Goal: Communication & Community: Answer question/provide support

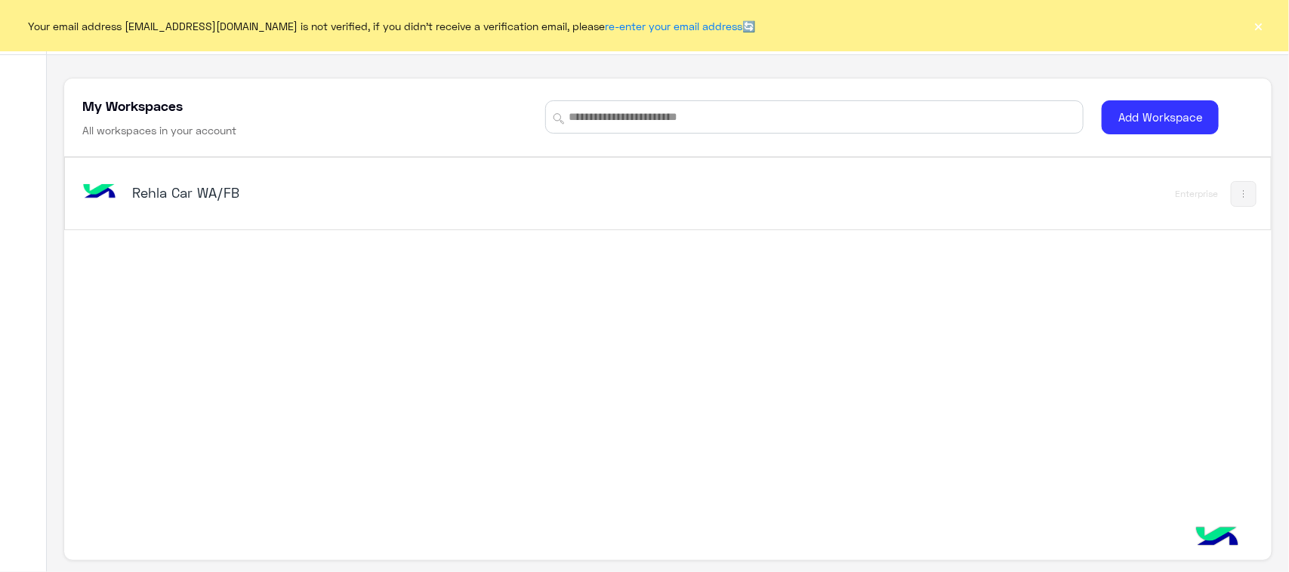
click at [106, 217] on div "Rehla Car WA/FB Enterprise" at bounding box center [667, 194] width 1205 height 72
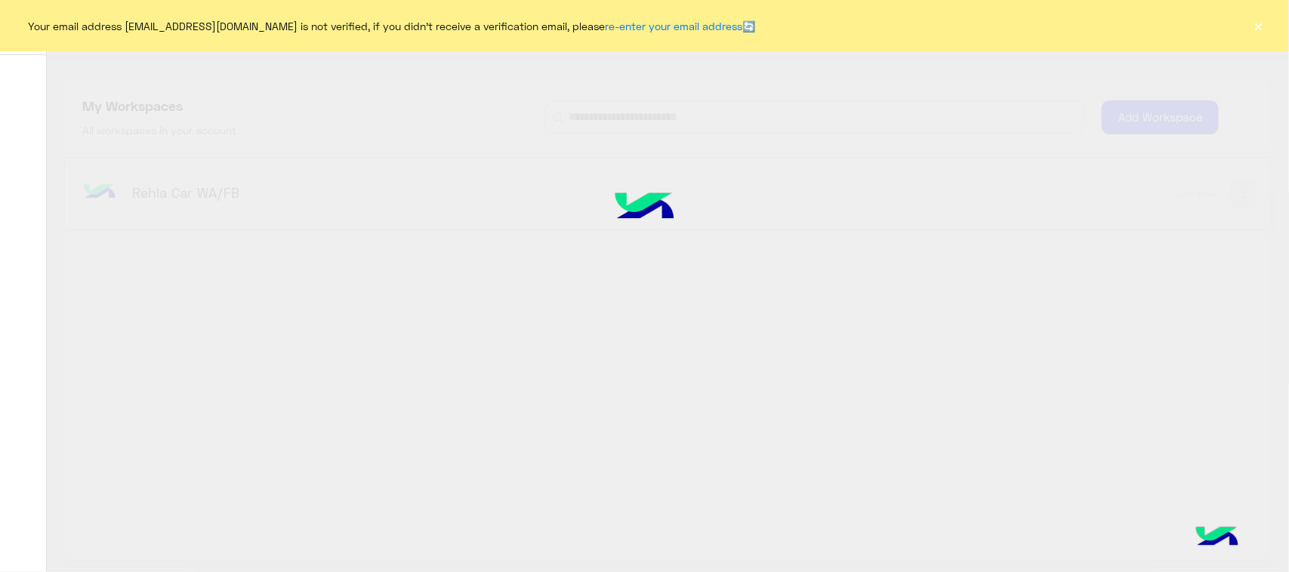
click at [111, 187] on div at bounding box center [644, 285] width 1289 height 573
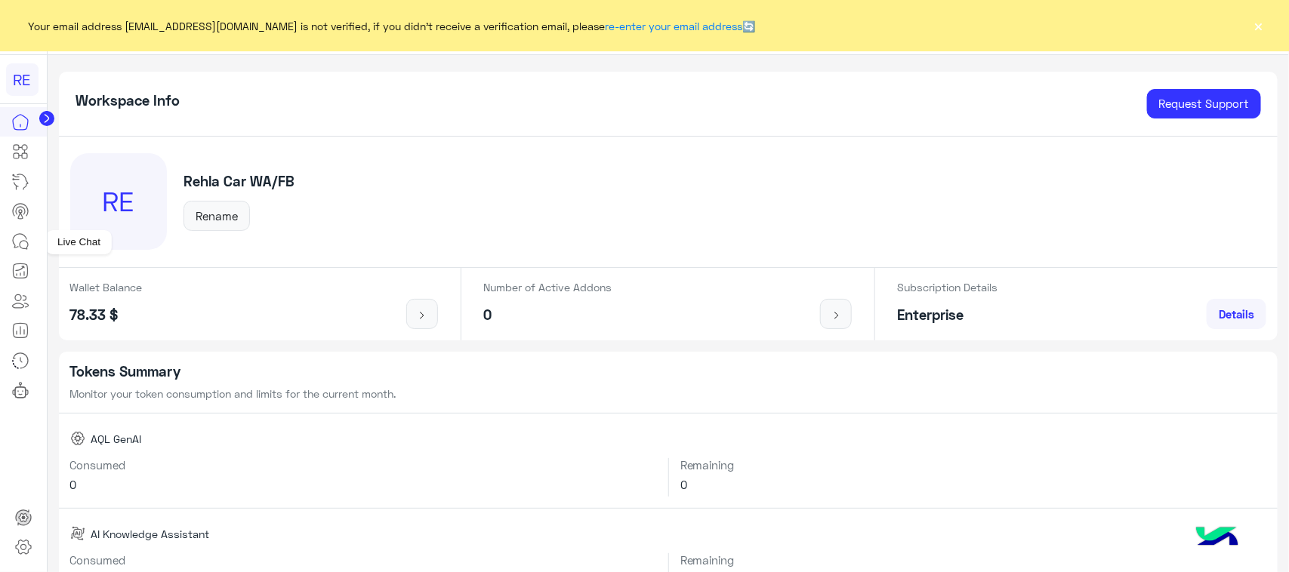
click at [0, 245] on link at bounding box center [20, 242] width 41 height 30
click at [15, 243] on icon at bounding box center [20, 242] width 18 height 18
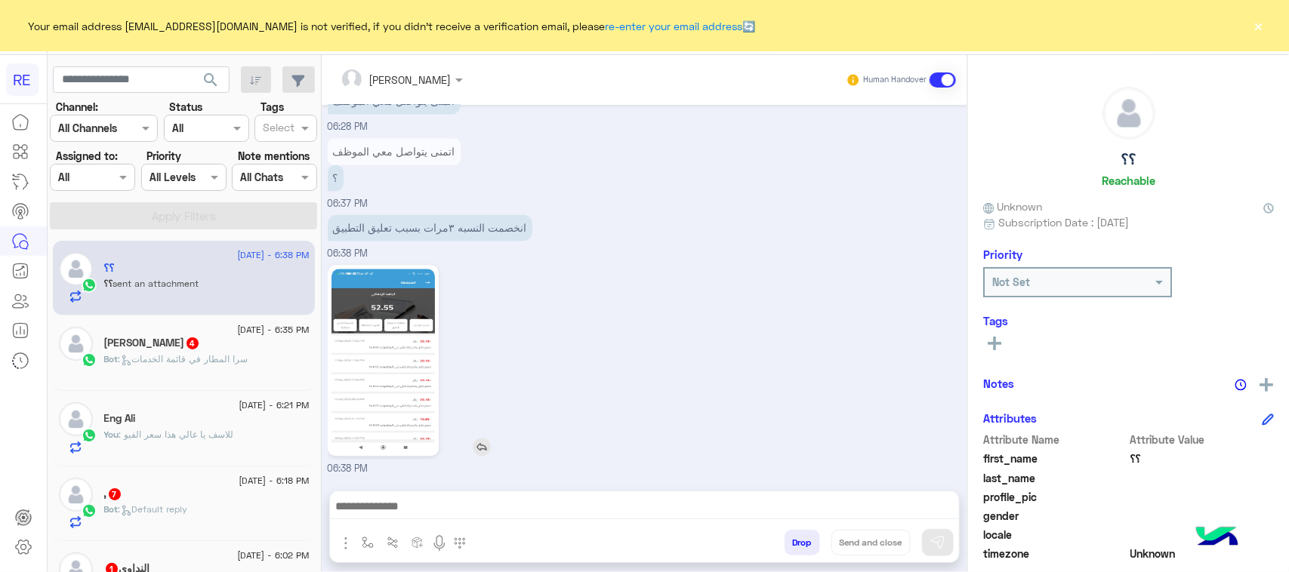
scroll to position [1373, 0]
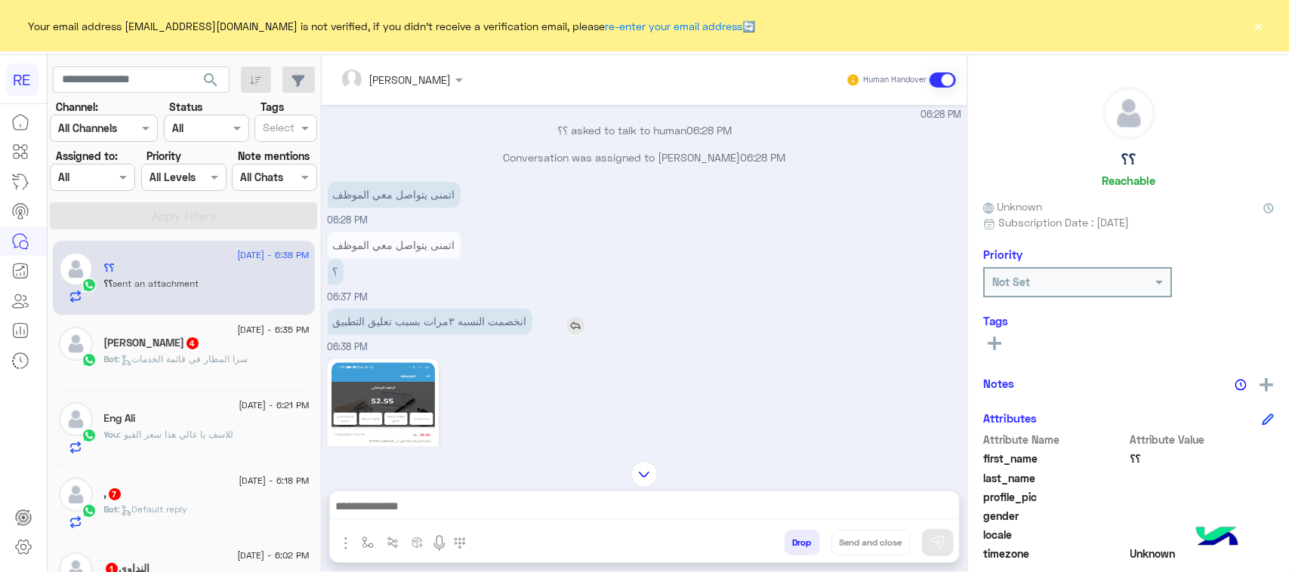
click at [478, 326] on p "انخصمت النسبه ٣مرات بسبب تعليق التطبيق" at bounding box center [430, 322] width 205 height 26
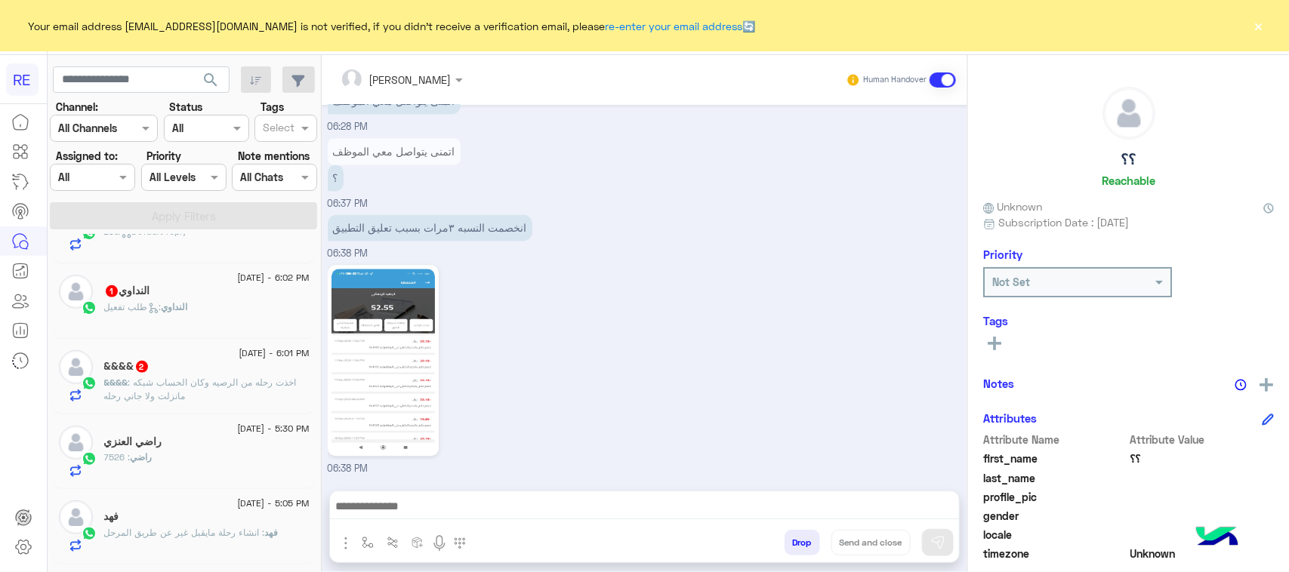
scroll to position [378, 0]
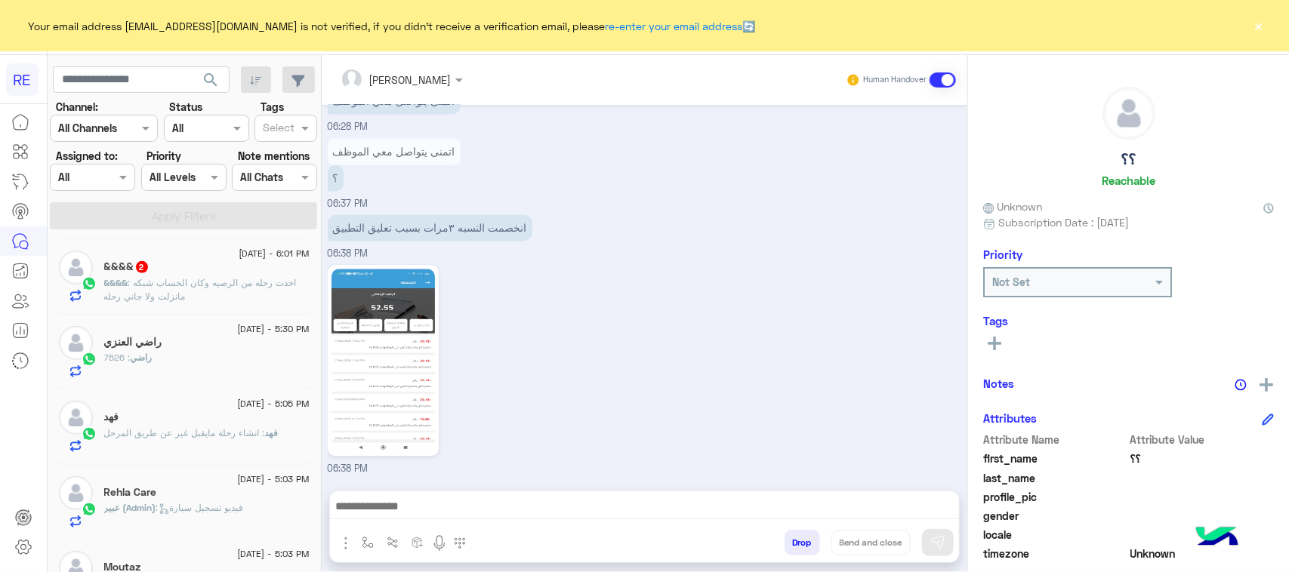
click at [254, 289] on span ": اخذت رحله من الرصيه وكان الحساب شبكه مانزلت ولا جاني رحله" at bounding box center [200, 289] width 193 height 25
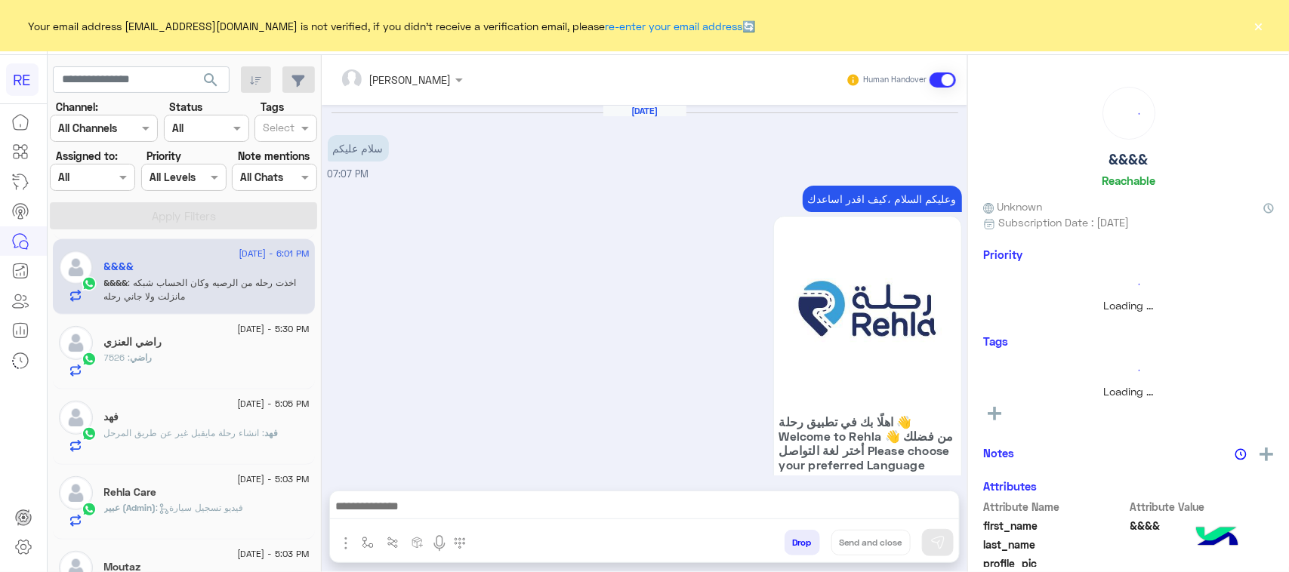
scroll to position [1411, 0]
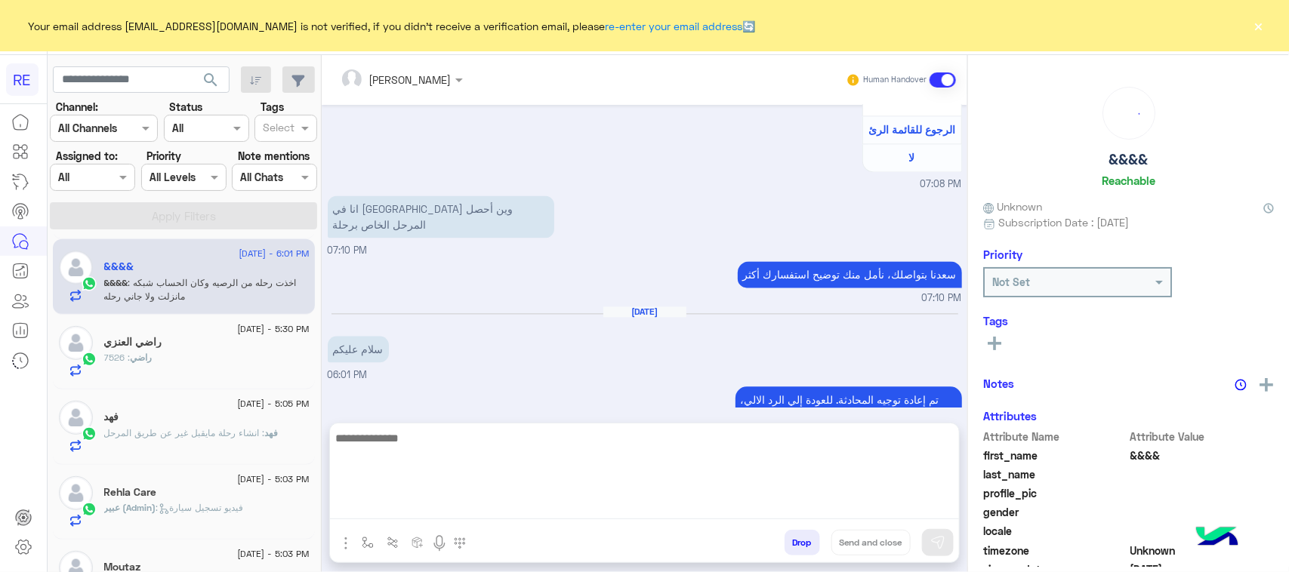
click at [430, 512] on textarea at bounding box center [644, 474] width 629 height 91
type textarea "*********"
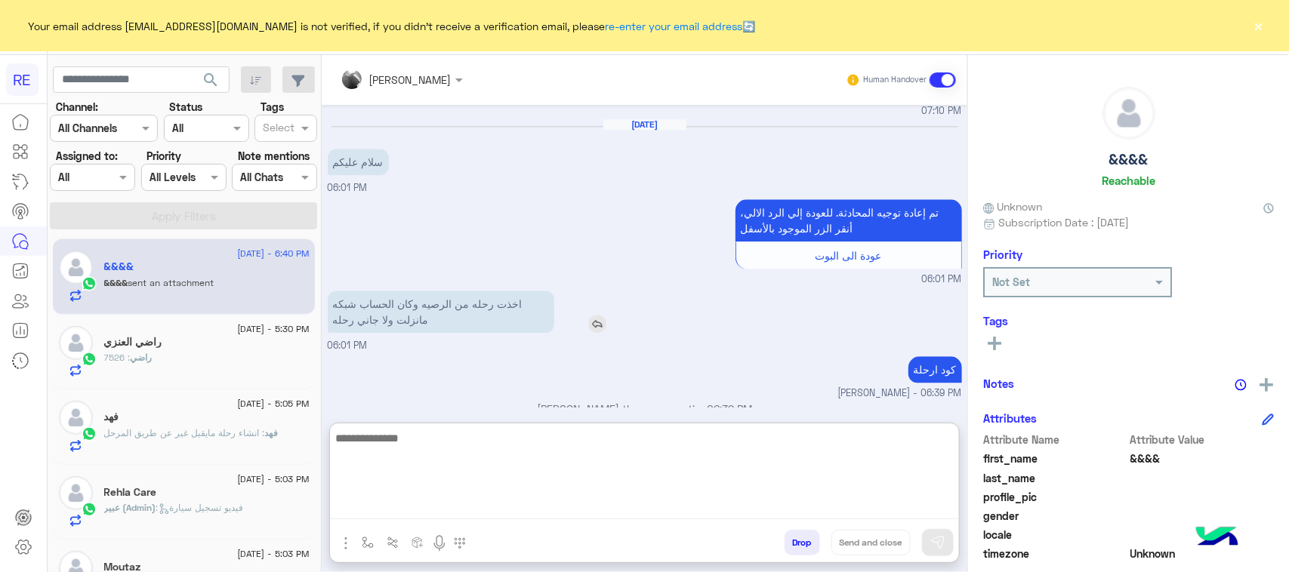
scroll to position [1618, 0]
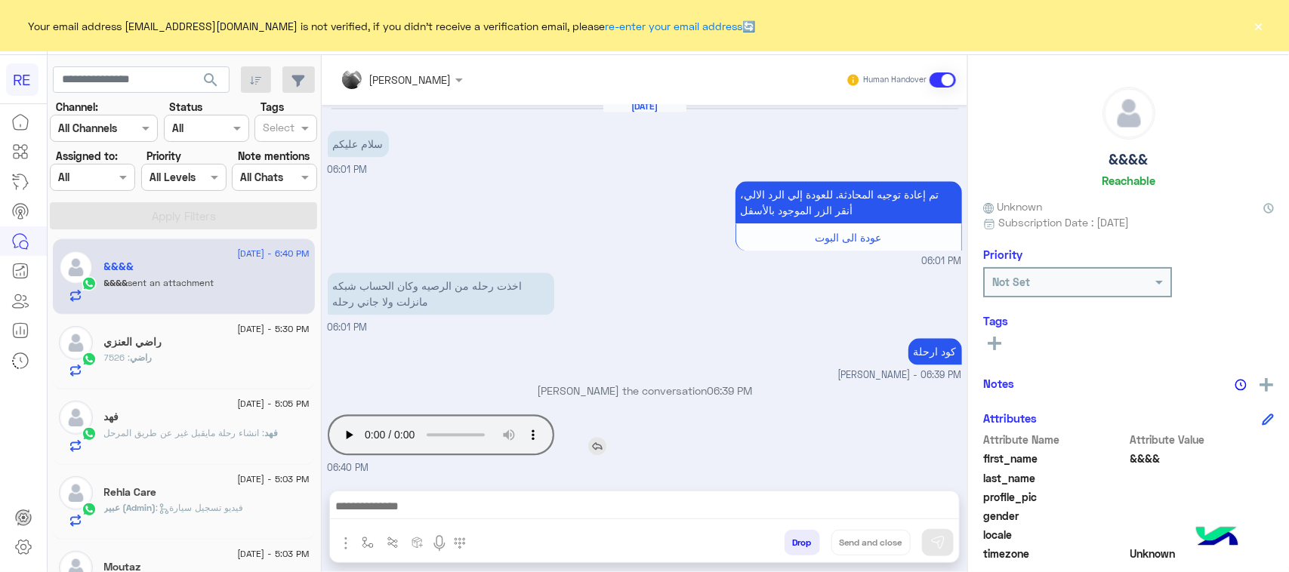
click at [334, 375] on div "[DATE] سلام عليكم 07:07 PM وعليكم السلام ،كيف اقدر اساعدك اهلًا بك في تطبيق رحل…" at bounding box center [645, 290] width 646 height 371
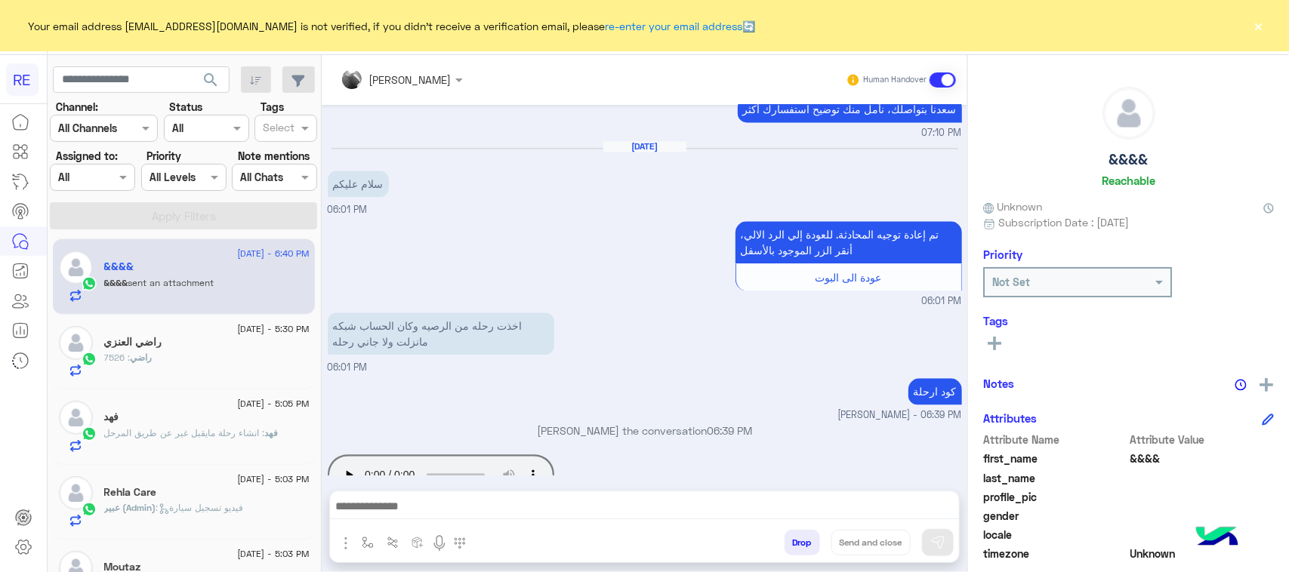
scroll to position [1550, 0]
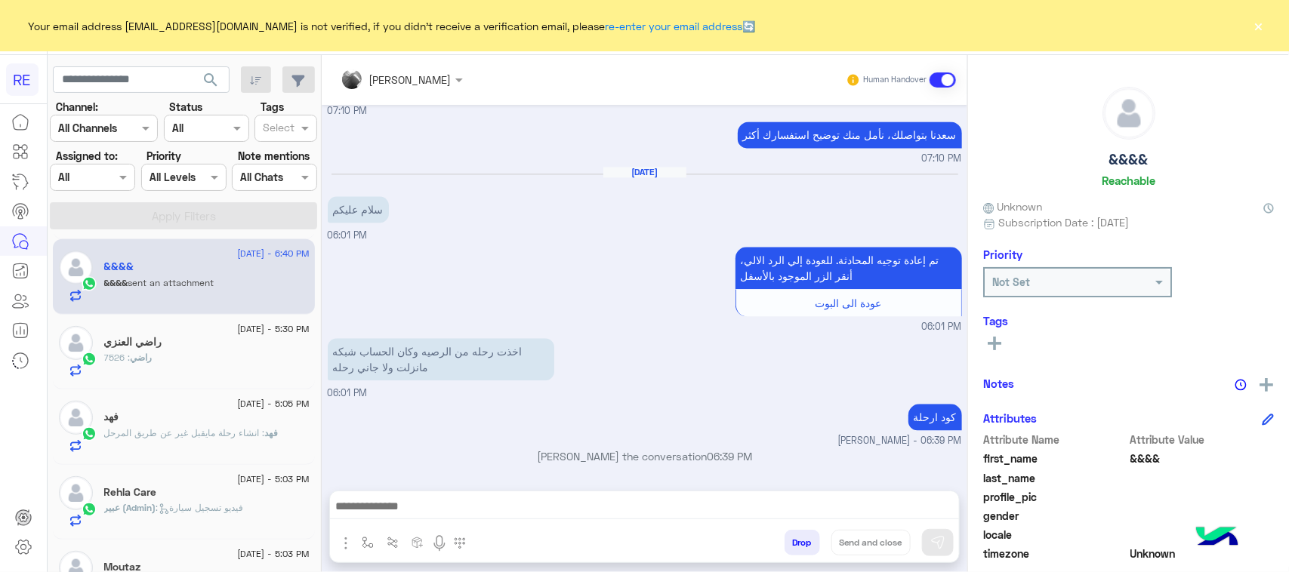
click at [609, 526] on div at bounding box center [644, 511] width 629 height 38
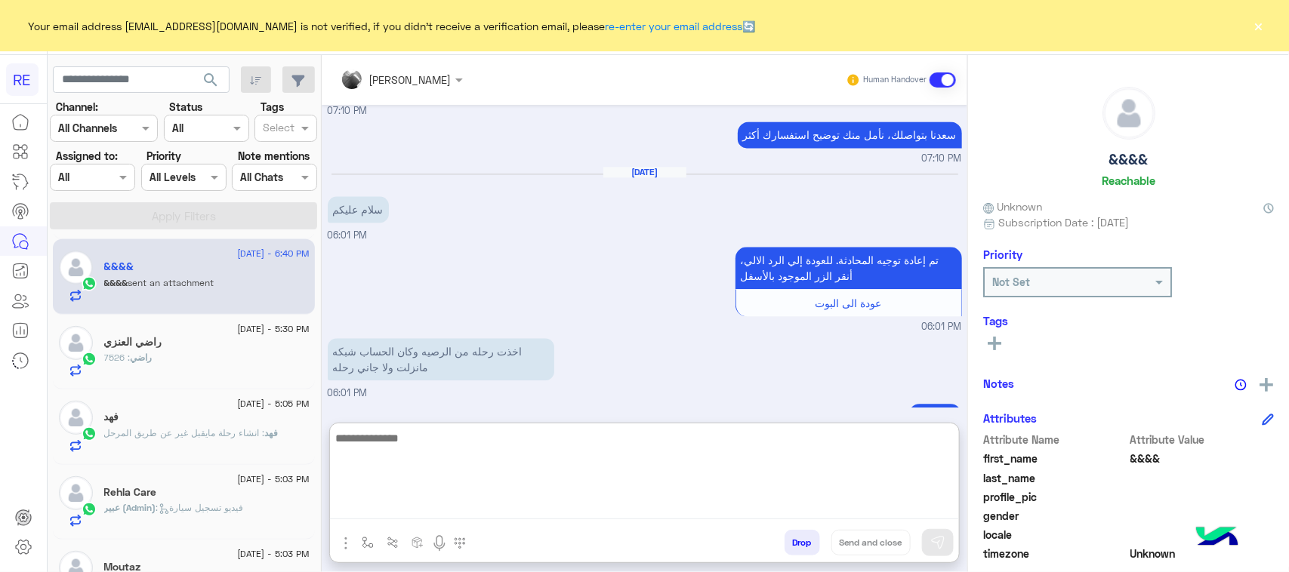
click at [599, 517] on textarea at bounding box center [644, 474] width 629 height 91
type textarea "**********"
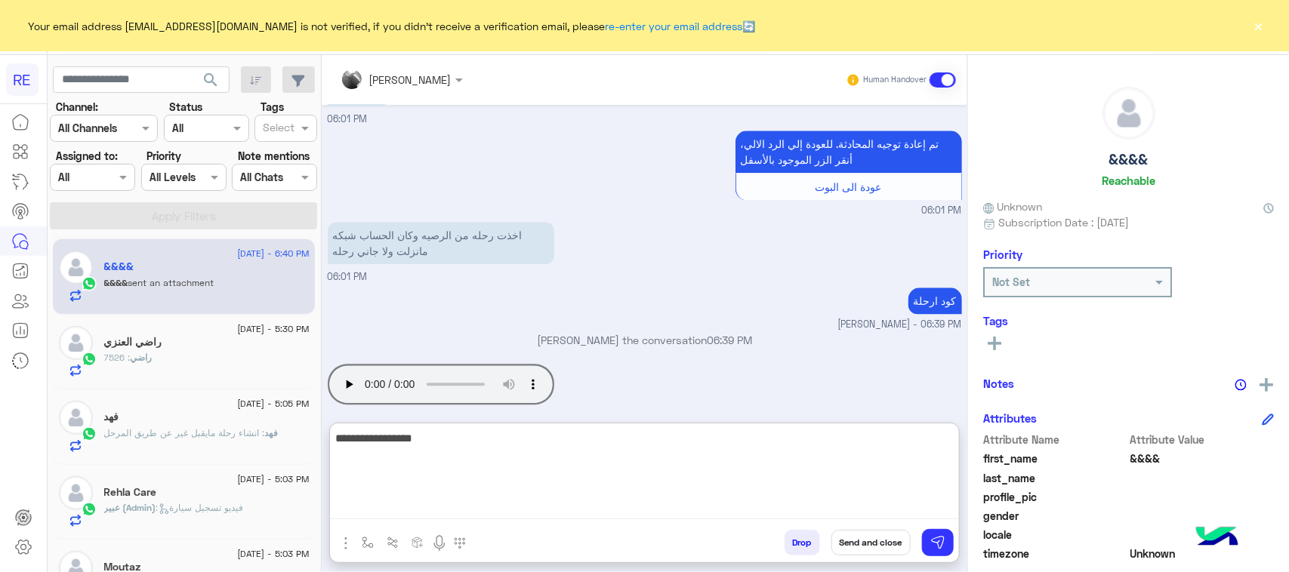
type textarea "**********"
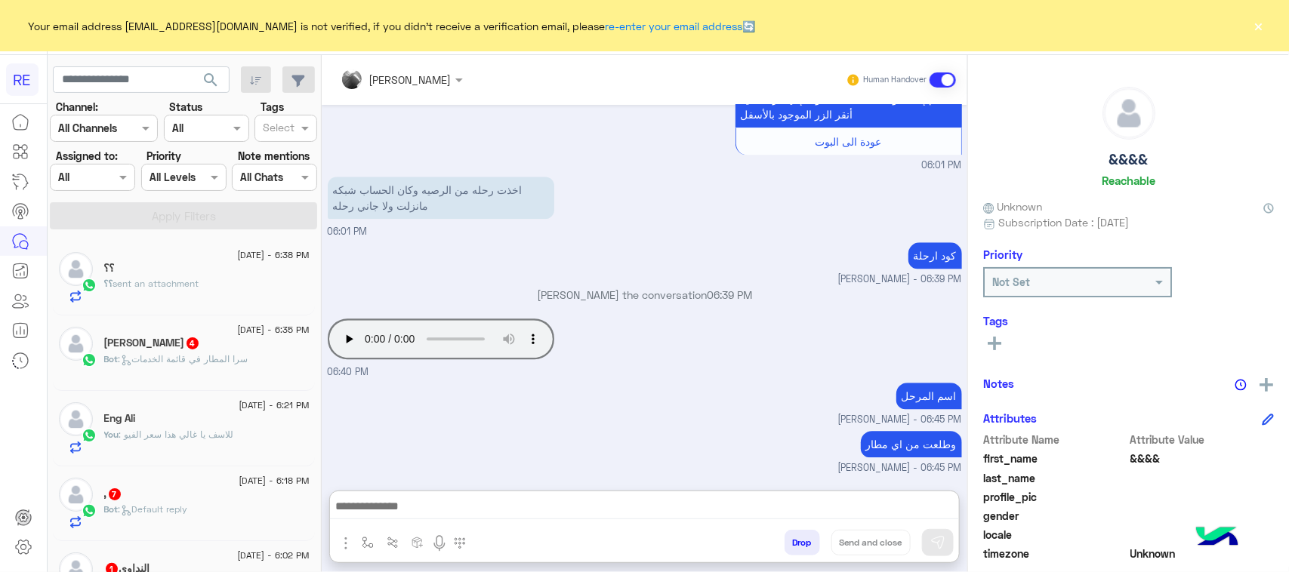
scroll to position [1688, 0]
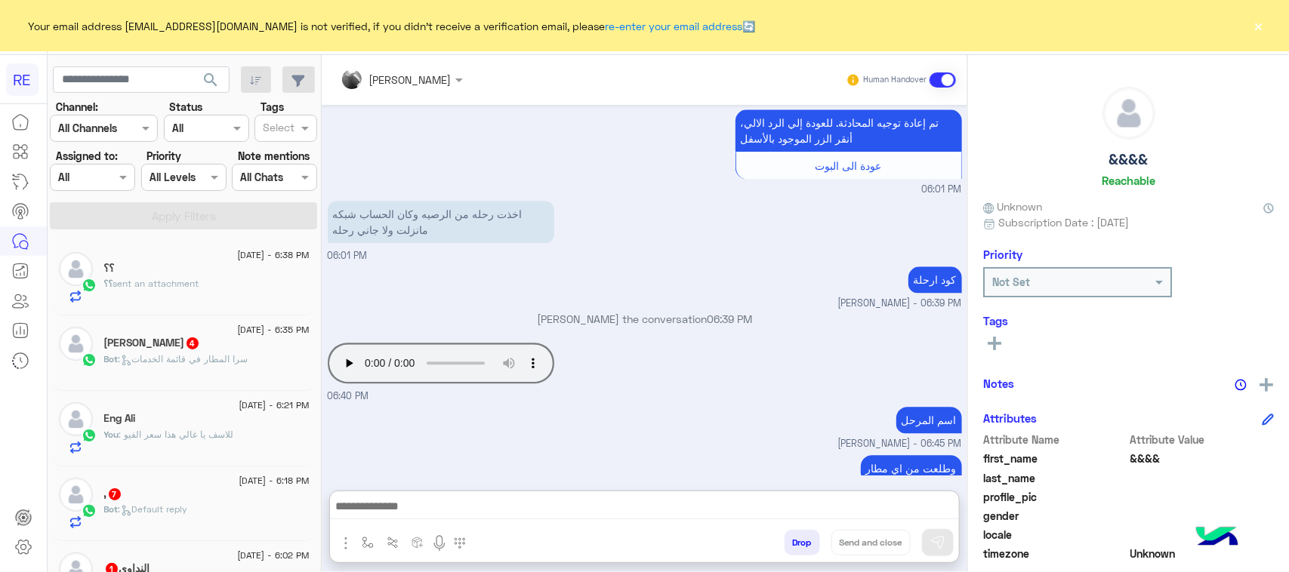
click at [240, 270] on div "؟؟" at bounding box center [206, 270] width 205 height 16
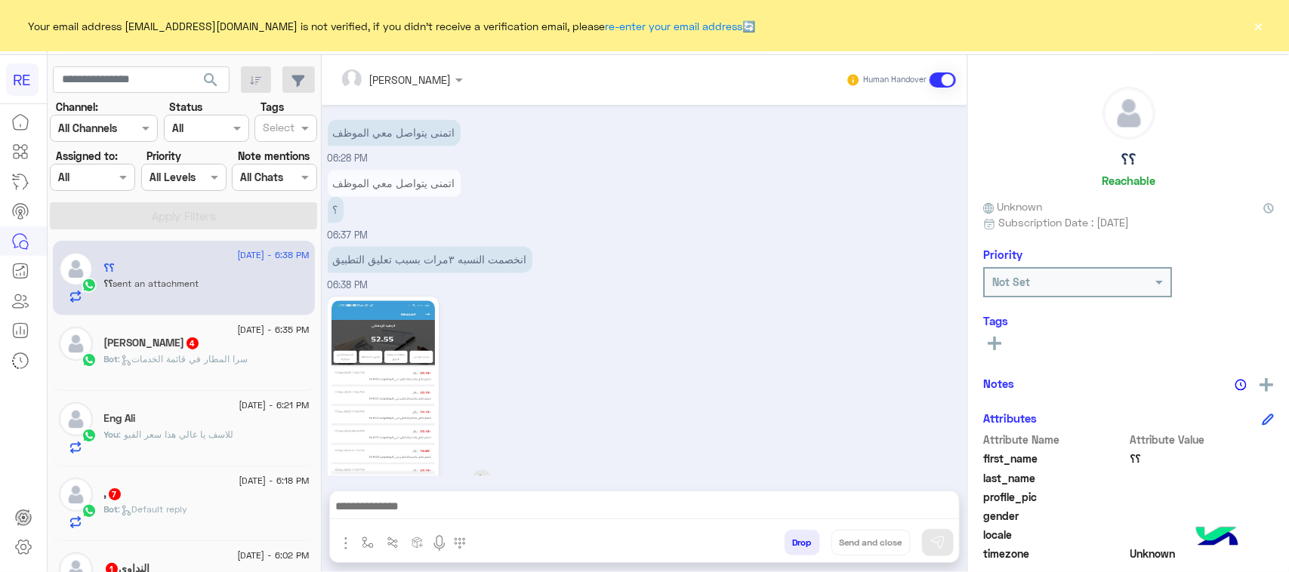
scroll to position [1467, 0]
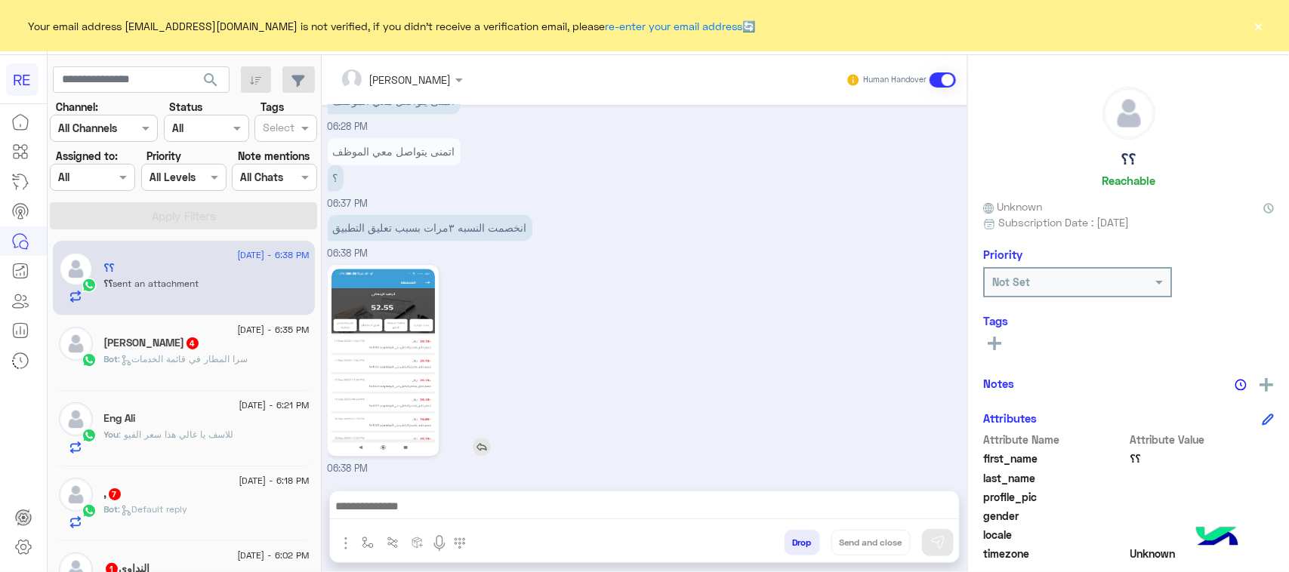
click at [404, 330] on img at bounding box center [382, 360] width 103 height 183
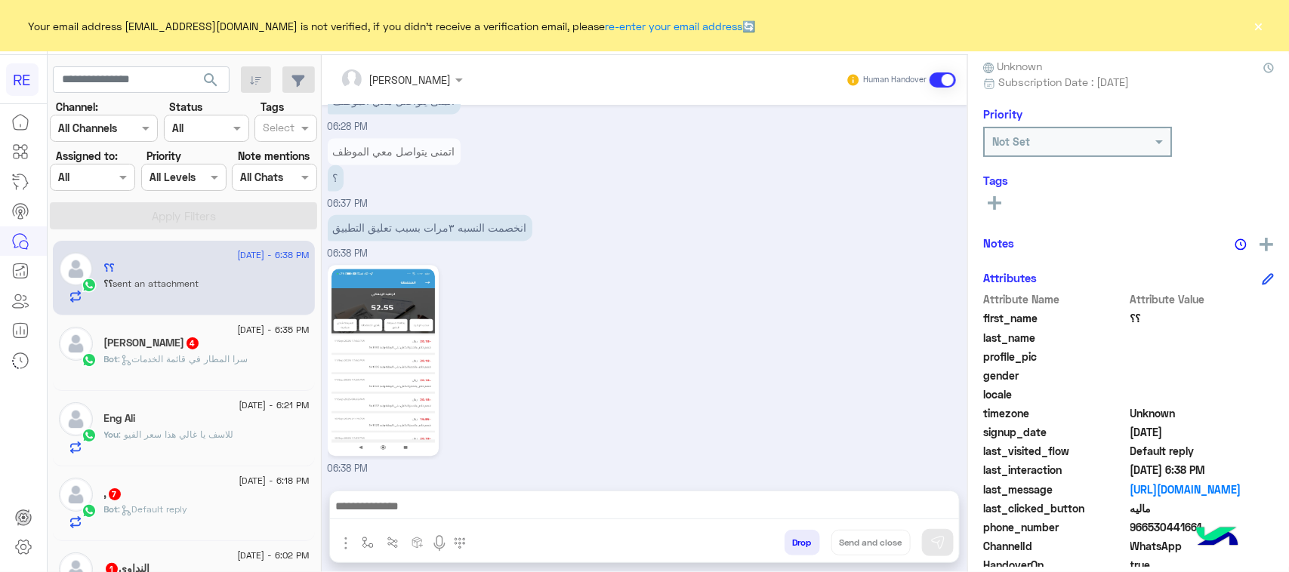
scroll to position [239, 0]
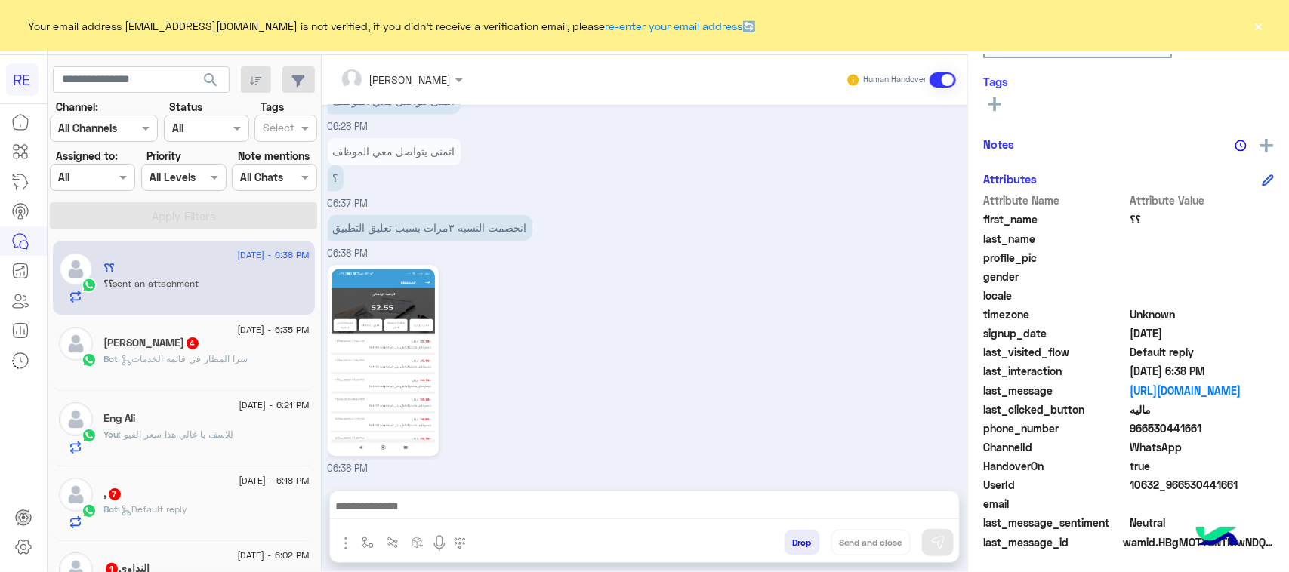
drag, startPoint x: 1256, startPoint y: 480, endPoint x: 1180, endPoint y: 489, distance: 76.0
click at [1180, 489] on span "10632_966530441661" at bounding box center [1202, 485] width 144 height 16
copy span "530441661"
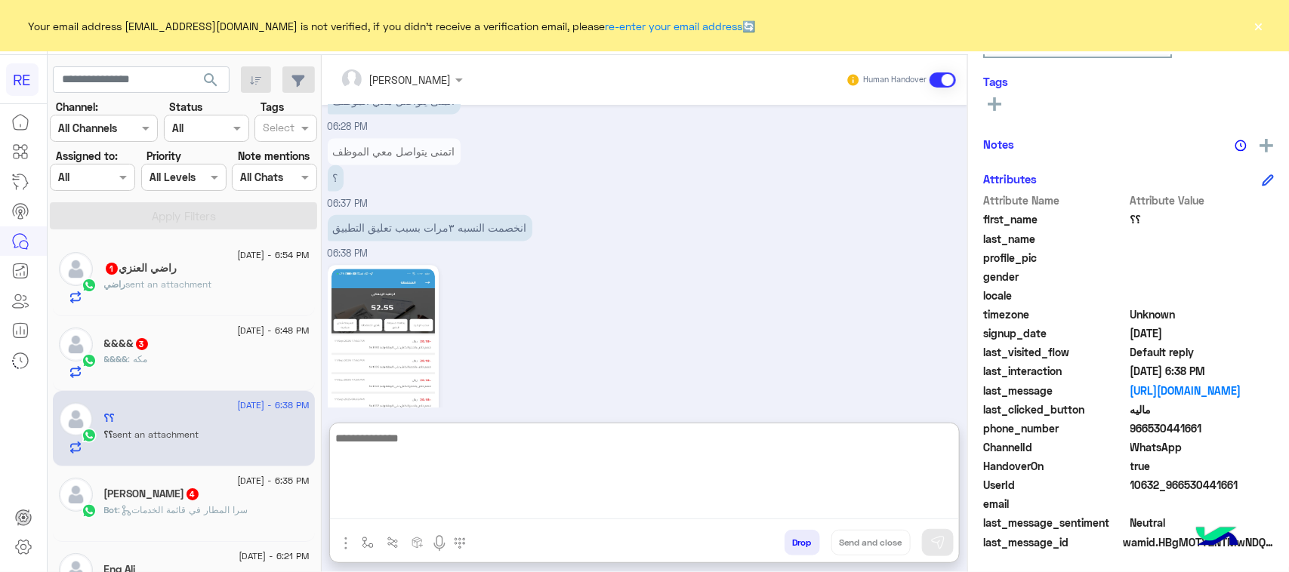
click at [447, 510] on textarea at bounding box center [644, 474] width 629 height 91
type textarea "**********"
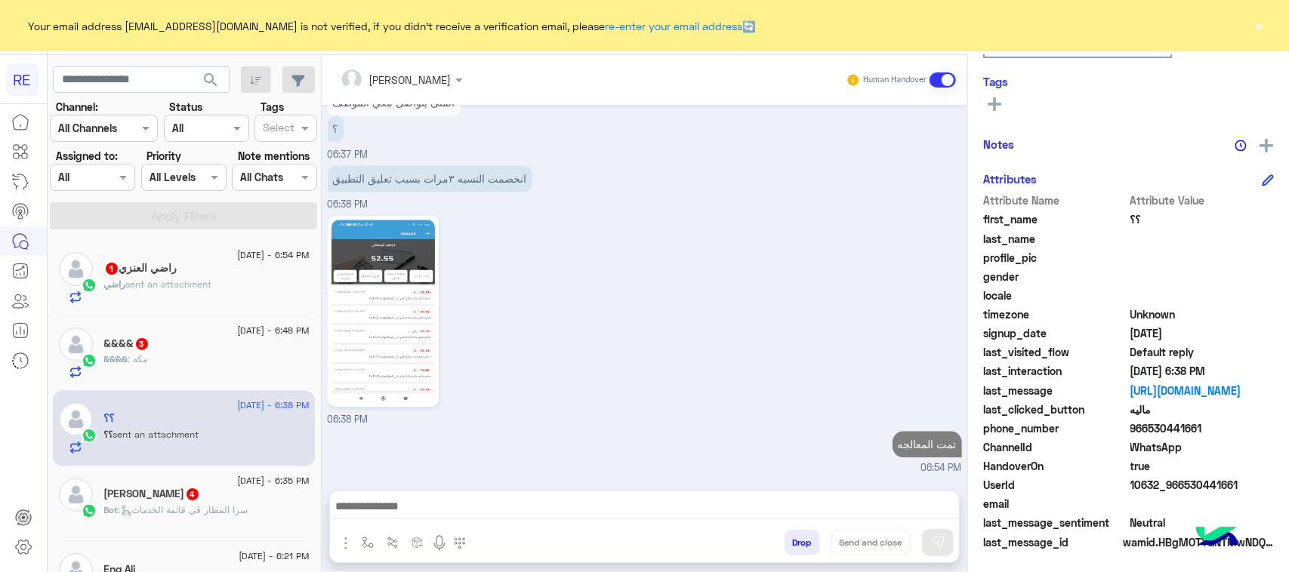
scroll to position [1556, 0]
click at [141, 366] on p "&&&& : مكه" at bounding box center [126, 360] width 44 height 14
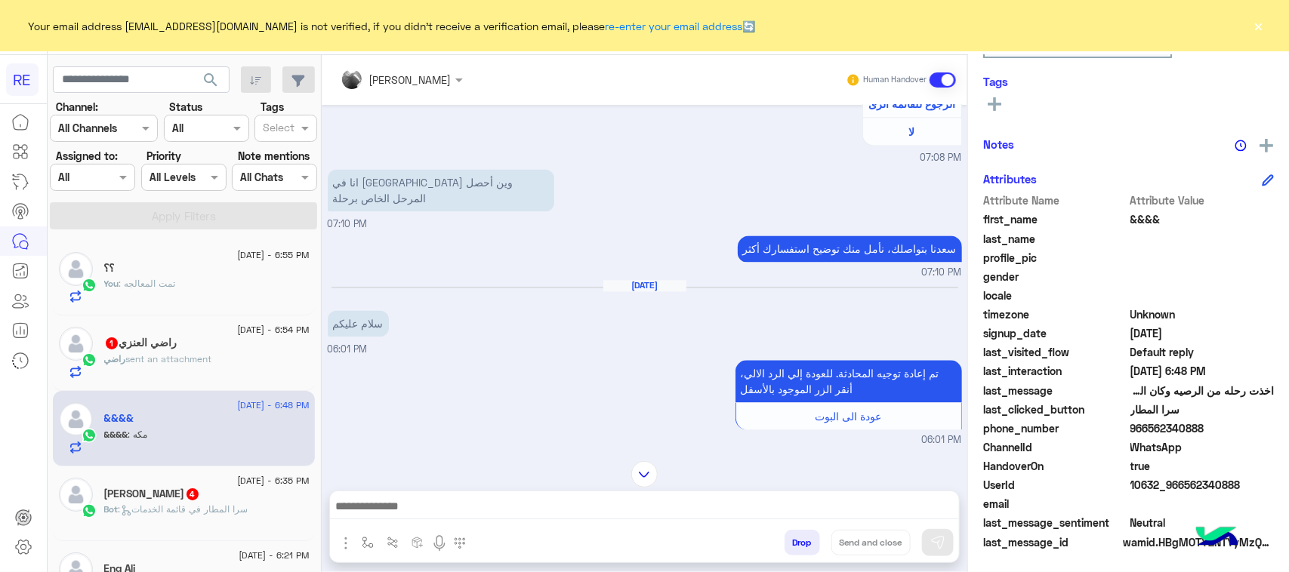
scroll to position [1490, 0]
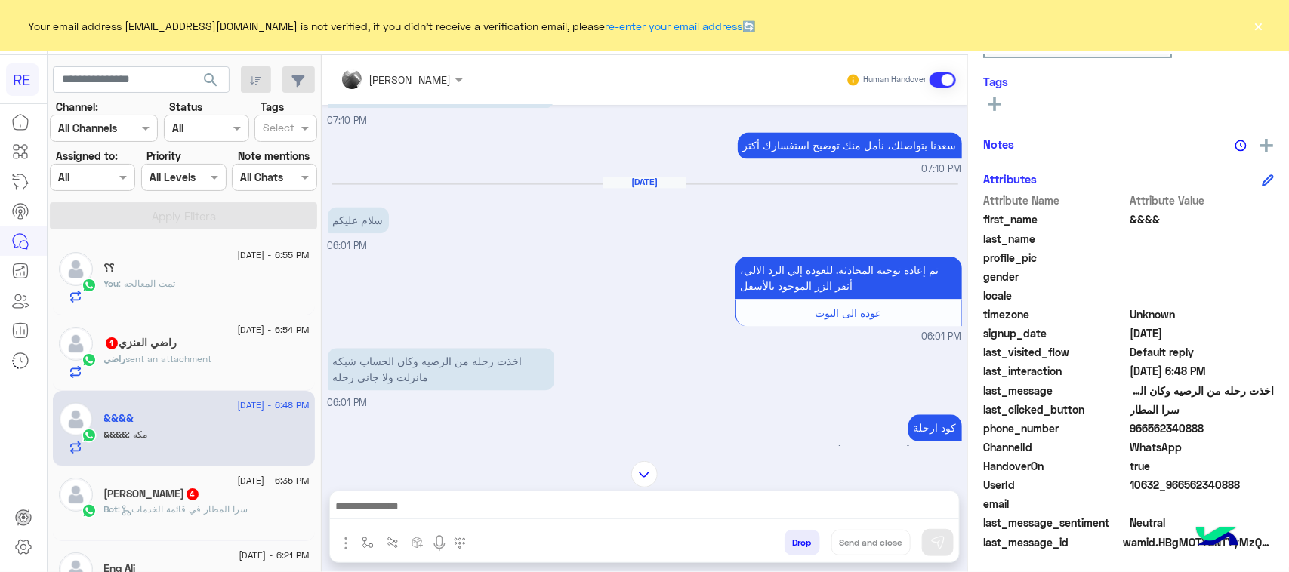
click at [0, 416] on div at bounding box center [23, 340] width 47 height 467
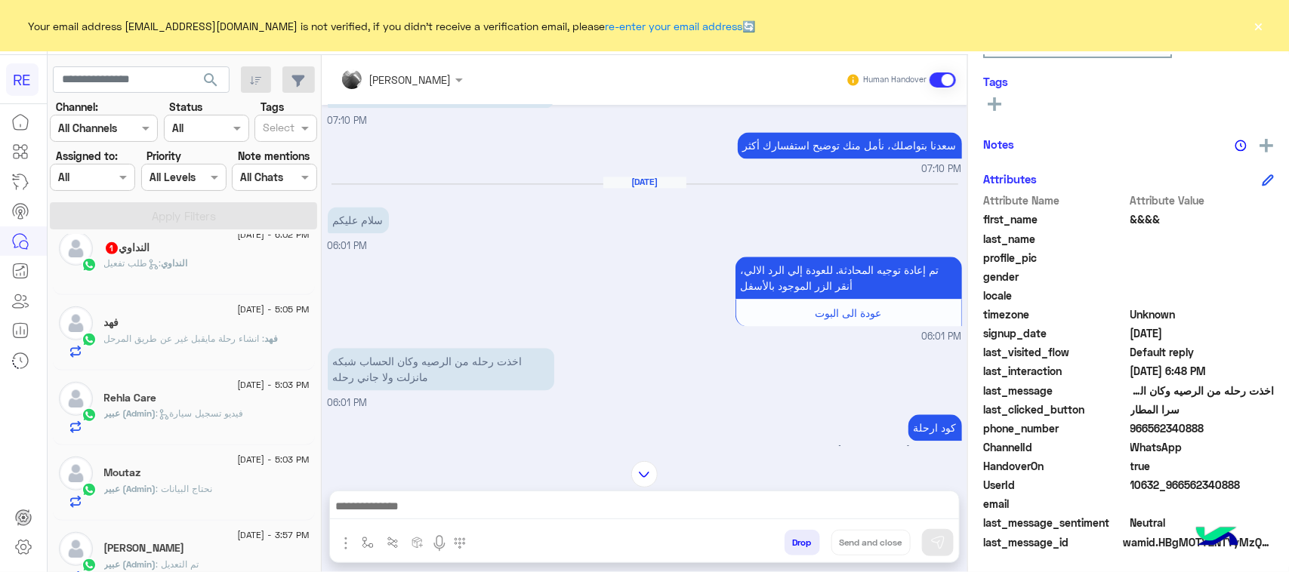
drag, startPoint x: 1210, startPoint y: 427, endPoint x: 1146, endPoint y: 427, distance: 63.4
click at [1146, 427] on span "966562340888" at bounding box center [1202, 429] width 144 height 16
copy span "562340888"
paste input "*********"
type input "*********"
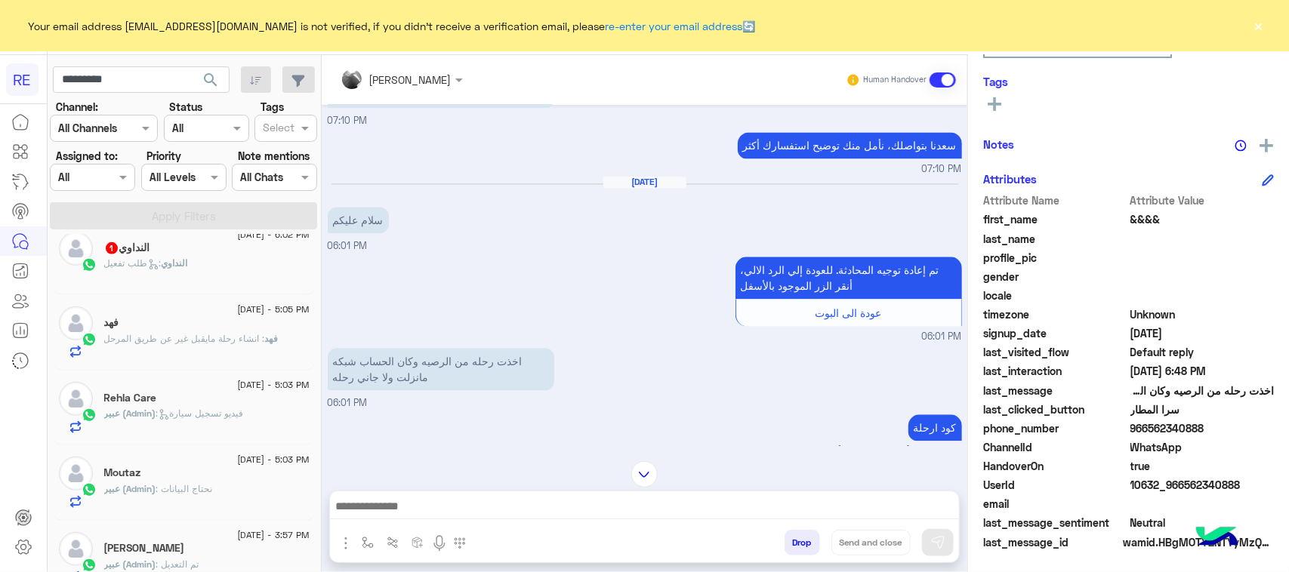
click at [224, 83] on button "search" at bounding box center [211, 82] width 37 height 32
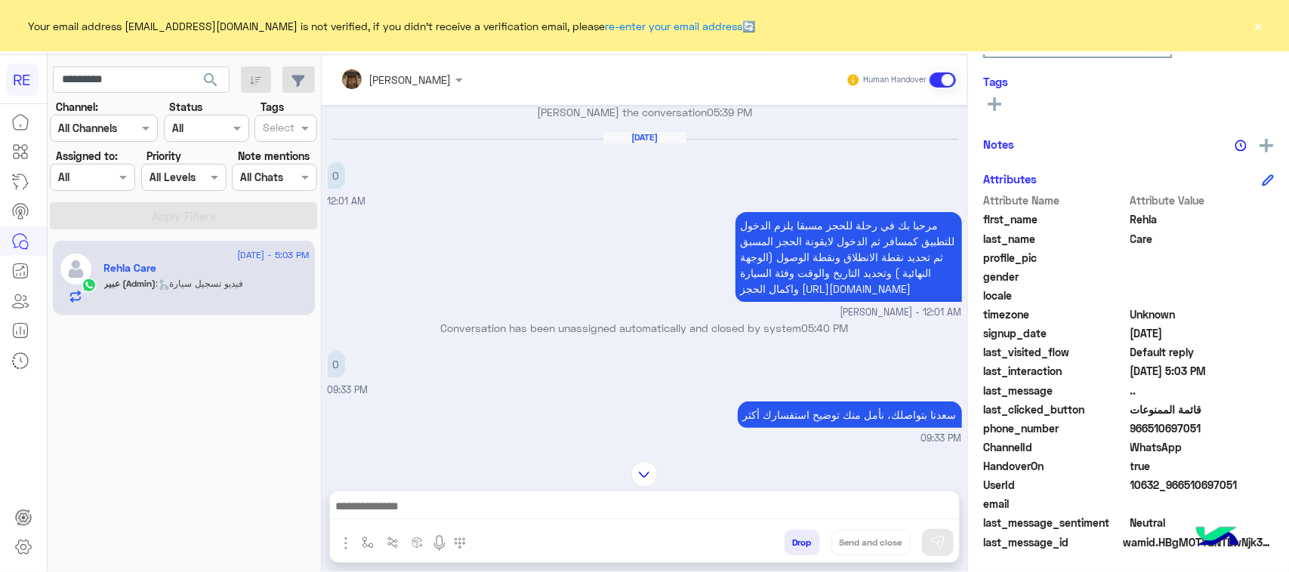
scroll to position [20, 0]
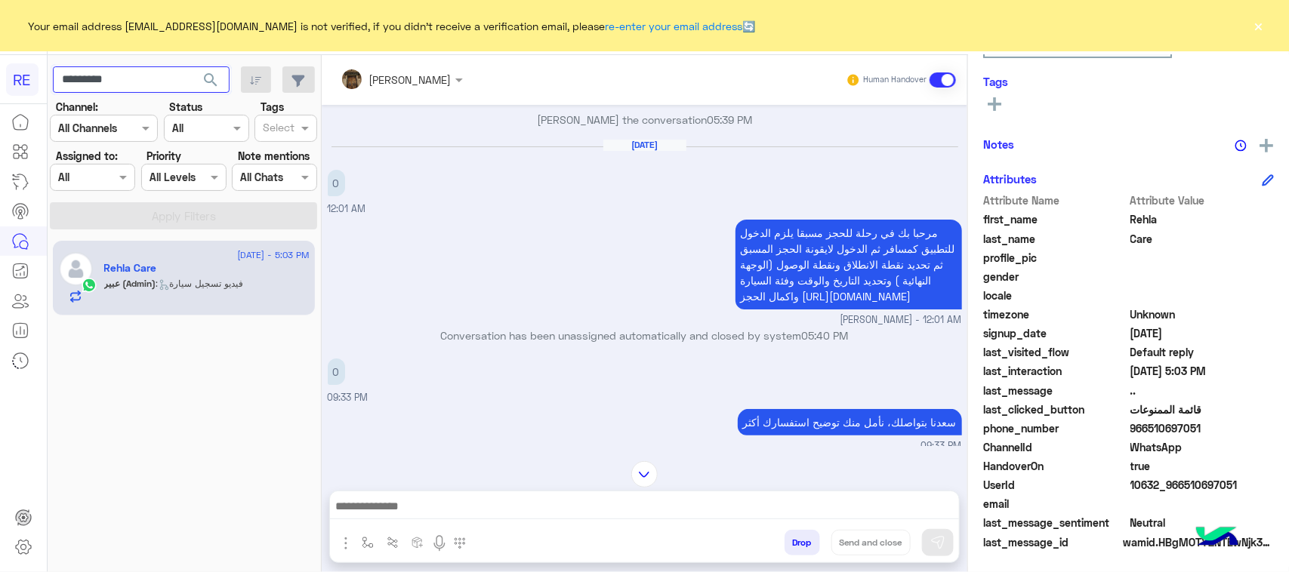
click at [132, 72] on input "*********" at bounding box center [141, 79] width 177 height 27
click at [202, 87] on span "search" at bounding box center [211, 80] width 18 height 18
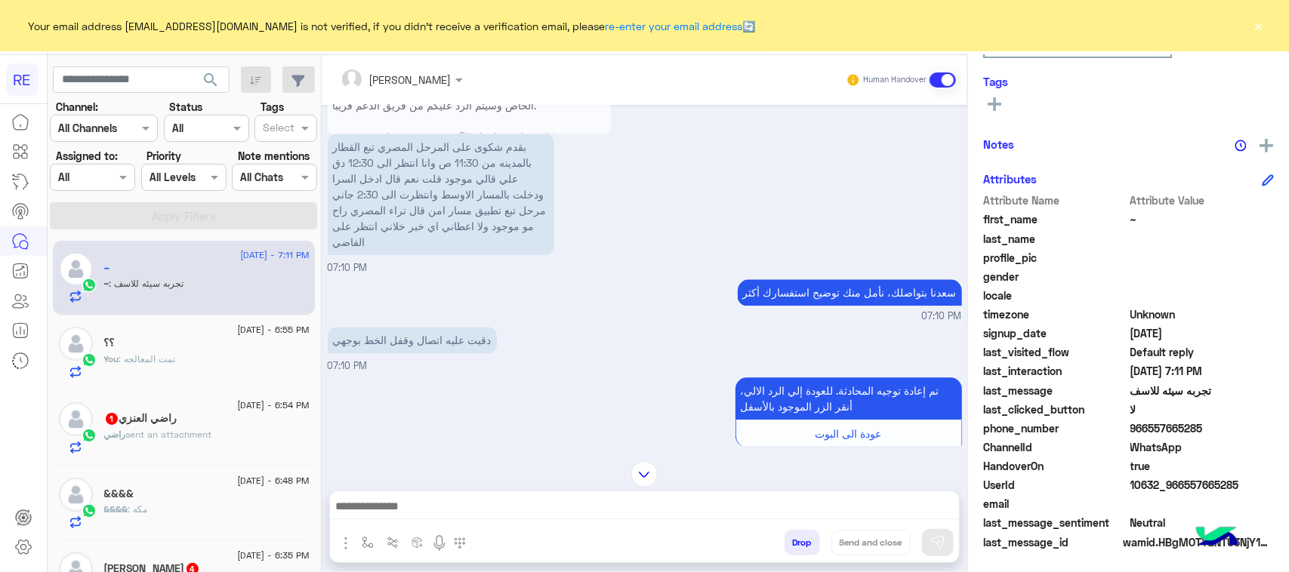
scroll to position [1420, 0]
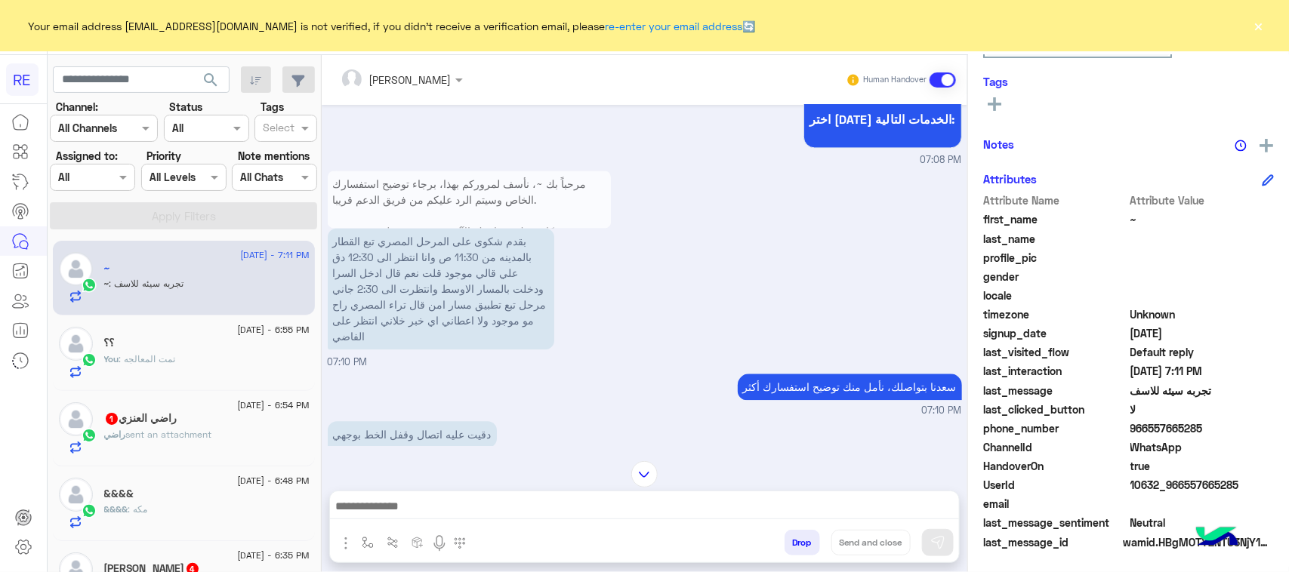
click at [491, 217] on p "مرحباً بك ~، نأسف لمروركم بهذا، برجاء توضيح استفسارك الخاص وسيتم الرد عليكم من …" at bounding box center [469, 208] width 283 height 74
drag, startPoint x: 167, startPoint y: 273, endPoint x: 132, endPoint y: 303, distance: 45.5
click at [167, 273] on div "~" at bounding box center [206, 270] width 205 height 16
drag, startPoint x: 1210, startPoint y: 432, endPoint x: 1148, endPoint y: 432, distance: 61.9
click at [1148, 432] on span "966557665285" at bounding box center [1202, 429] width 144 height 16
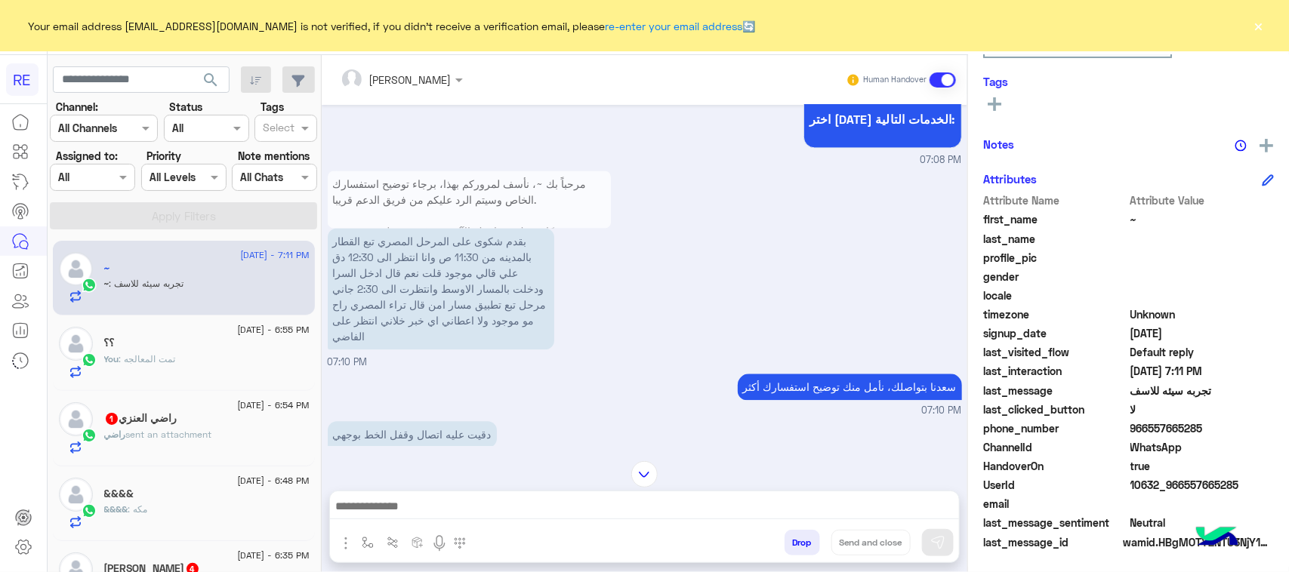
copy span "557665285"
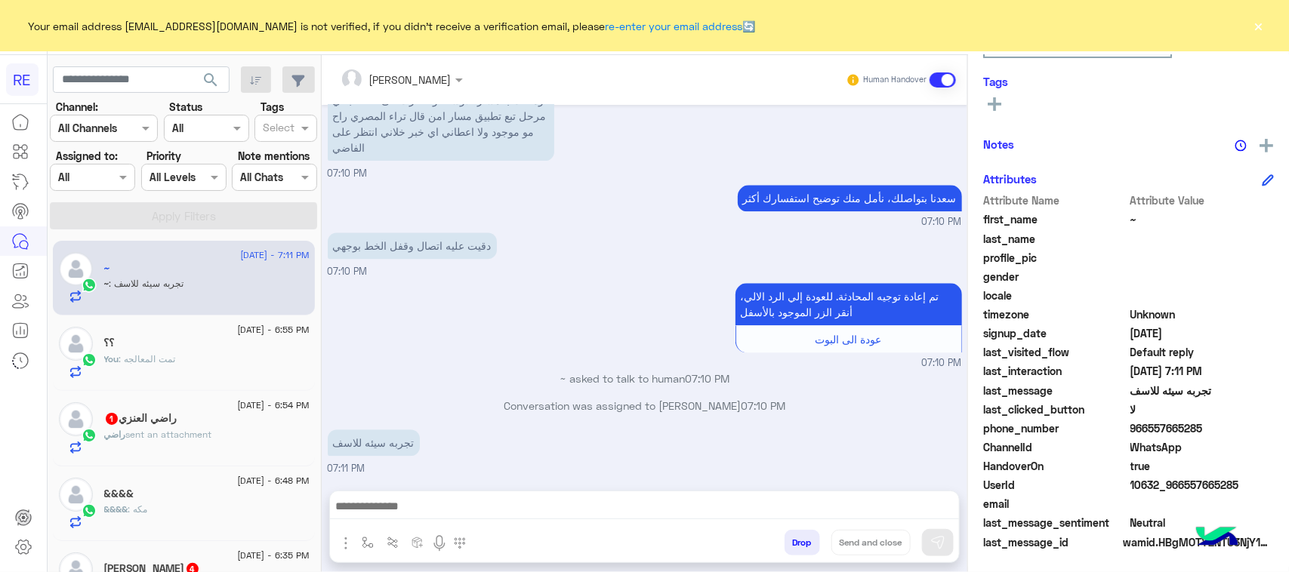
click at [261, 447] on div "راضي sent an attachment" at bounding box center [206, 441] width 205 height 26
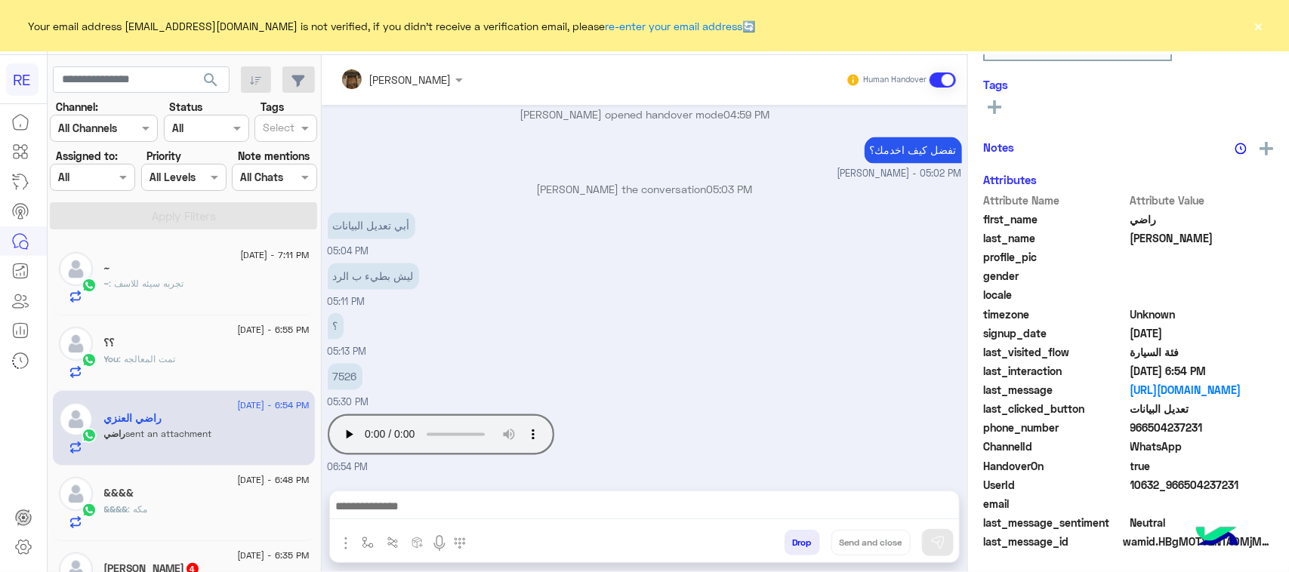
scroll to position [239, 0]
paste input "*********"
type input "*********"
click at [217, 81] on span "search" at bounding box center [211, 80] width 18 height 18
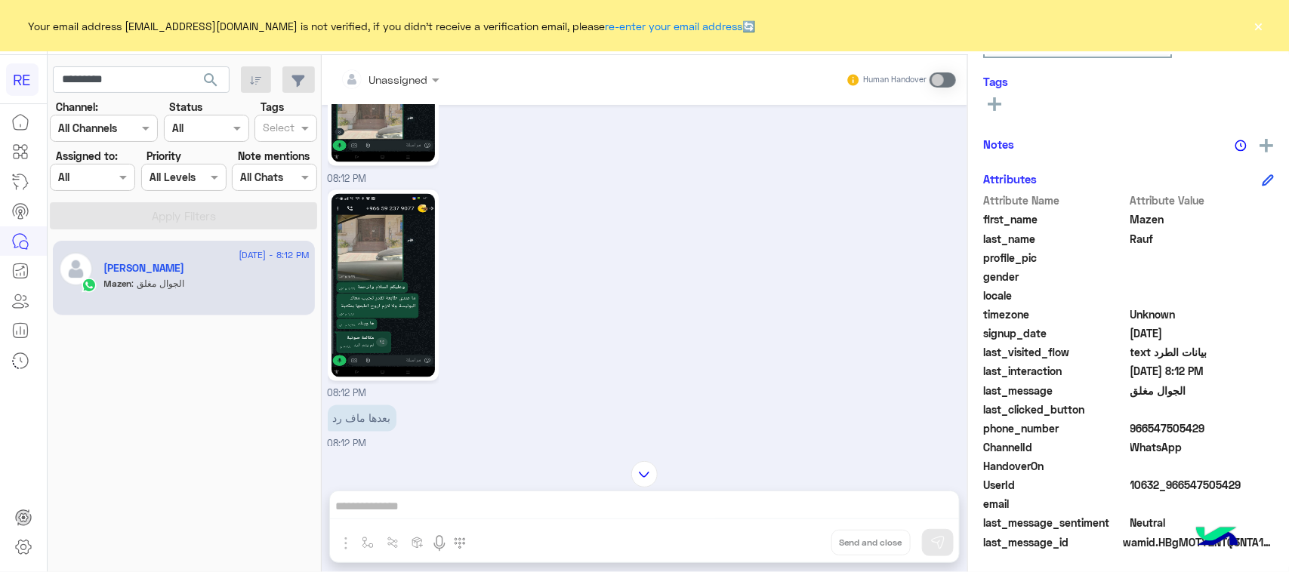
scroll to position [1150, 0]
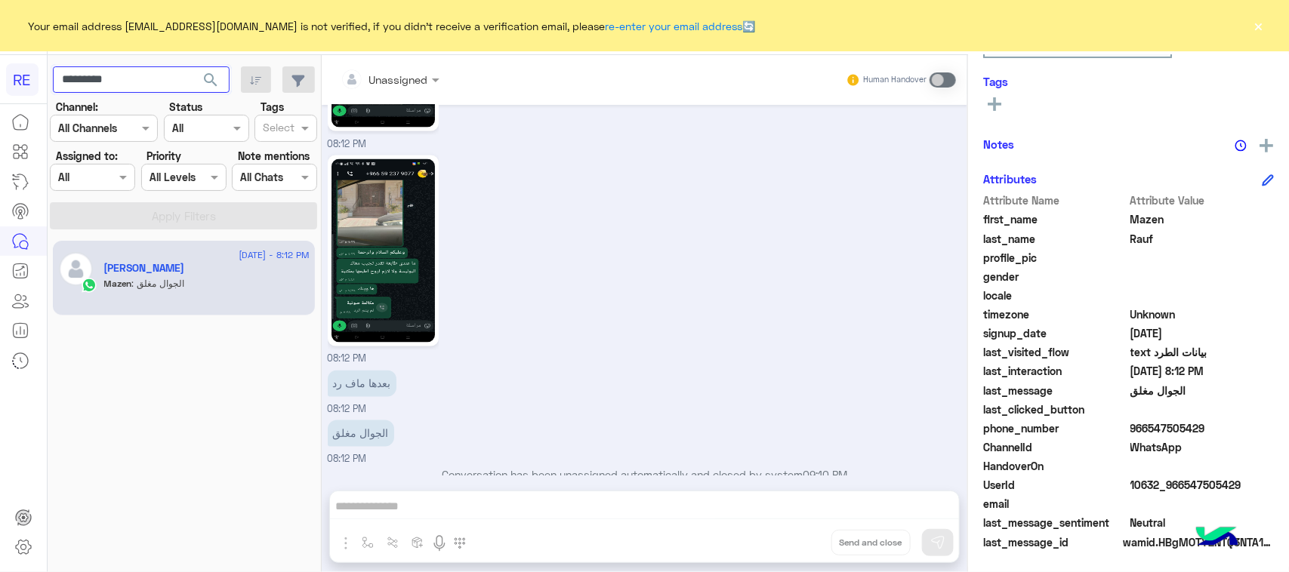
click at [111, 83] on input "*********" at bounding box center [141, 79] width 177 height 27
click at [193, 66] on button "search" at bounding box center [211, 82] width 37 height 32
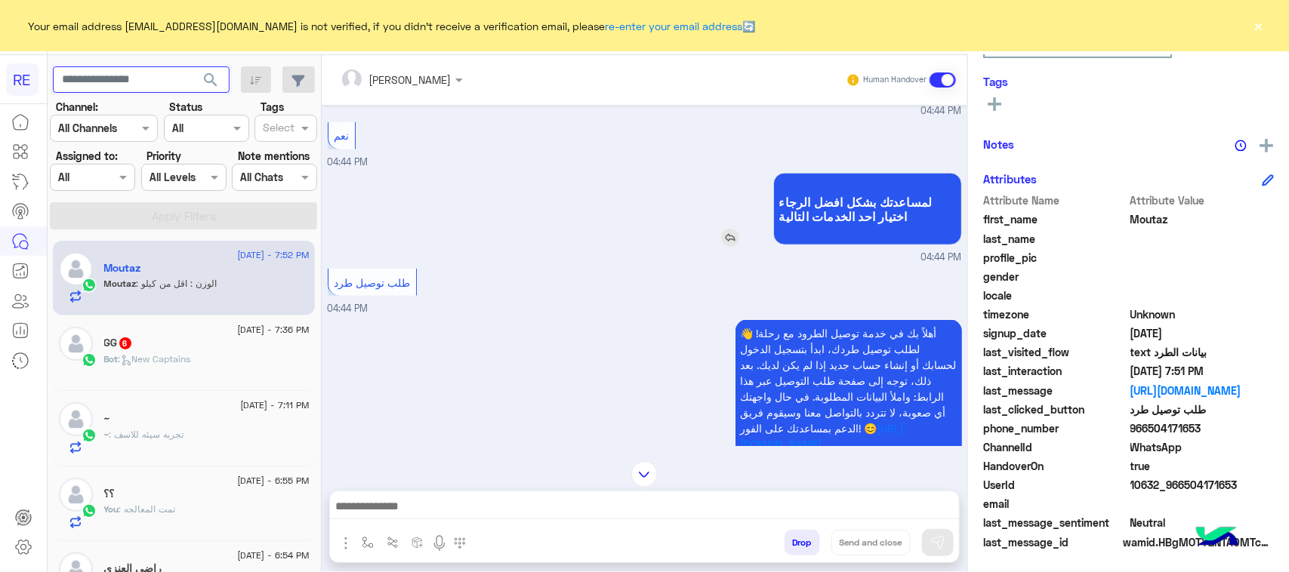
scroll to position [3621, 0]
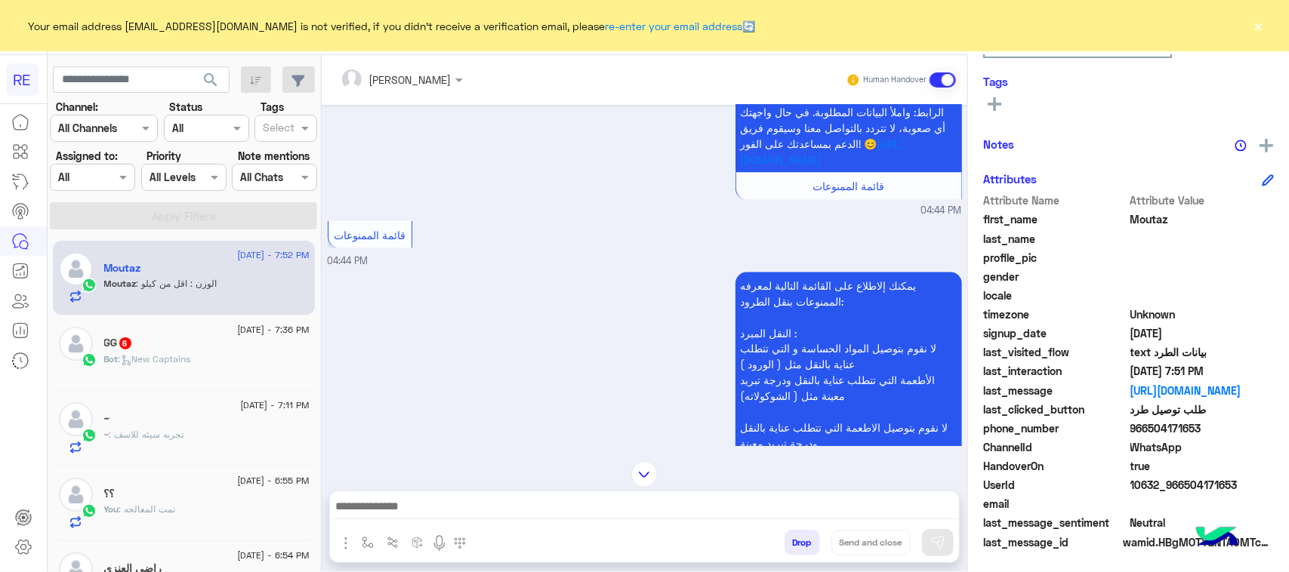
click at [653, 469] on img at bounding box center [644, 474] width 26 height 26
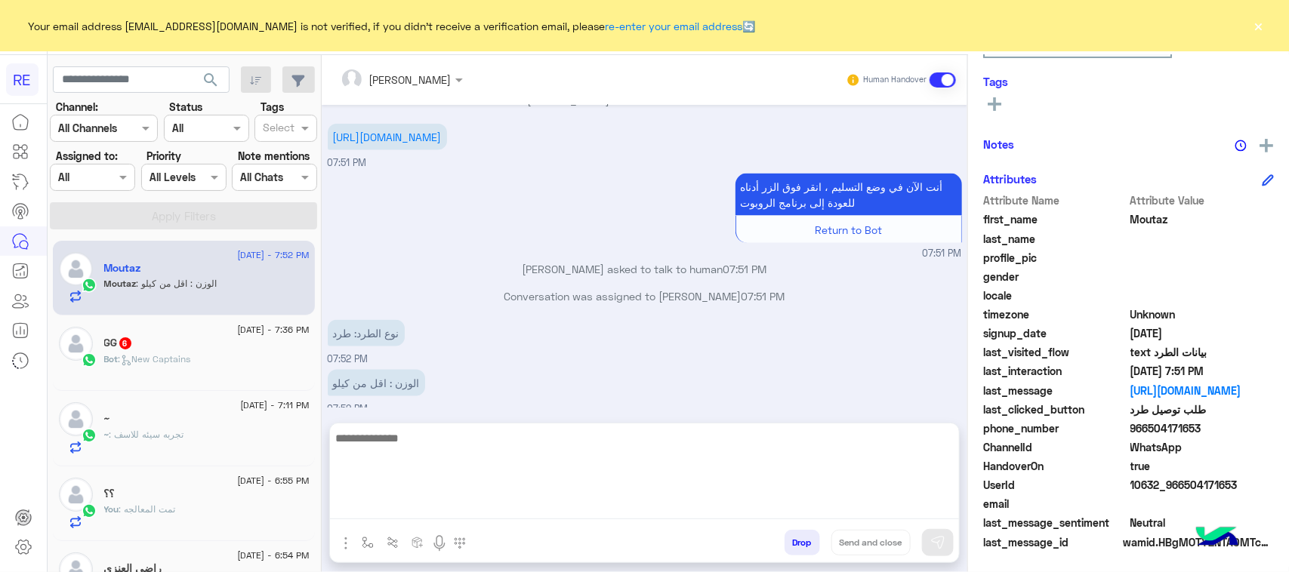
scroll to position [6103, 0]
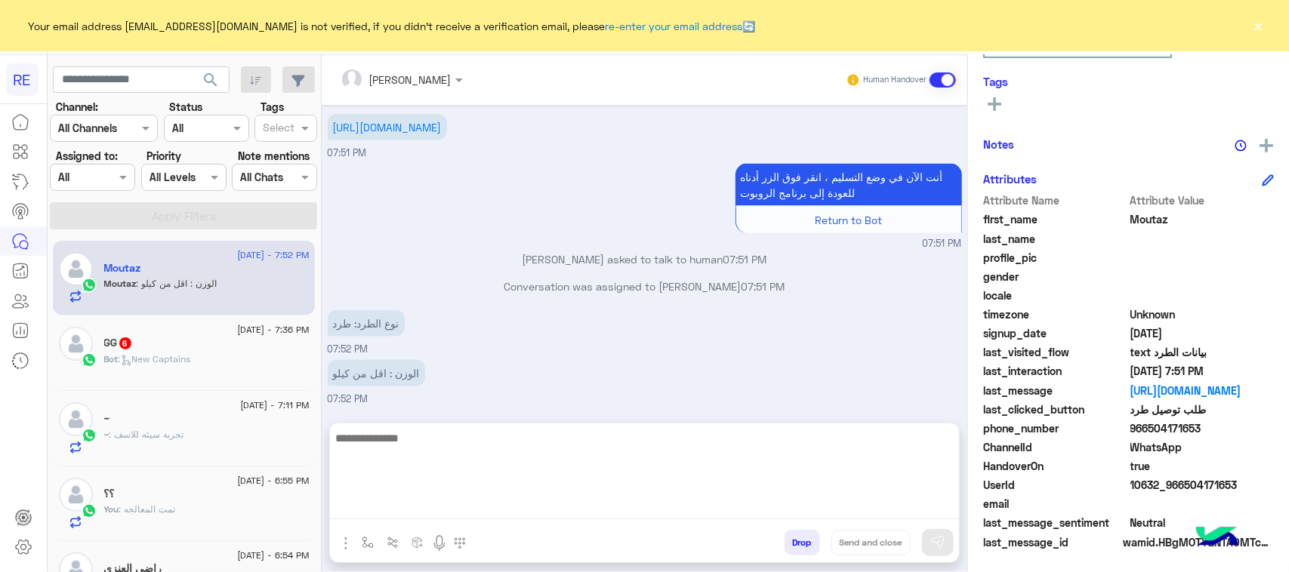
click at [547, 517] on textarea at bounding box center [644, 474] width 629 height 91
type textarea "**********"
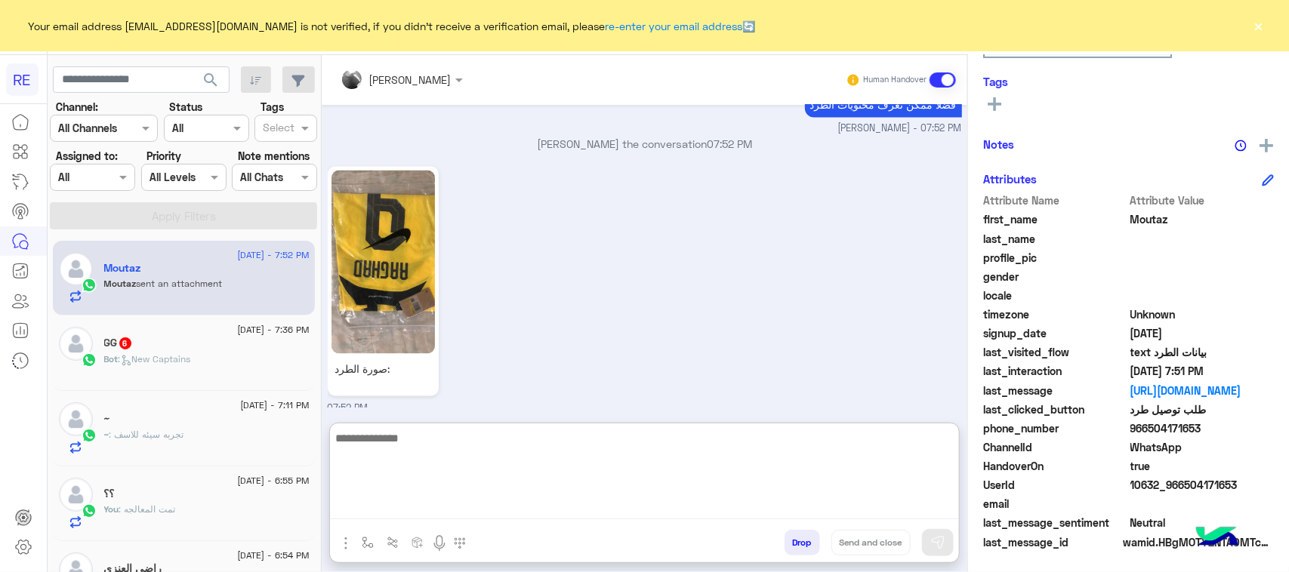
scroll to position [6471, 0]
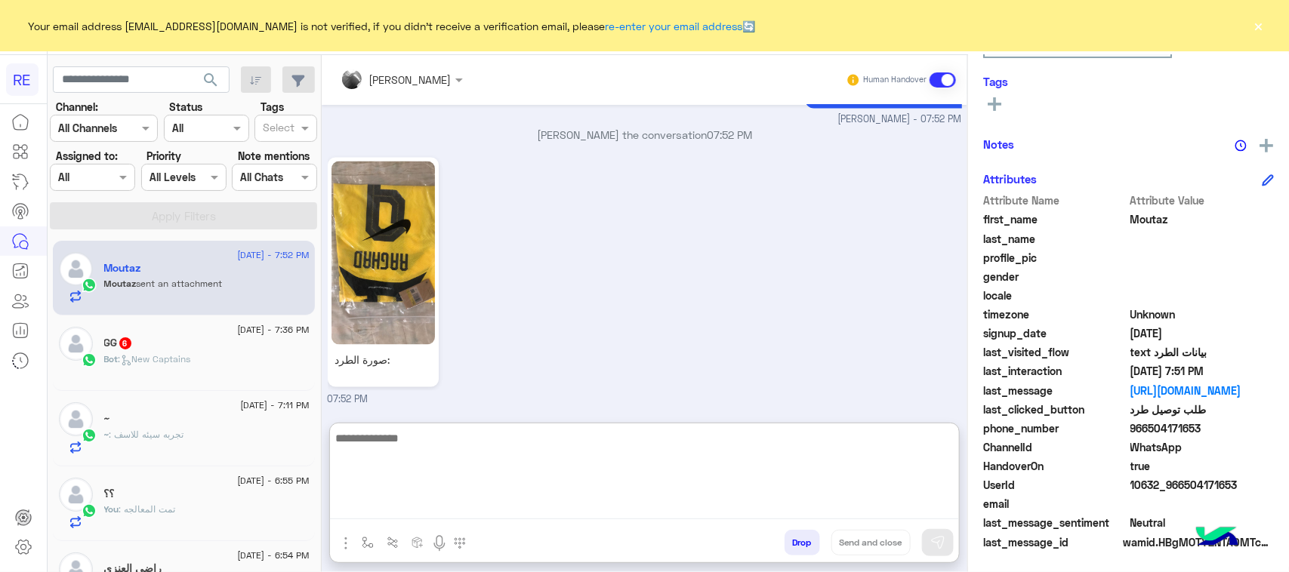
click at [452, 476] on textarea at bounding box center [644, 474] width 629 height 91
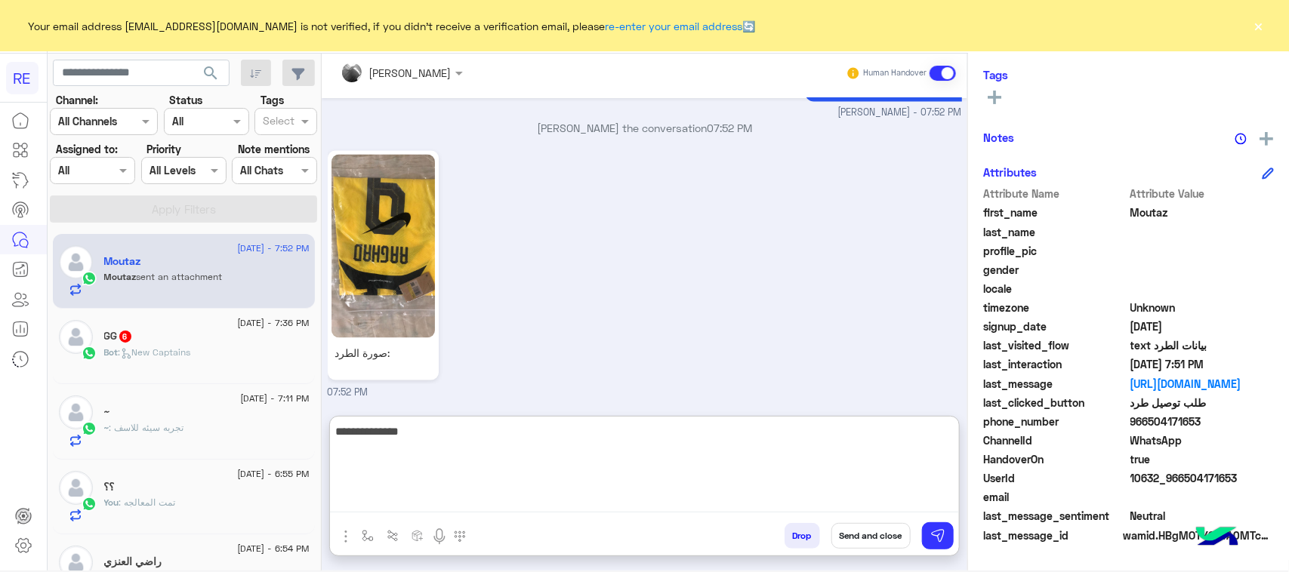
type textarea "**********"
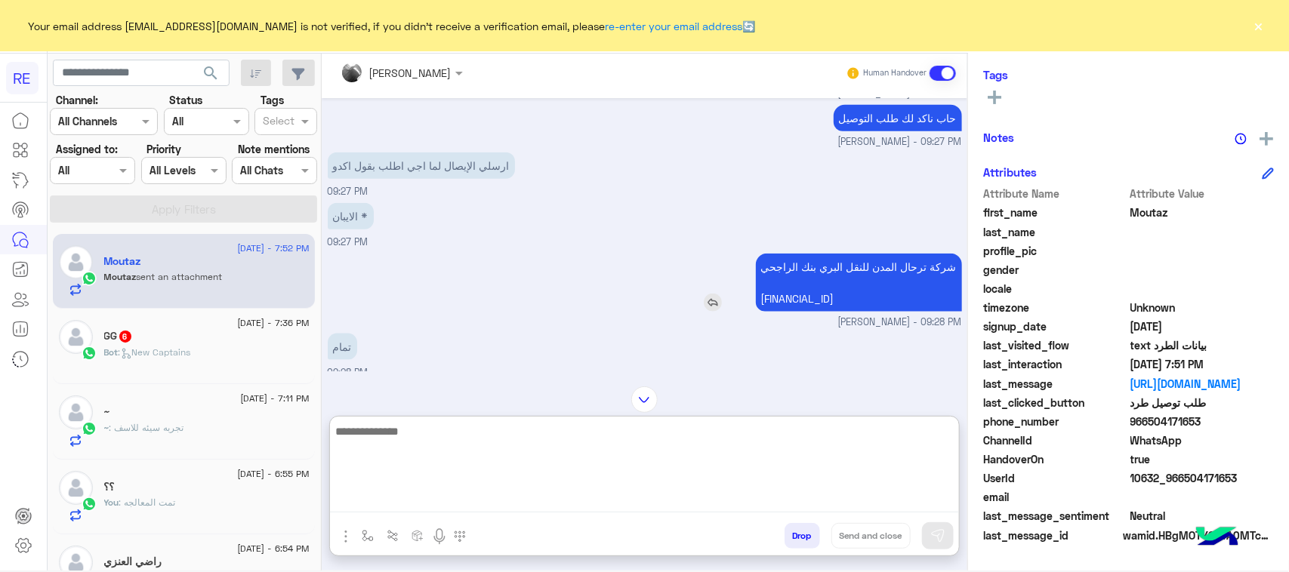
scroll to position [733, 0]
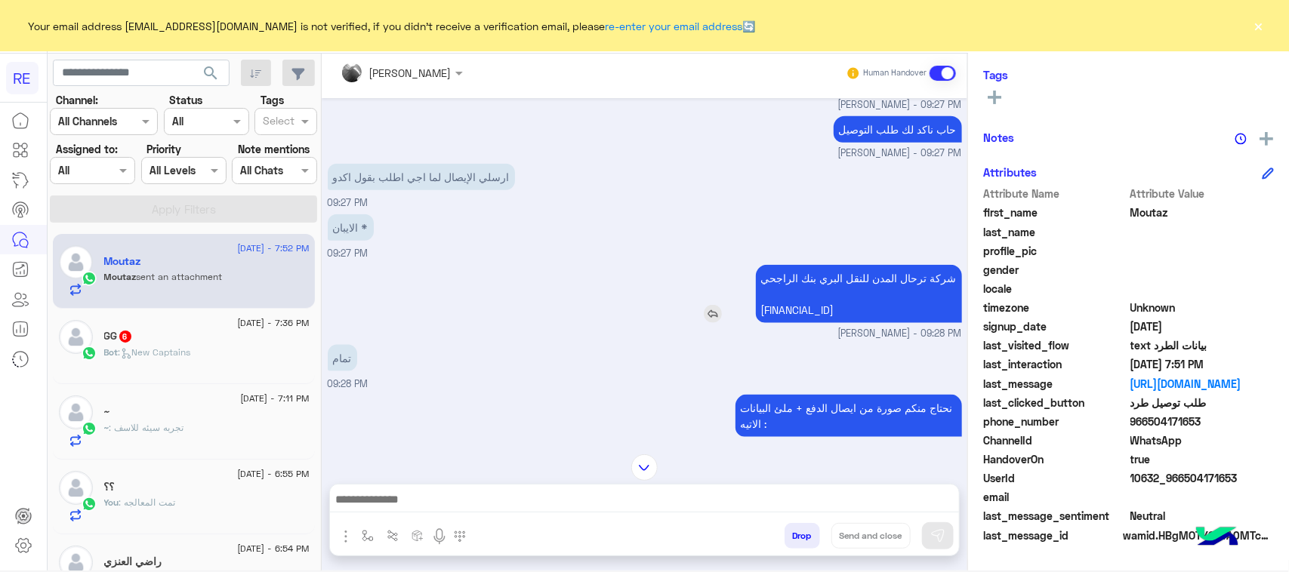
click at [711, 307] on img at bounding box center [713, 314] width 18 height 18
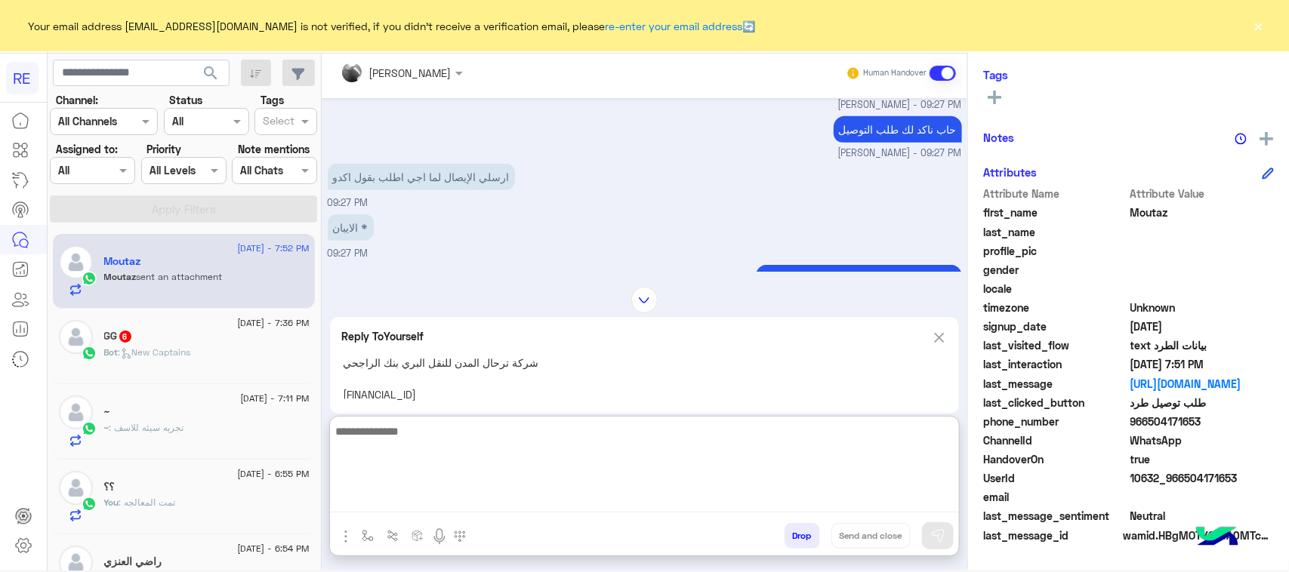
click at [496, 510] on textarea at bounding box center [644, 467] width 629 height 91
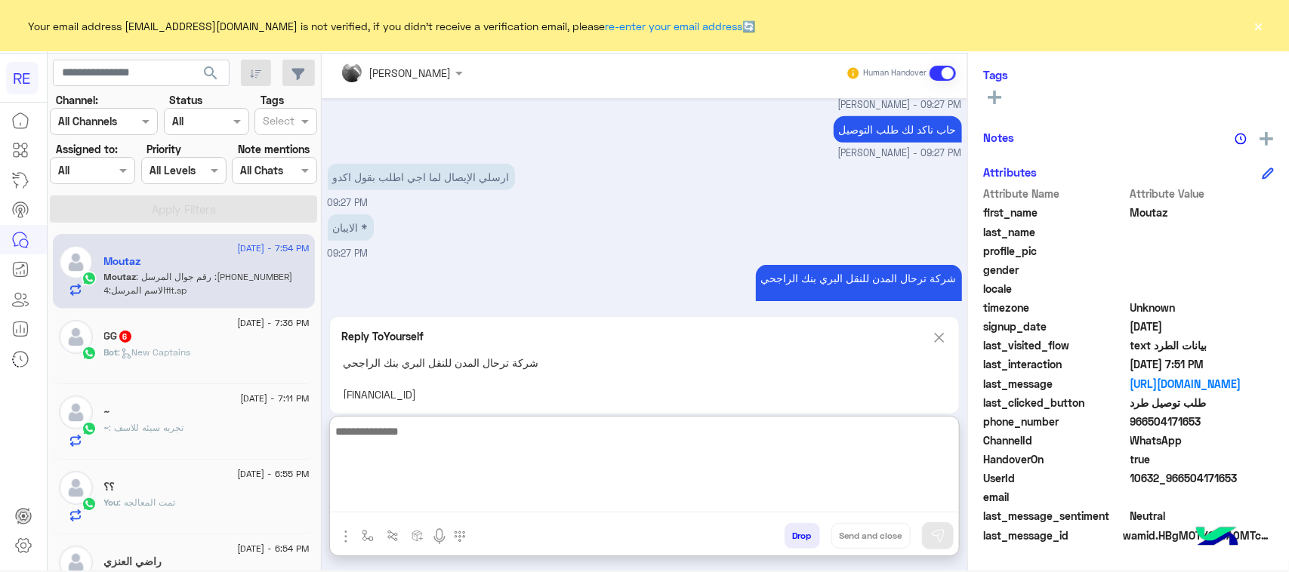
scroll to position [7454, 0]
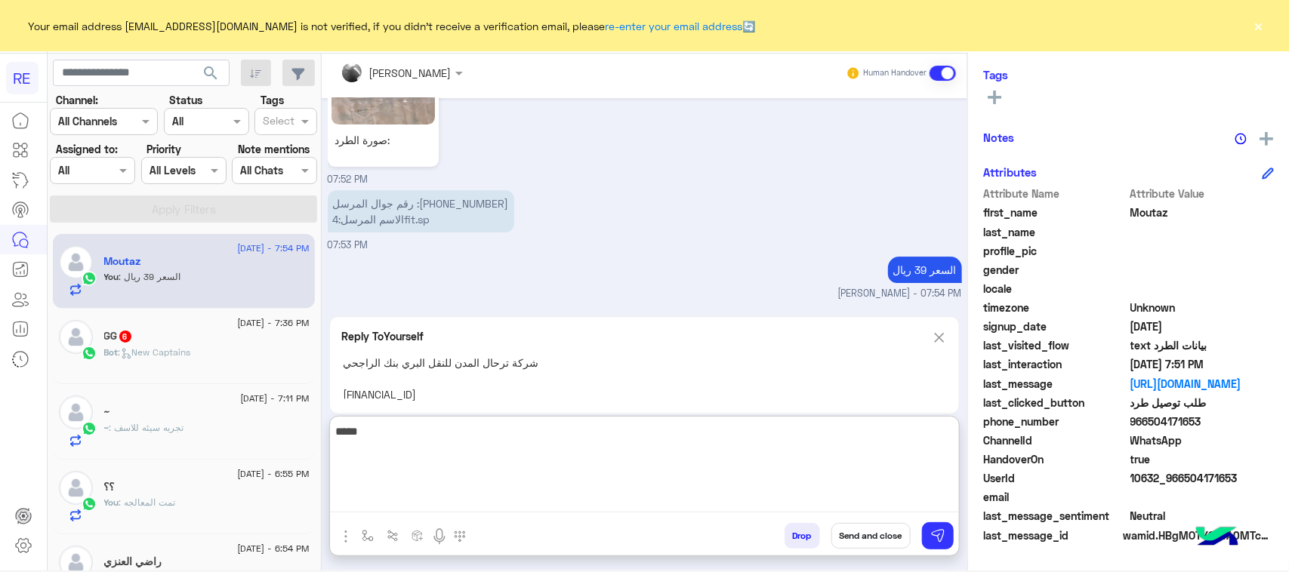
click at [912, 435] on textarea "****" at bounding box center [644, 467] width 629 height 91
type textarea "****"
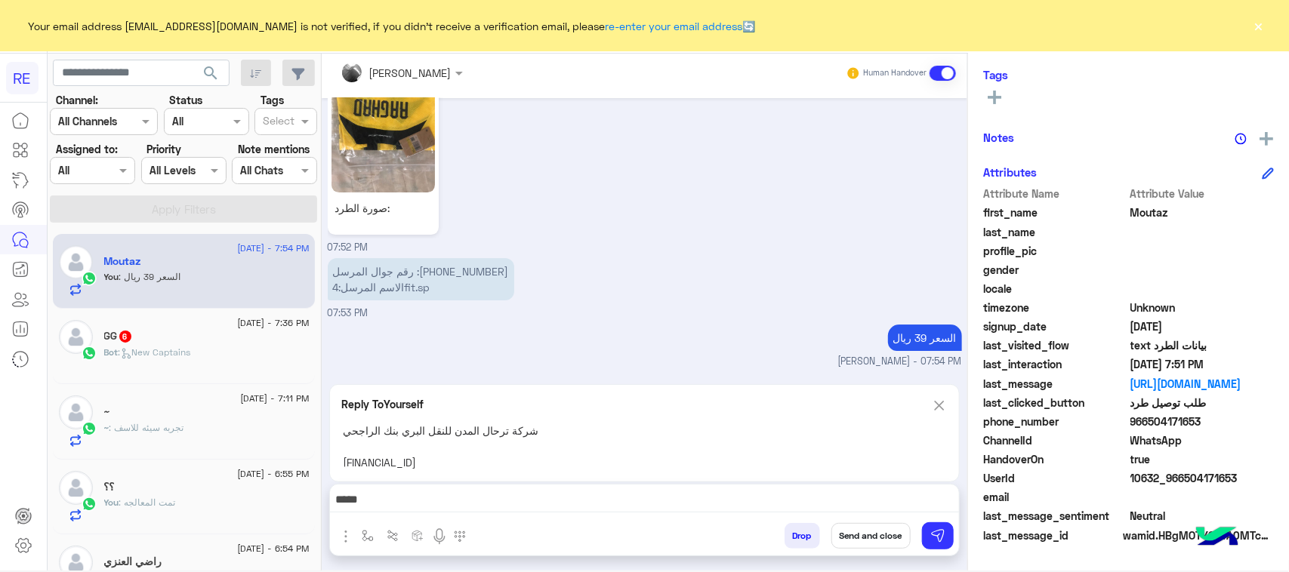
scroll to position [7386, 0]
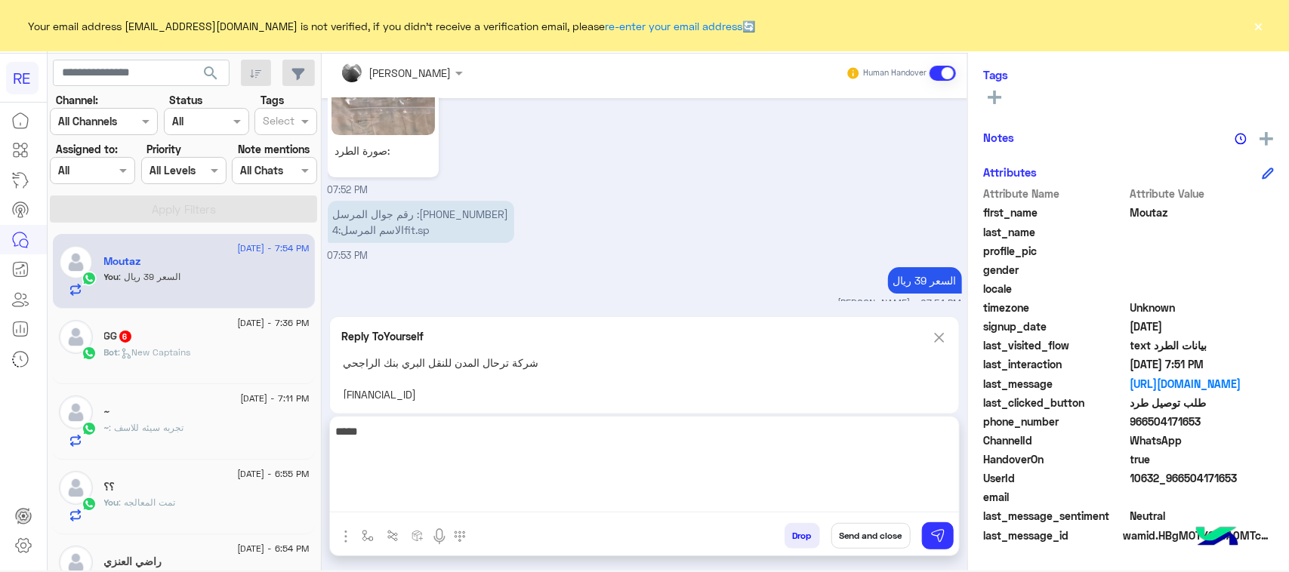
click at [930, 507] on textarea "****" at bounding box center [644, 467] width 629 height 91
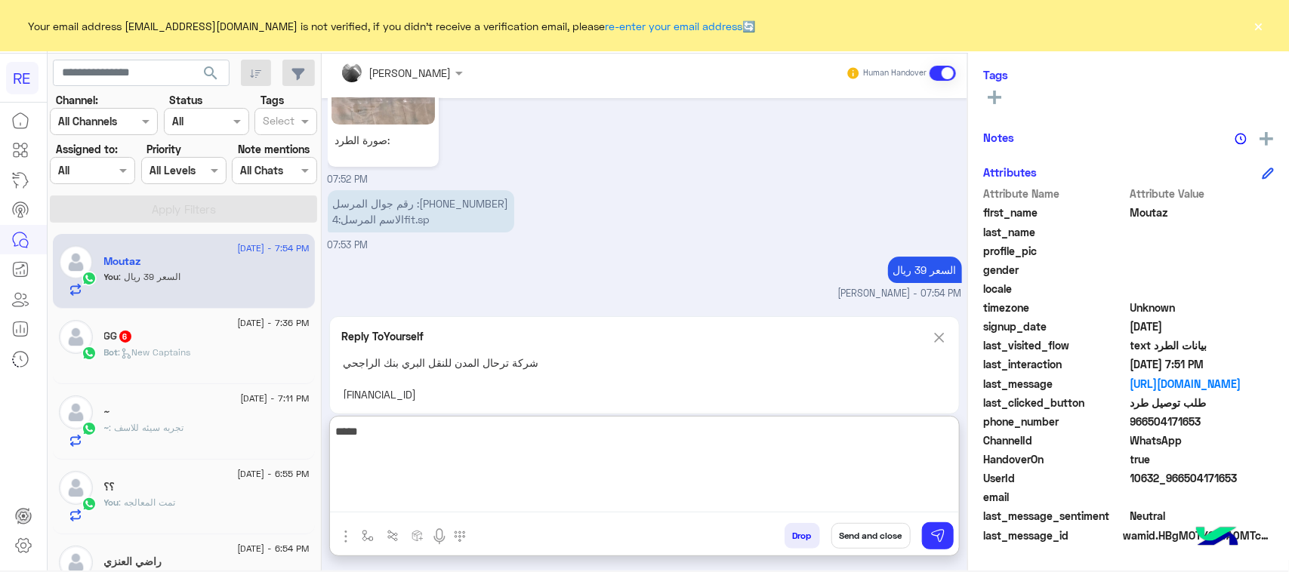
click at [930, 507] on textarea "****" at bounding box center [644, 467] width 629 height 91
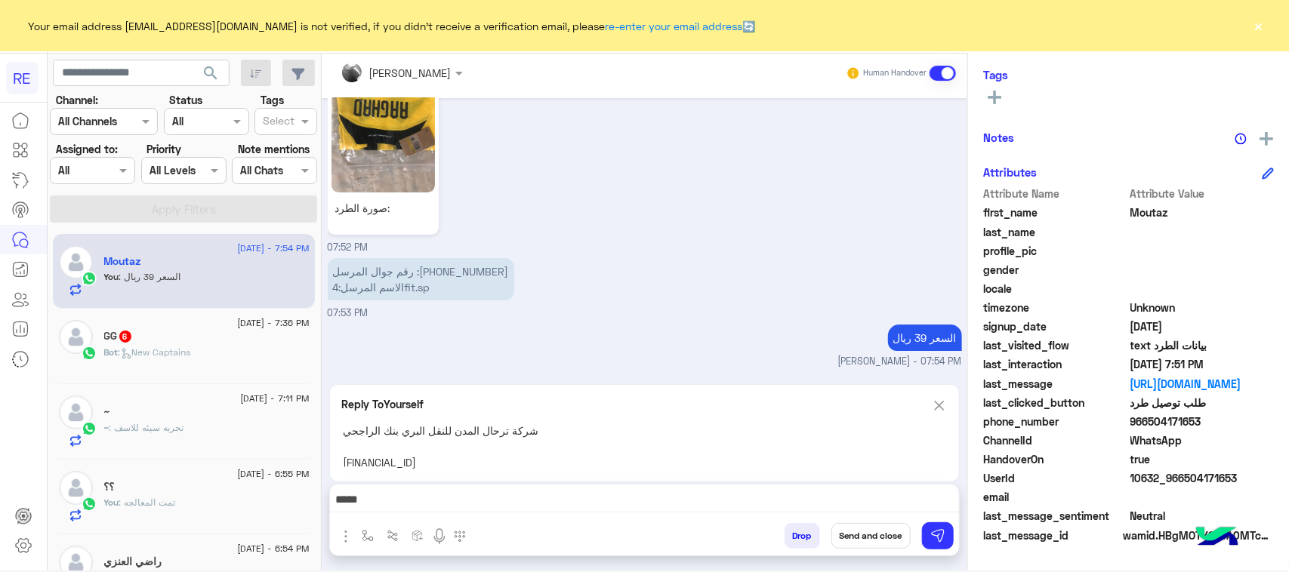
click at [949, 420] on div "[PERSON_NAME] Human Handover [DATE] [PERSON_NAME] opened handover mode 09:23 PM…" at bounding box center [645, 309] width 646 height 523
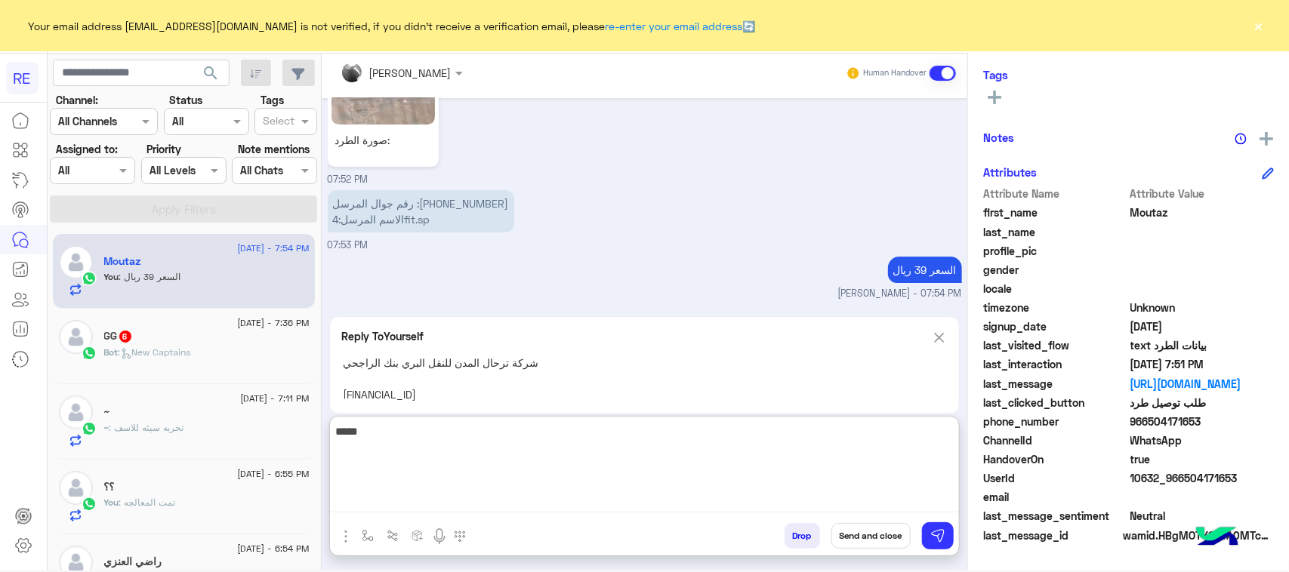
click at [940, 495] on textarea "****" at bounding box center [644, 467] width 629 height 91
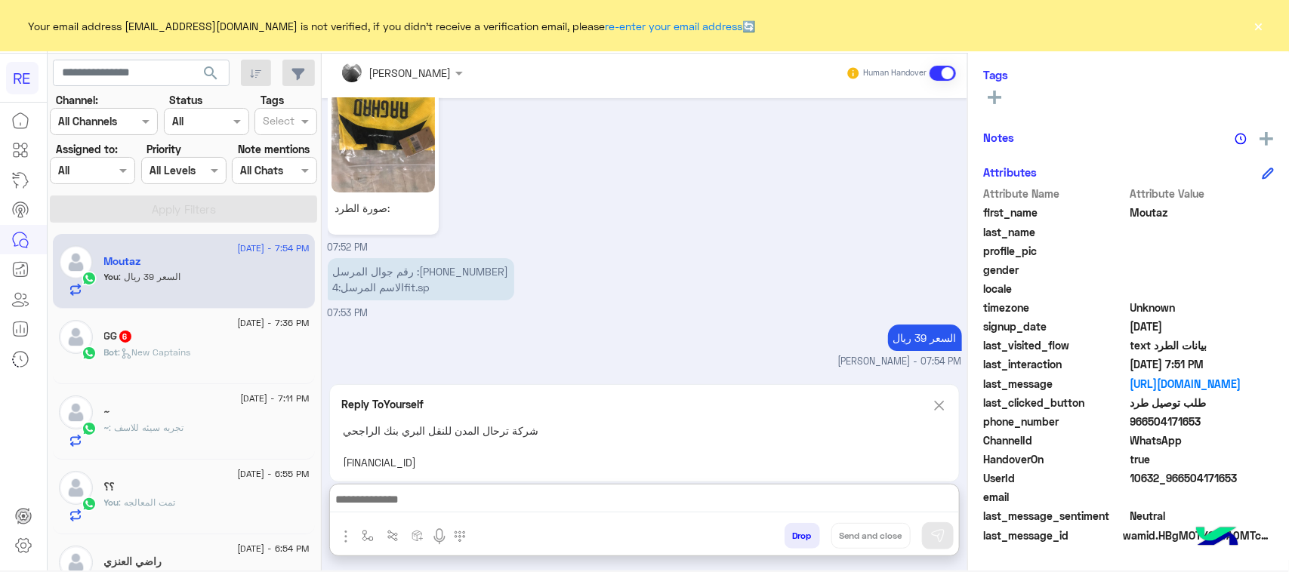
click at [933, 337] on div "[PERSON_NAME] Human Handover [DATE] [PERSON_NAME] opened handover mode 09:23 PM…" at bounding box center [645, 309] width 646 height 523
click at [385, 295] on p "رقم جوال المرسل :[PHONE_NUMBER] الاسم المرسل:4fit.sp" at bounding box center [421, 279] width 187 height 42
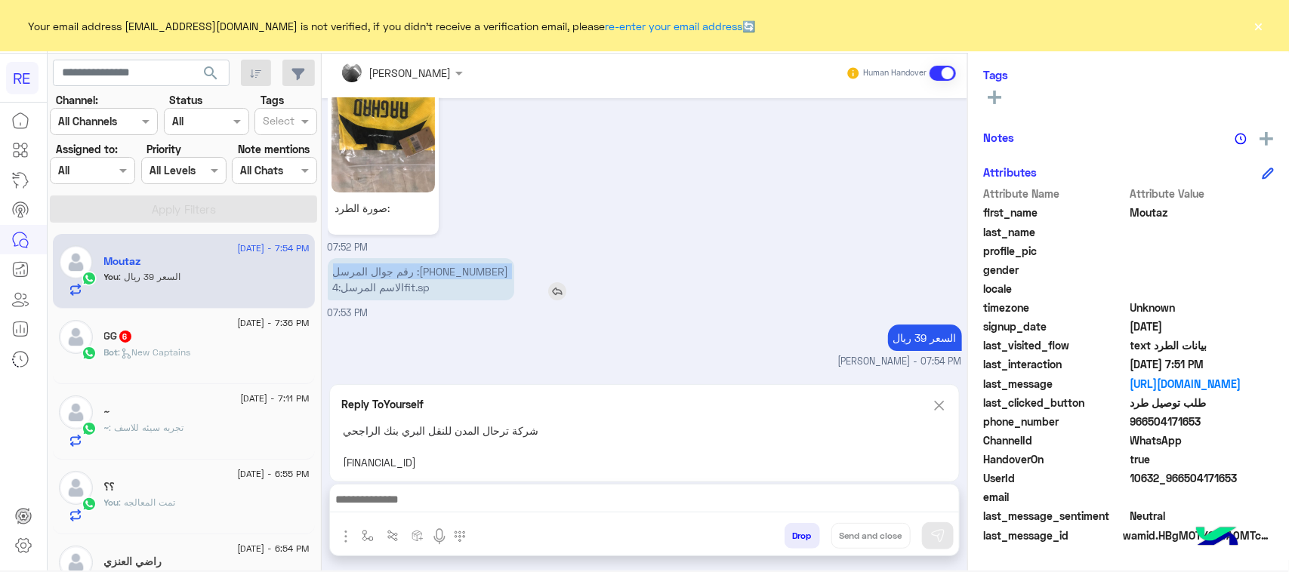
click at [461, 291] on p "رقم جوال المرسل :[PHONE_NUMBER] الاسم المرسل:4fit.sp" at bounding box center [421, 279] width 187 height 42
click at [936, 412] on img at bounding box center [939, 405] width 17 height 19
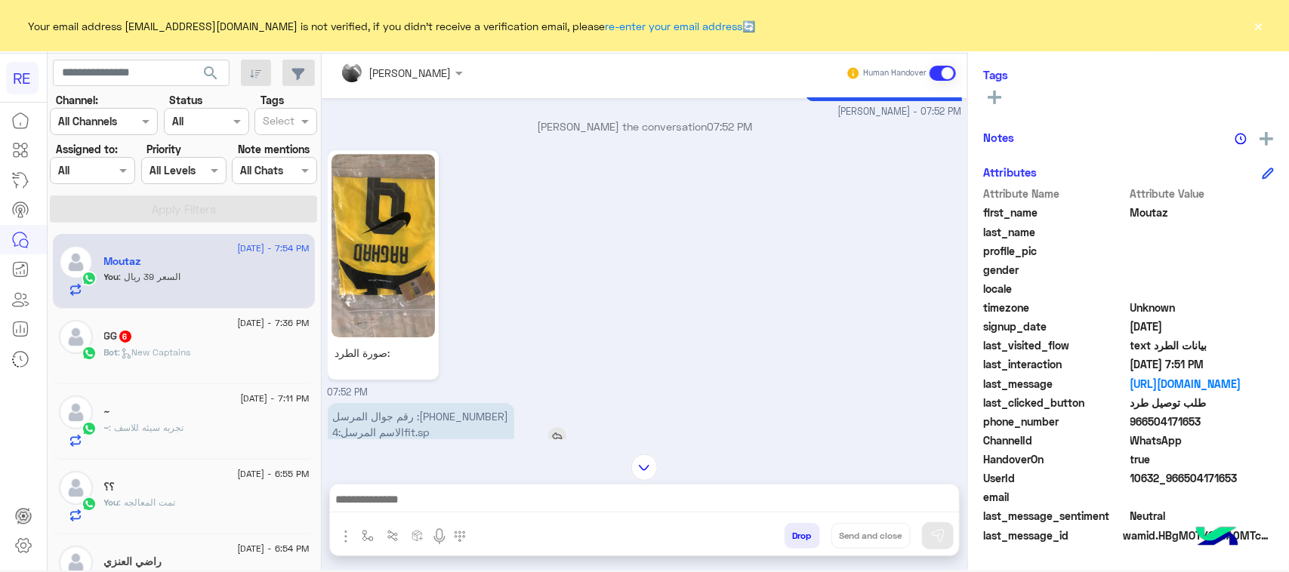
scroll to position [7096, 0]
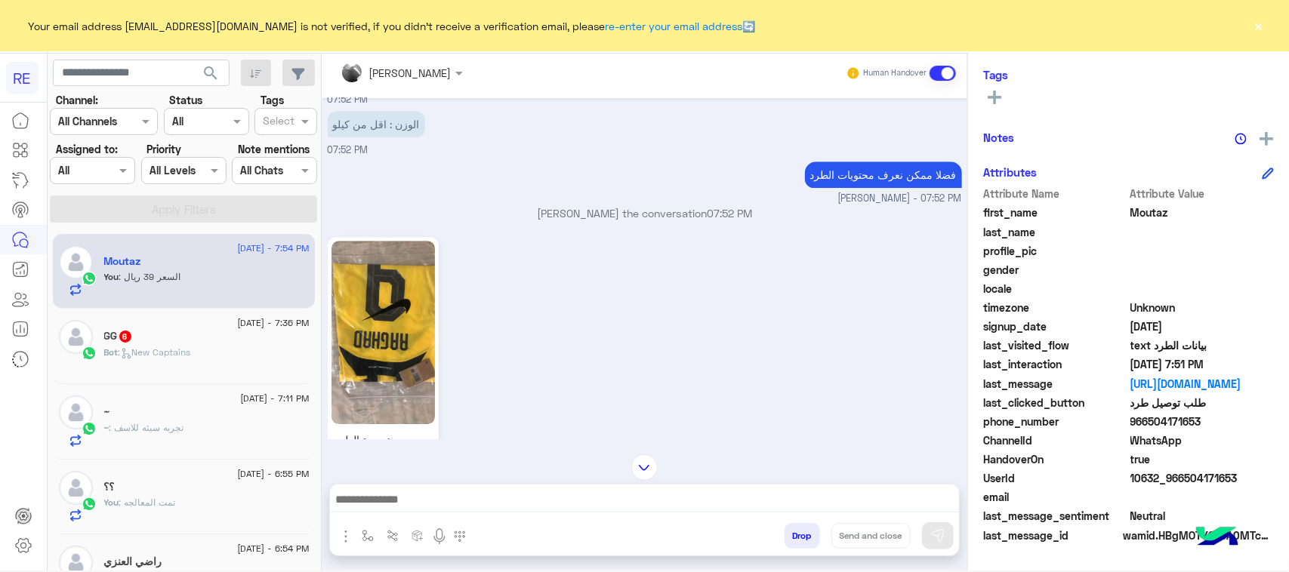
click at [409, 402] on img at bounding box center [382, 332] width 103 height 183
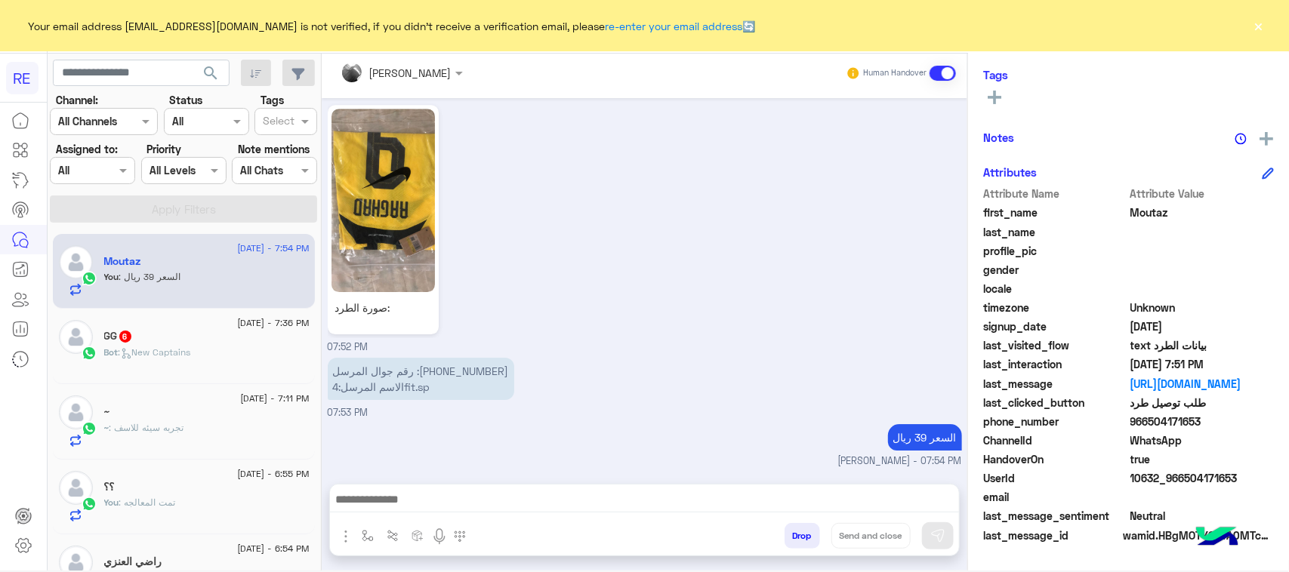
click at [161, 350] on span ": New Captains" at bounding box center [155, 352] width 72 height 11
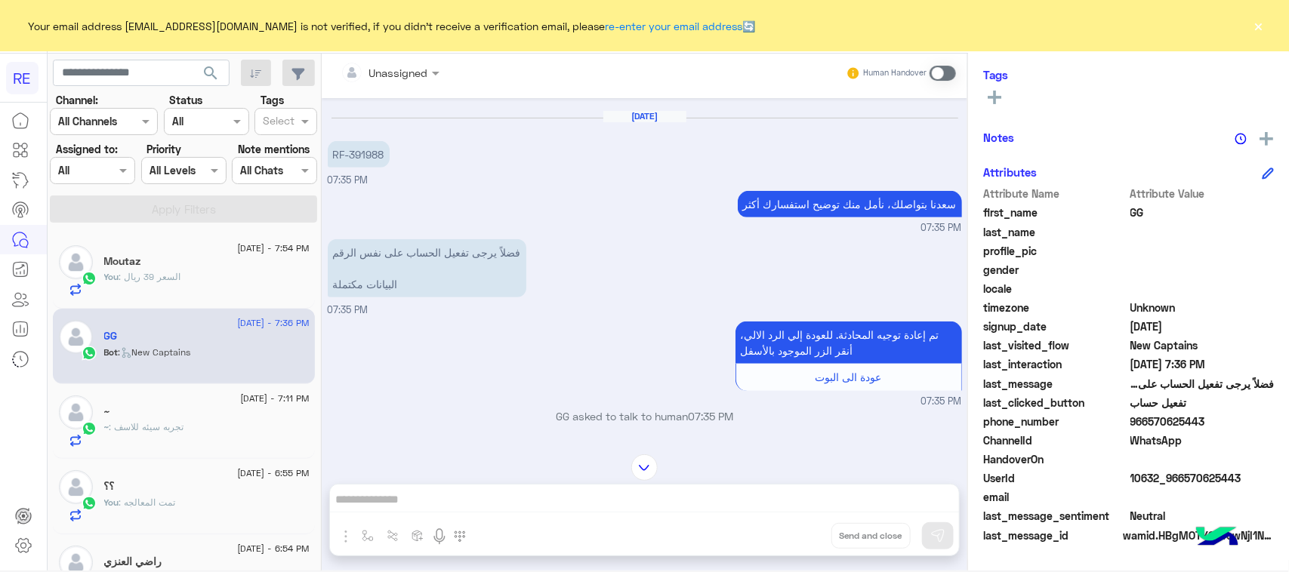
scroll to position [281, 0]
click at [164, 301] on div "[DATE] - 7:54 PM Moutaz You : السعر 39 ريال" at bounding box center [184, 272] width 262 height 76
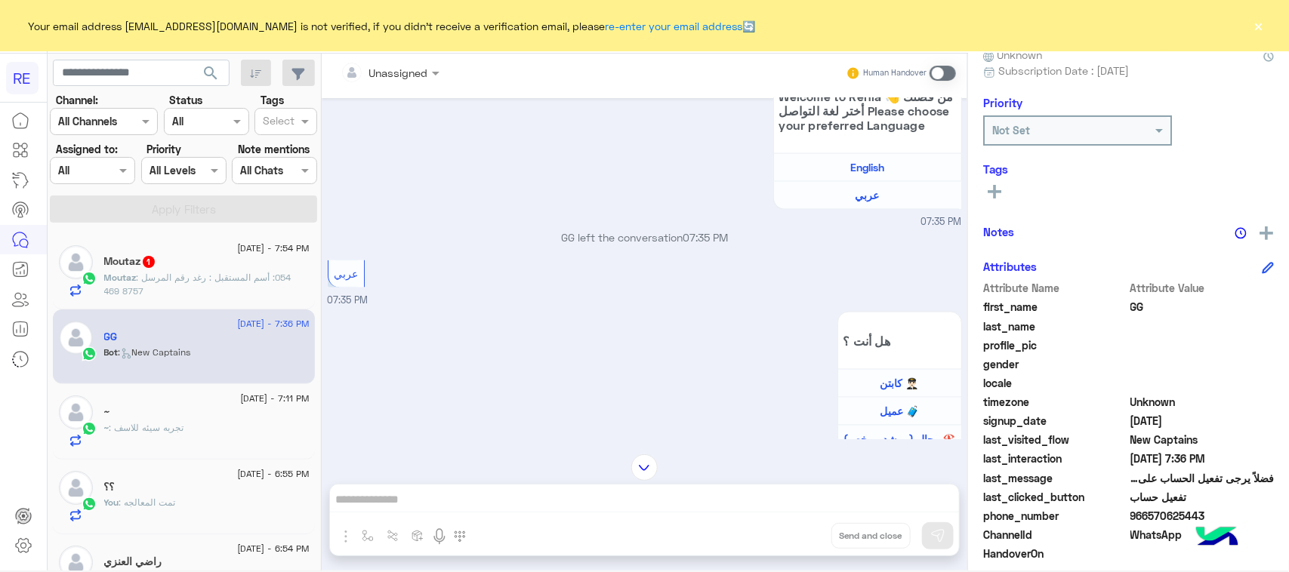
scroll to position [942, 0]
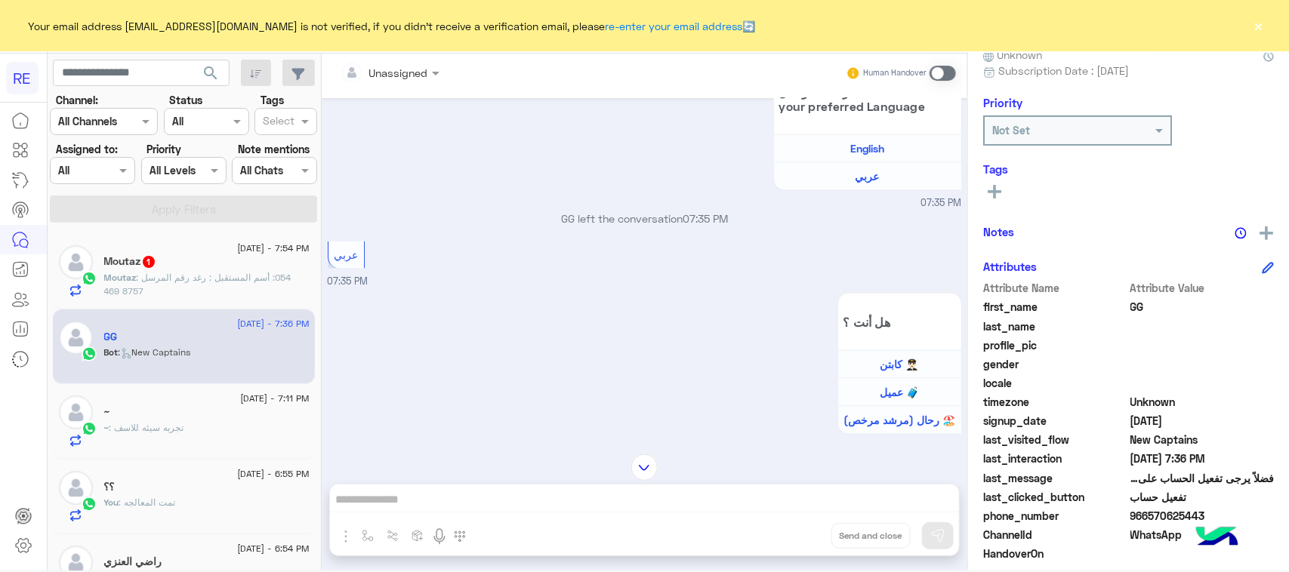
click at [161, 296] on p "Moutaz : أسم المستقبل : رغد رقم المرسل :‎054 469 8757" at bounding box center [206, 284] width 205 height 27
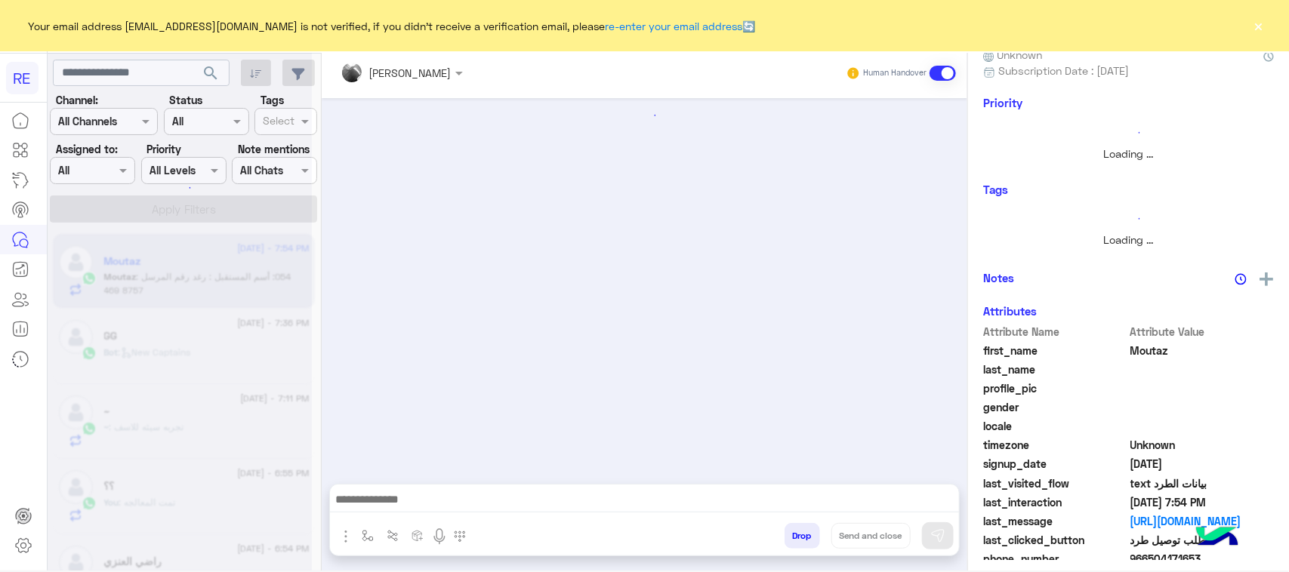
scroll to position [1093, 0]
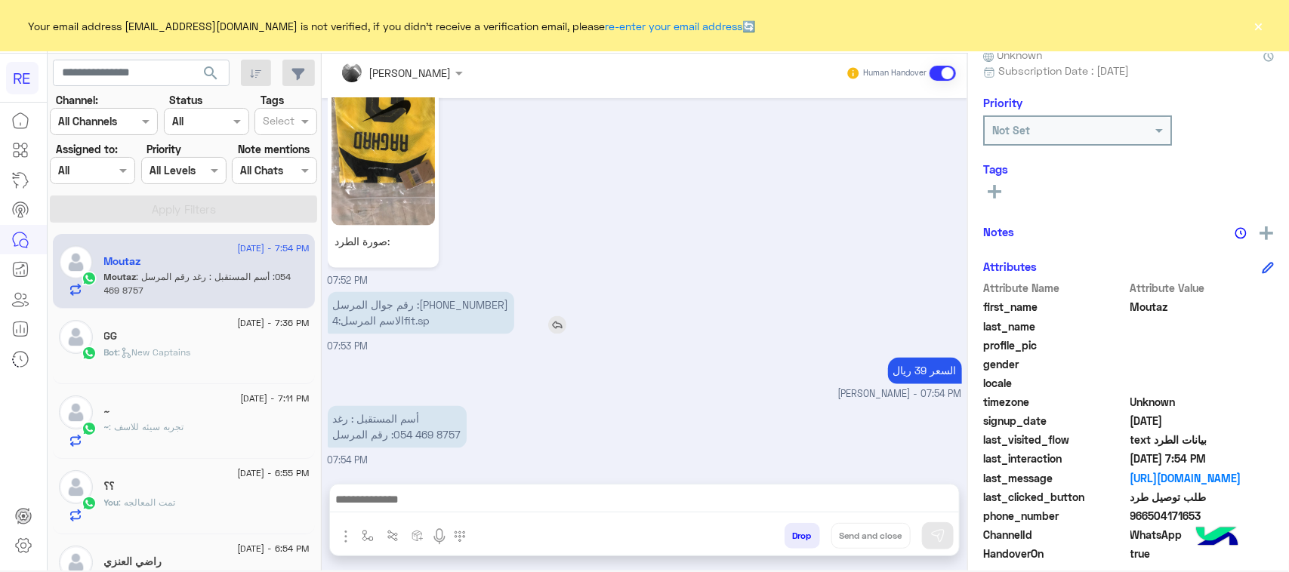
click at [385, 322] on p "رقم جوال المرسل :[PHONE_NUMBER] الاسم المرسل:4fit.sp" at bounding box center [421, 313] width 187 height 42
click at [497, 380] on div "السعر 39 ريال [PERSON_NAME] - 07:54 PM" at bounding box center [645, 378] width 634 height 48
click at [390, 322] on p "رقم جوال المرسل :[PHONE_NUMBER] الاسم المرسل:4fit.sp" at bounding box center [421, 313] width 187 height 42
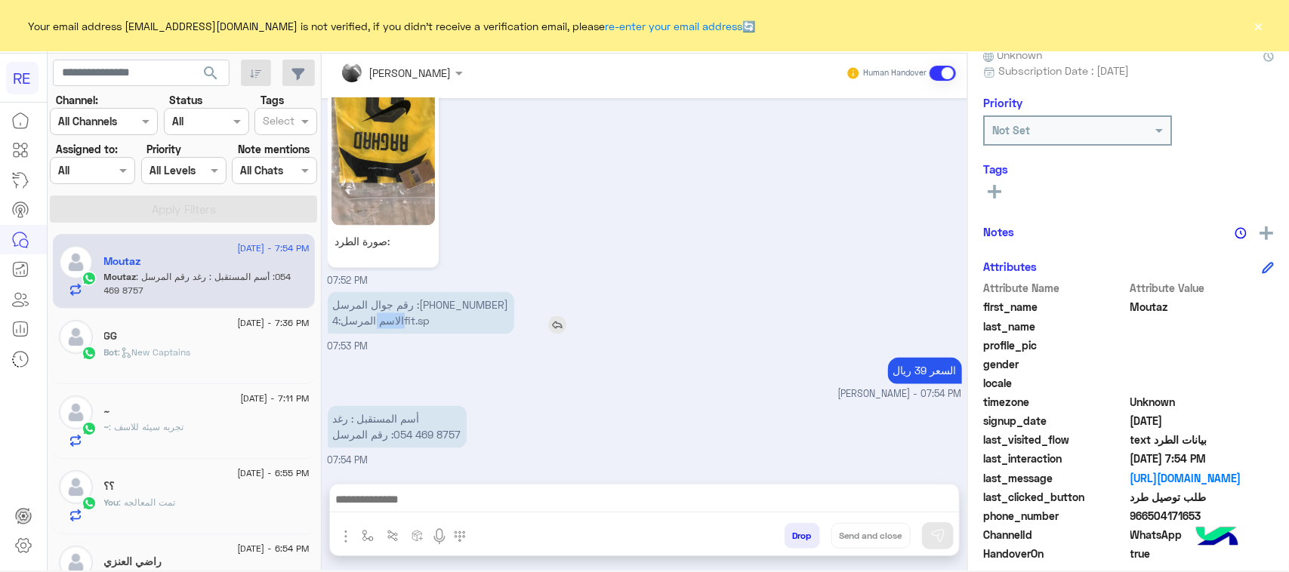
click at [390, 322] on p "رقم جوال المرسل :[PHONE_NUMBER] الاسم المرسل:4fit.sp" at bounding box center [421, 313] width 187 height 42
copy app-msgs-text "رقم جوال المرسل :[PHONE_NUMBER]"
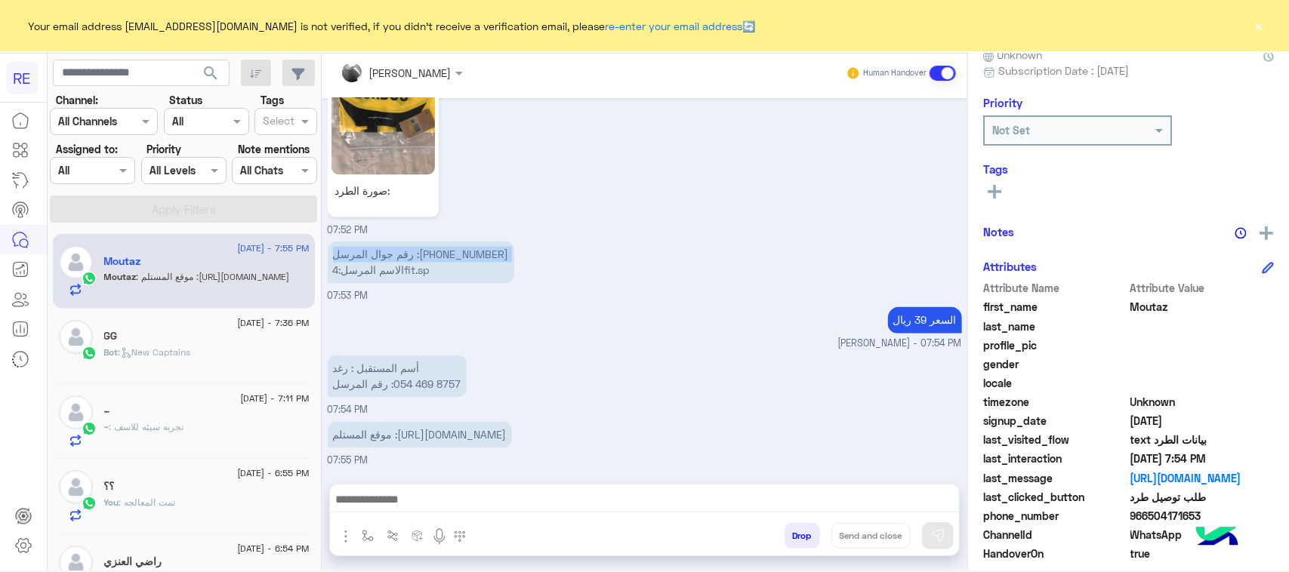
scroll to position [1175, 0]
click at [395, 436] on span "موقع المستلم :[URL][DOMAIN_NAME]" at bounding box center [420, 435] width 174 height 13
copy app-msgs-text
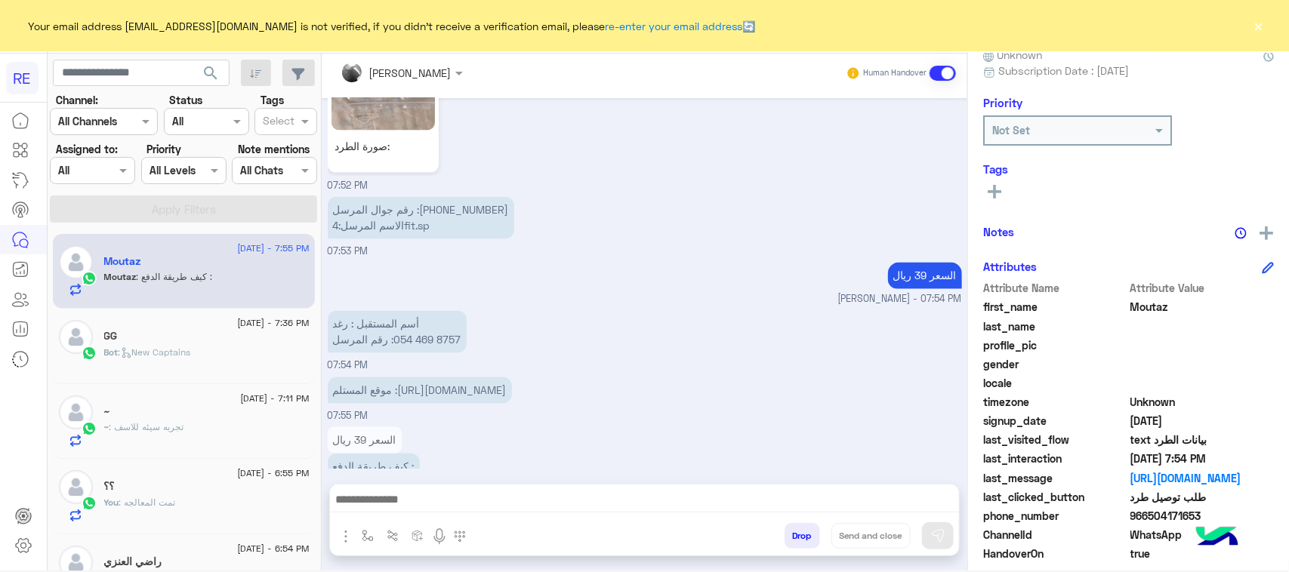
scroll to position [1252, 0]
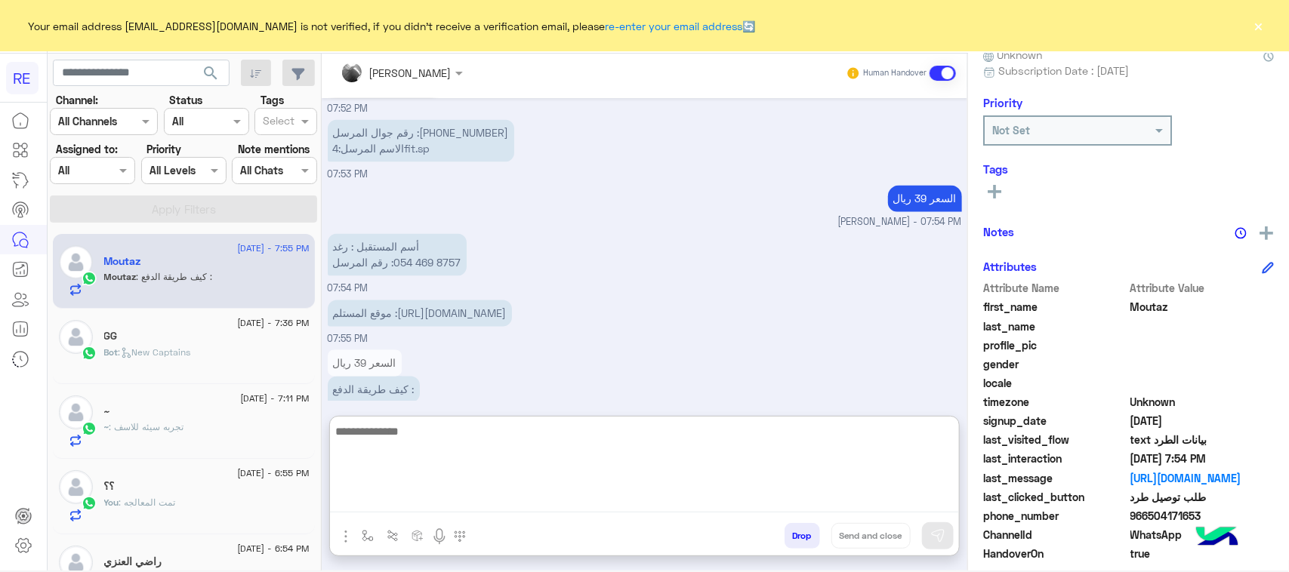
click at [489, 507] on textarea at bounding box center [644, 467] width 629 height 91
type textarea "**********"
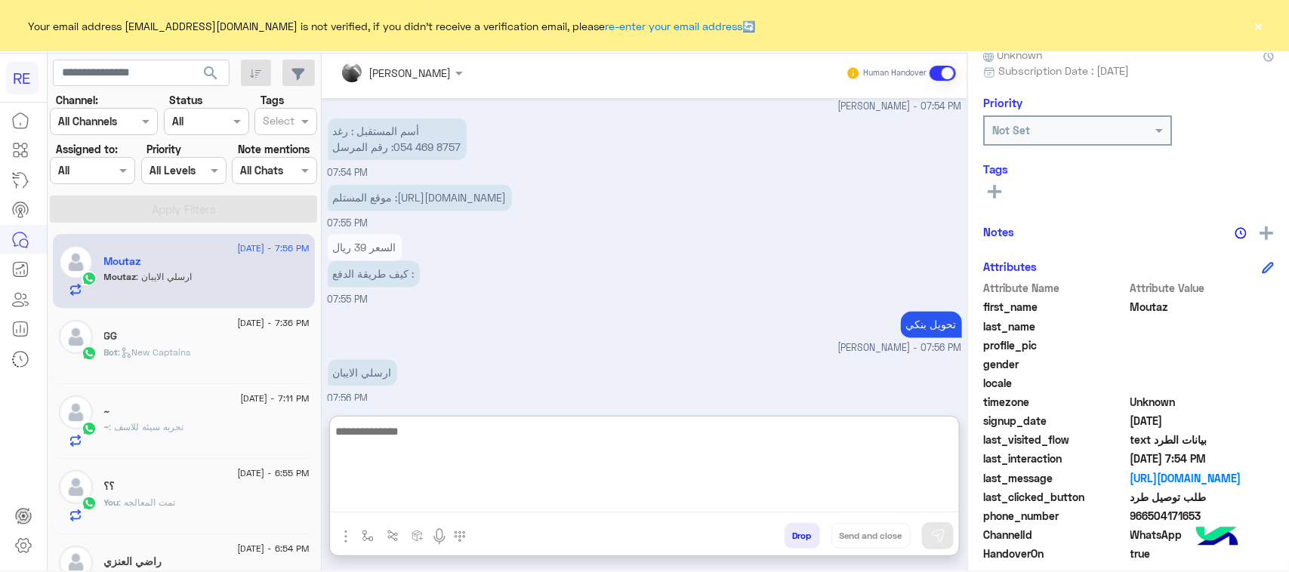
scroll to position [1418, 0]
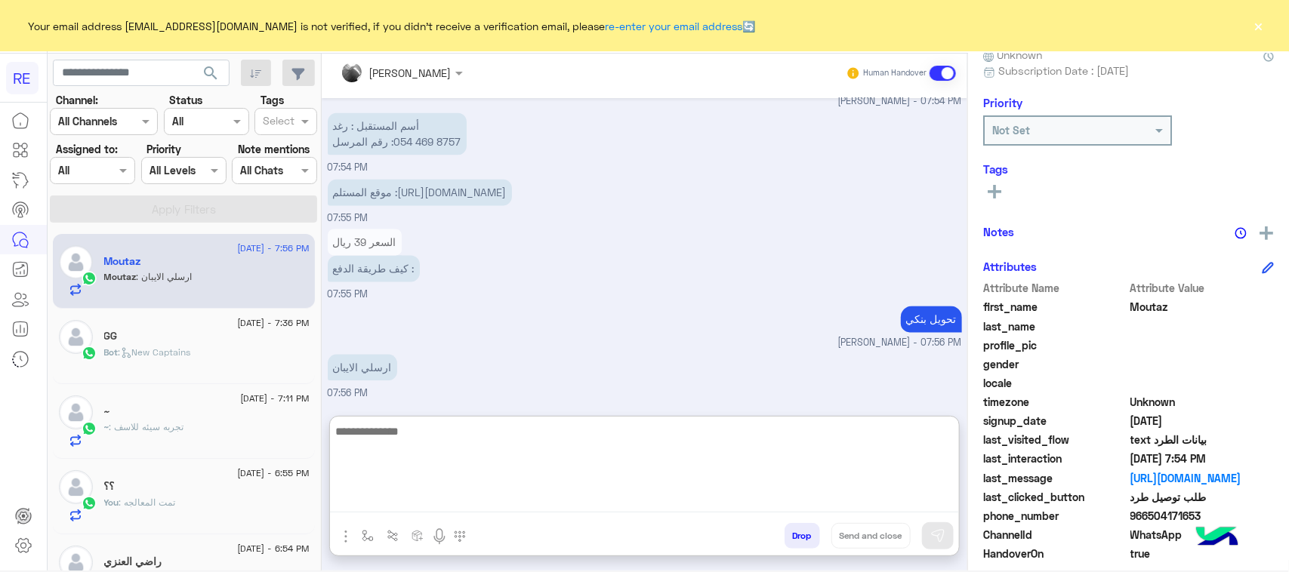
paste textarea "**********"
type textarea "**********"
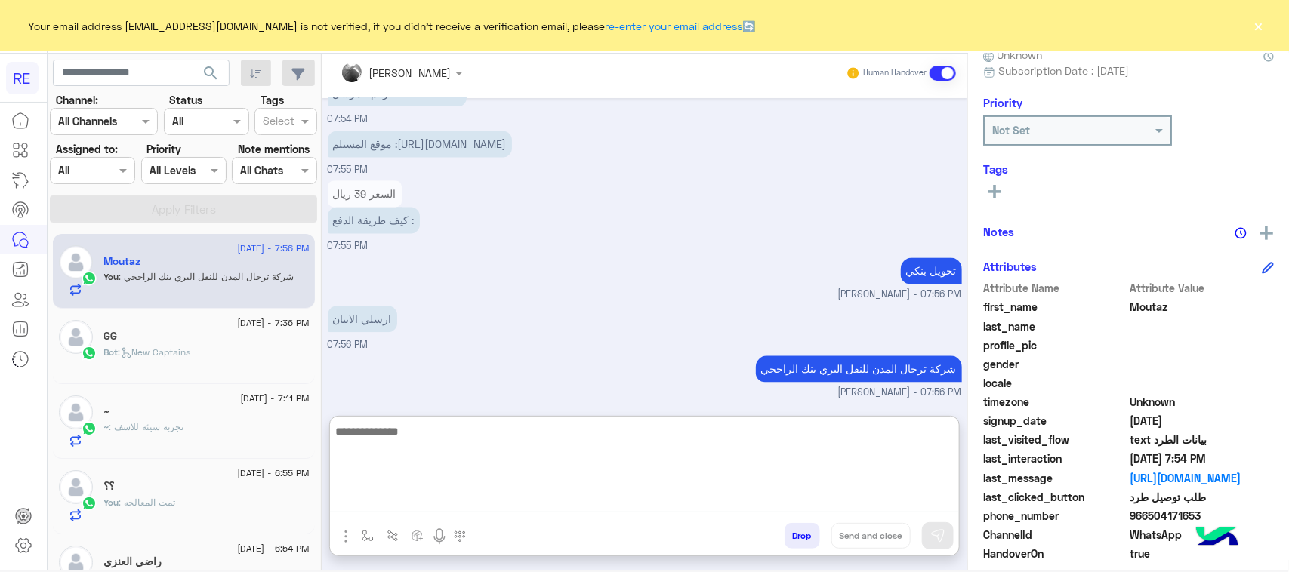
paste textarea "**********"
type textarea "**********"
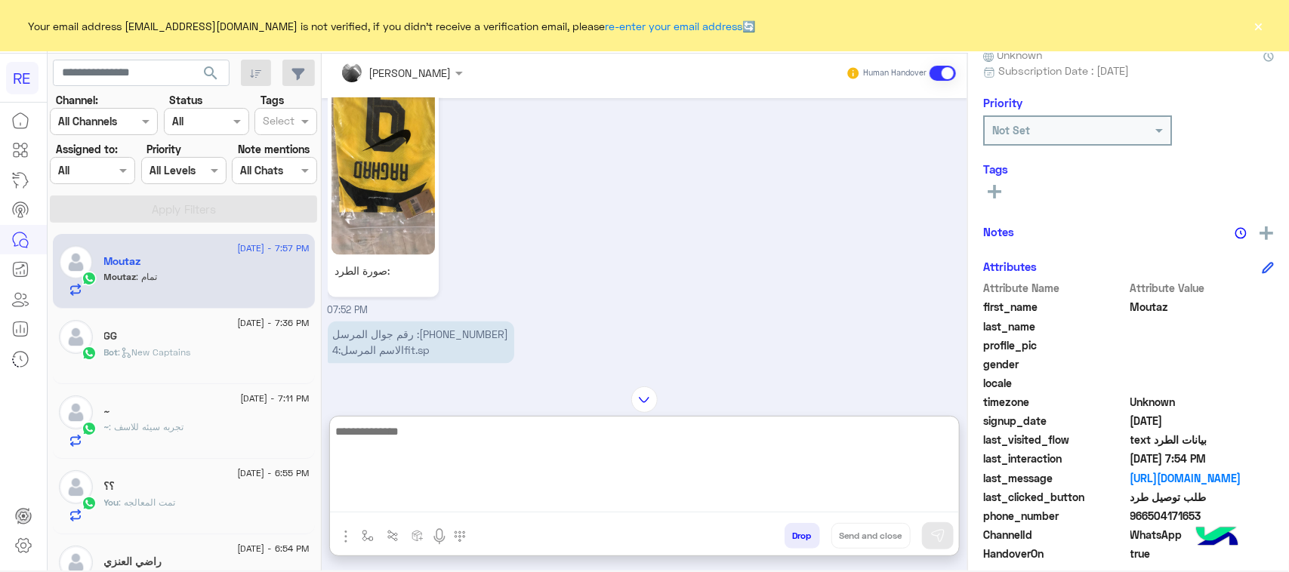
scroll to position [997, 0]
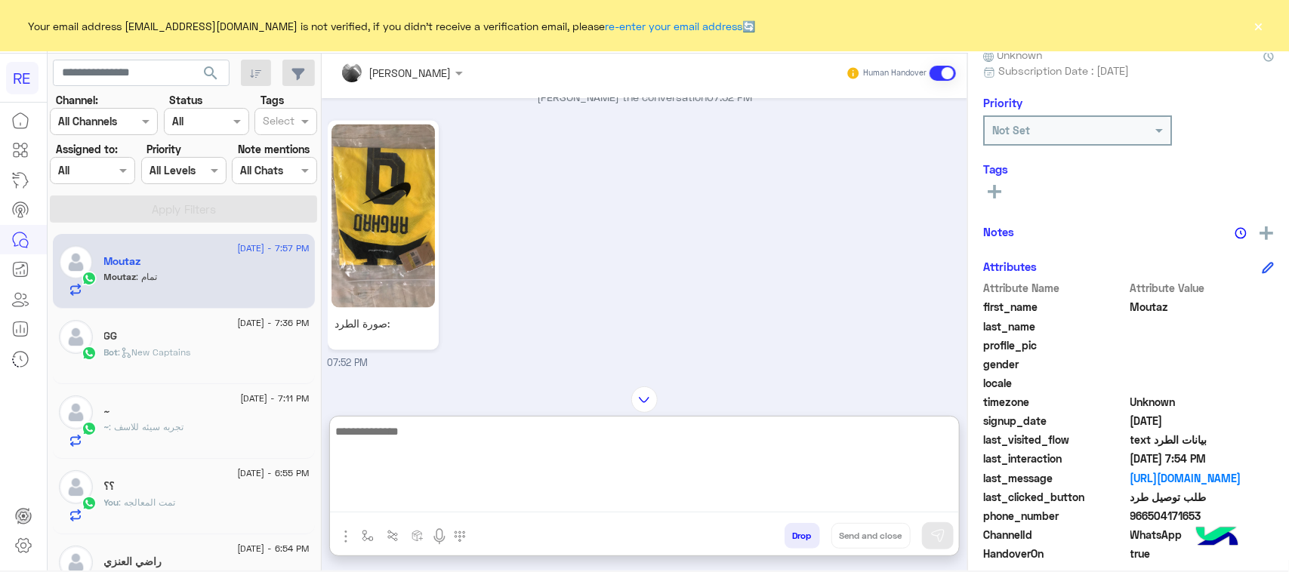
click at [639, 478] on textarea at bounding box center [644, 467] width 629 height 91
type textarea "**********"
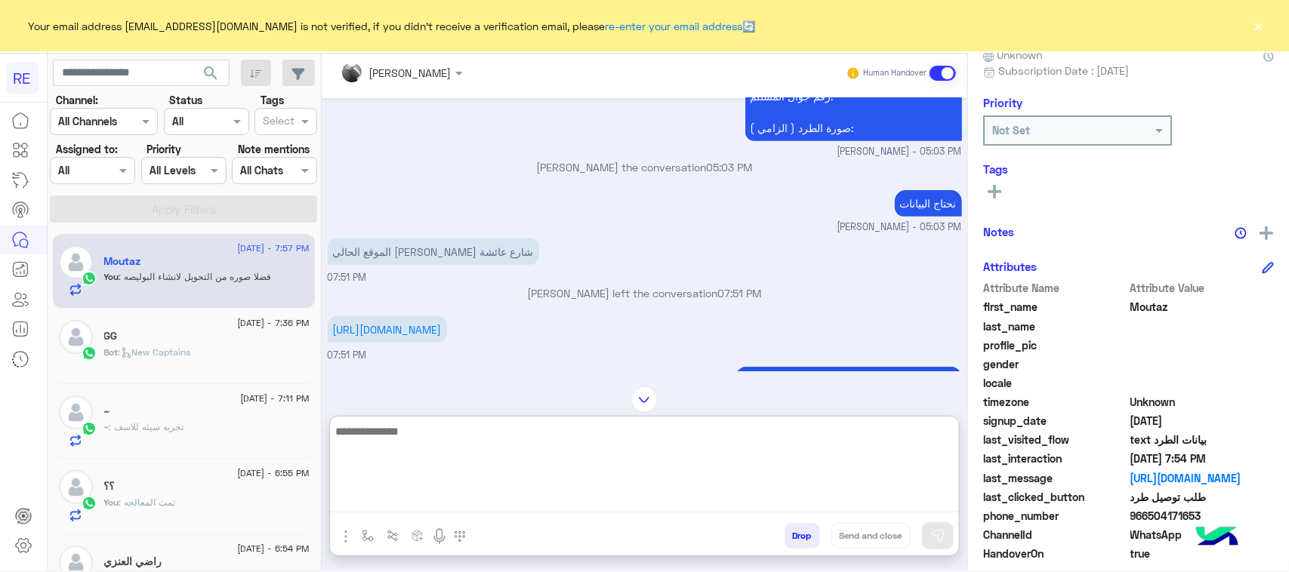
scroll to position [386, 0]
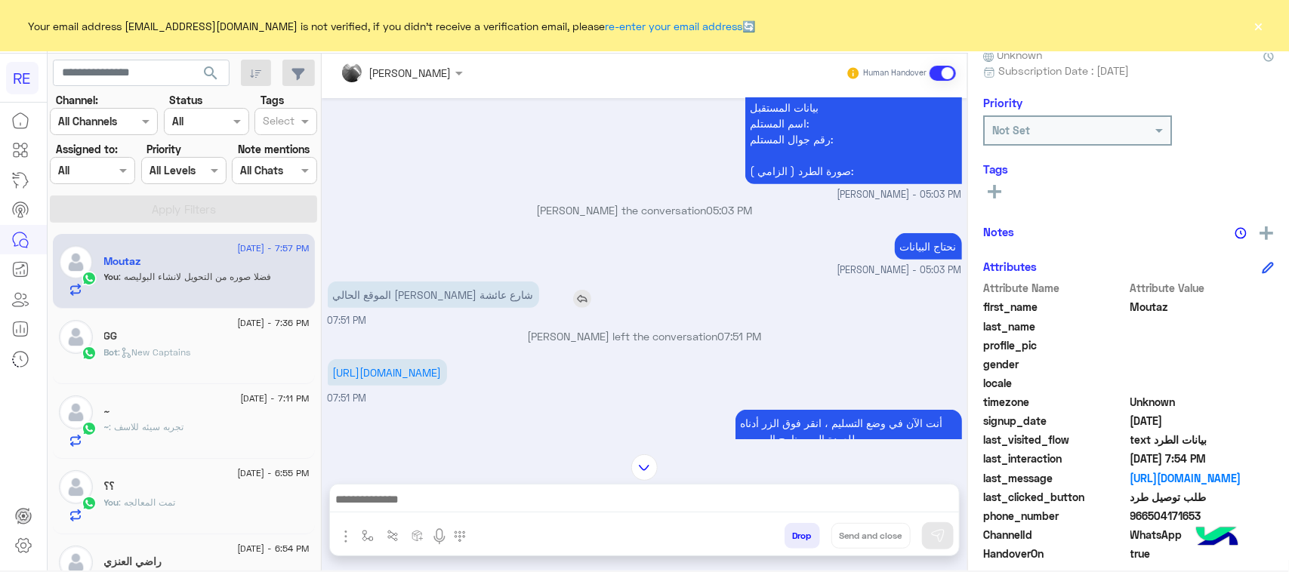
click at [413, 289] on p "الموقع الحالي [PERSON_NAME] شارع عائشة" at bounding box center [433, 295] width 211 height 26
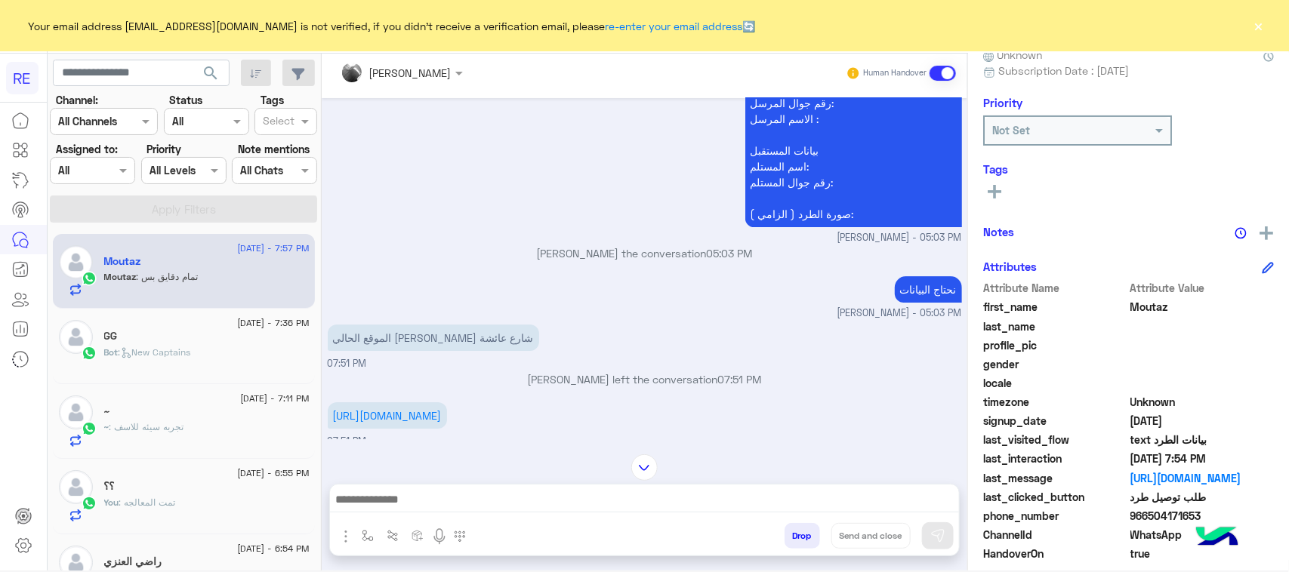
scroll to position [2010, 0]
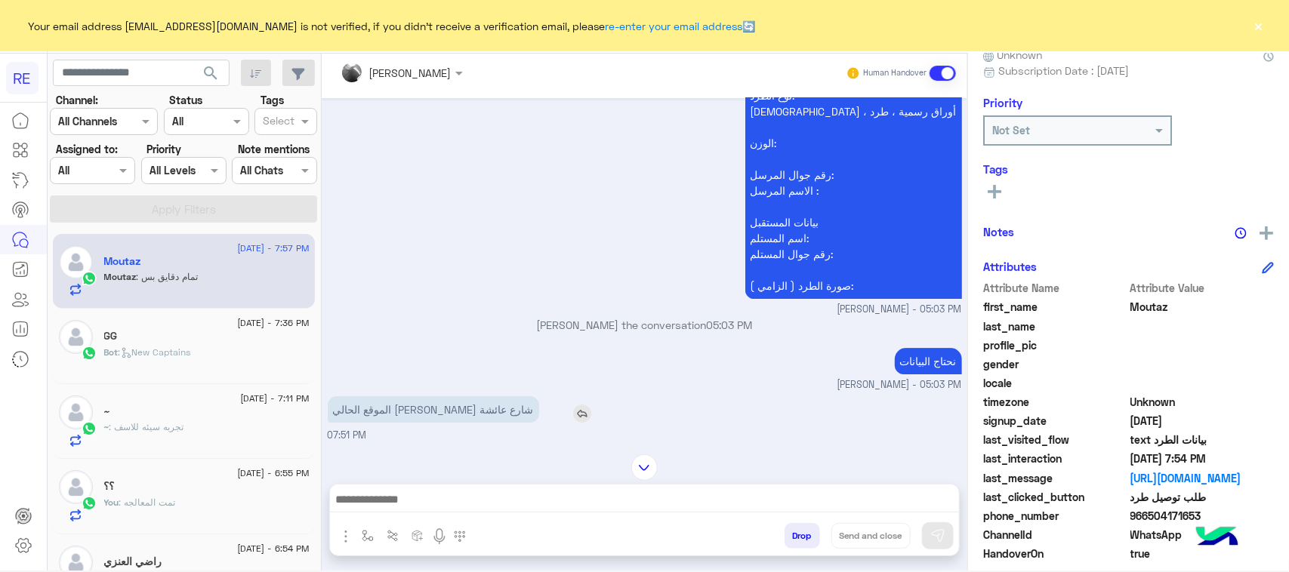
click at [376, 405] on p "الموقع الحالي [PERSON_NAME] شارع عائشة" at bounding box center [433, 409] width 211 height 26
copy app-msgs-text
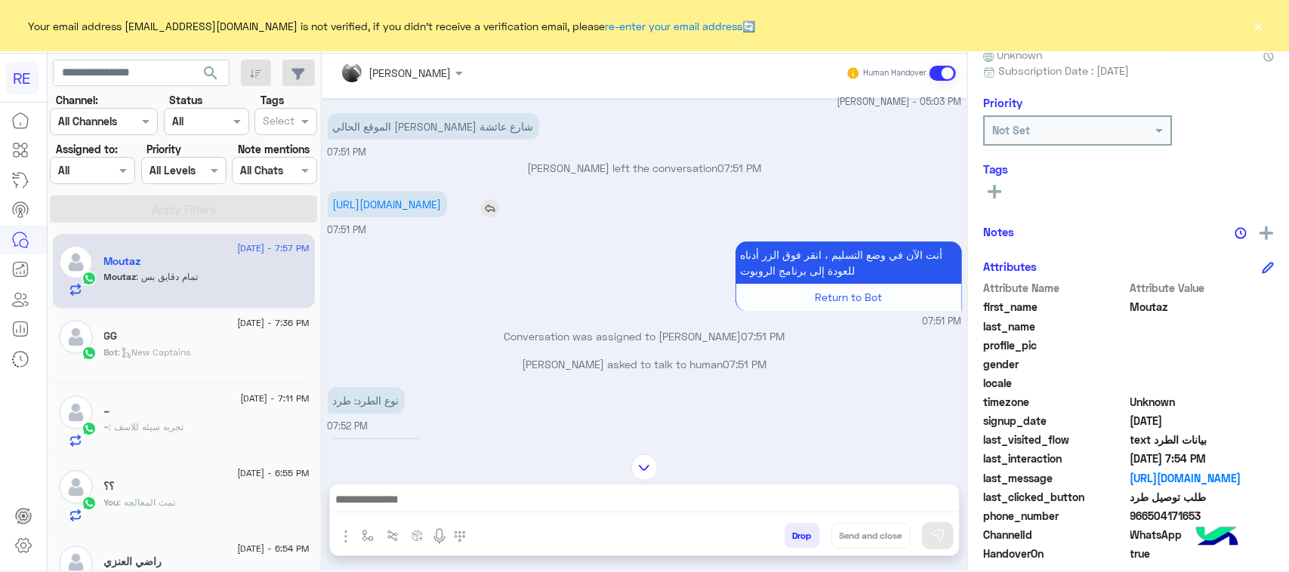
drag, startPoint x: 328, startPoint y: 194, endPoint x: 547, endPoint y: 227, distance: 221.5
click at [447, 217] on p "[URL][DOMAIN_NAME]" at bounding box center [387, 204] width 119 height 26
copy link "[URL][DOMAIN_NAME]"
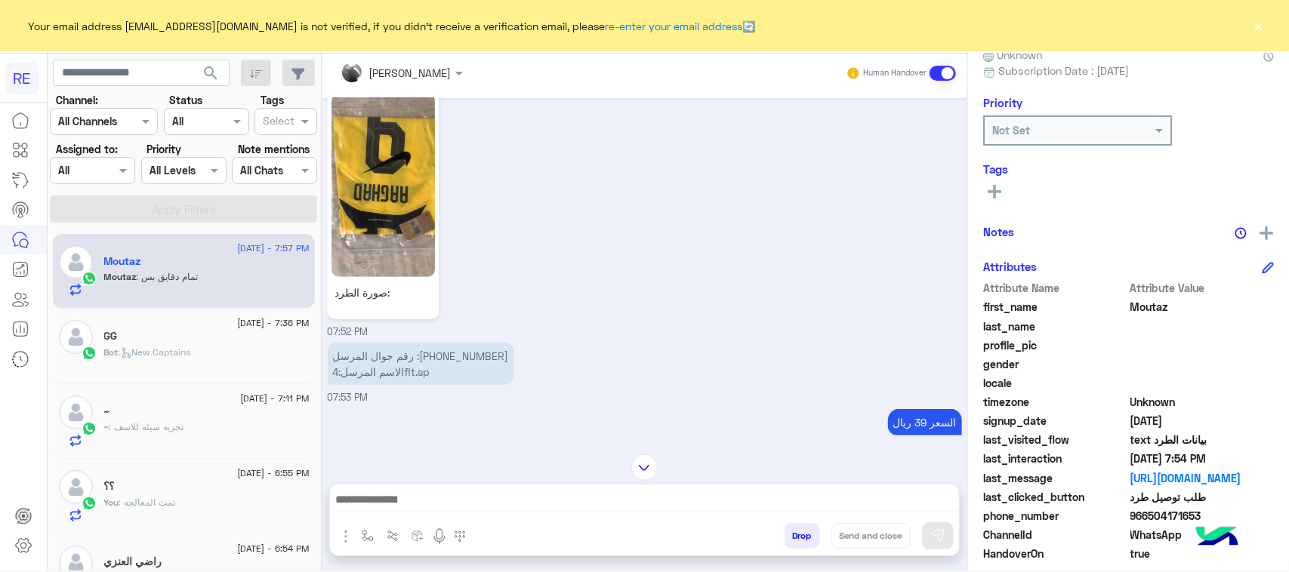
scroll to position [2860, 0]
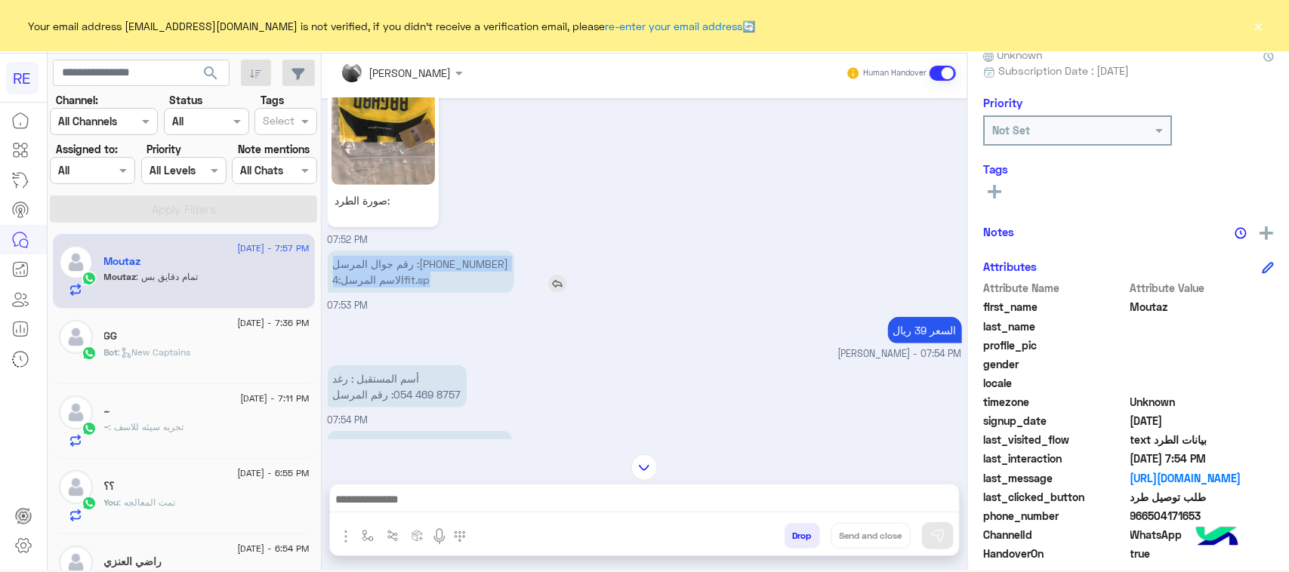
drag, startPoint x: 507, startPoint y: 280, endPoint x: 516, endPoint y: 295, distance: 17.2
click at [516, 293] on div "رقم جوال المرسل :[PHONE_NUMBER] الاسم المرسل:4fit.sp" at bounding box center [464, 272] width 273 height 42
drag, startPoint x: 300, startPoint y: 307, endPoint x: 350, endPoint y: 296, distance: 50.9
click at [302, 307] on div "[DATE] - 7:57 PM Moutaz Moutaz : تمام دقايق بس" at bounding box center [184, 272] width 262 height 76
drag, startPoint x: 332, startPoint y: 300, endPoint x: 491, endPoint y: 255, distance: 164.7
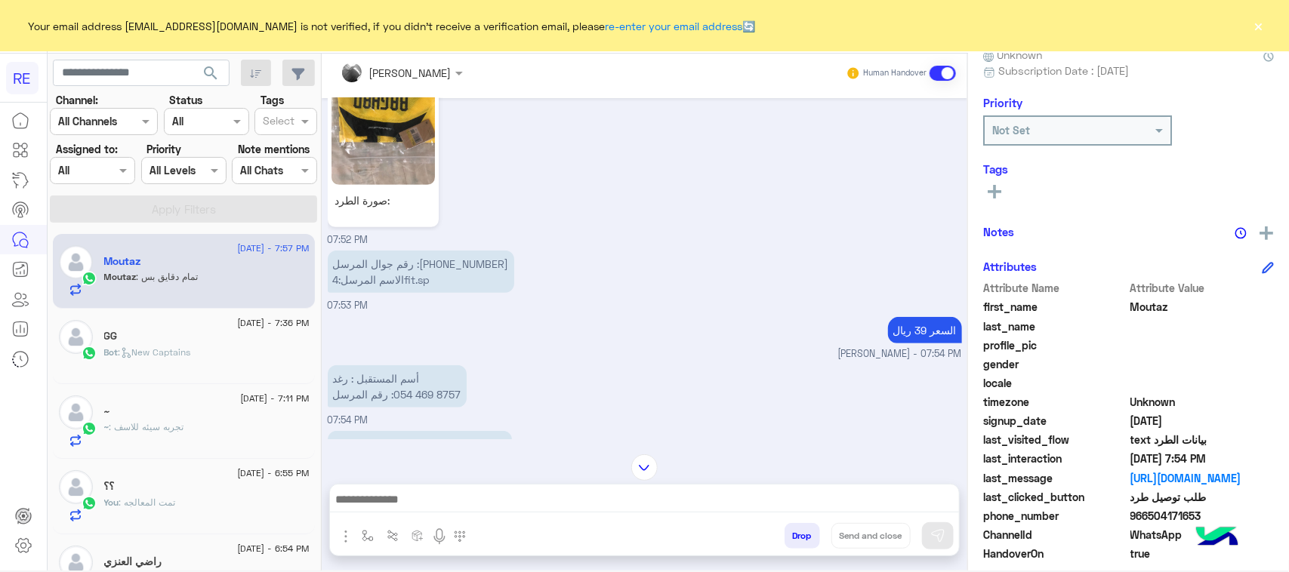
click at [489, 255] on div "[DATE] قائمة الممنوعات 04:44 PM يمكنك إلاطلاع على القائمة التالية لمعرفه الممنو…" at bounding box center [645, 268] width 646 height 341
click at [504, 273] on p "رقم جوال المرسل :[PHONE_NUMBER] الاسم المرسل:4fit.sp" at bounding box center [421, 272] width 187 height 42
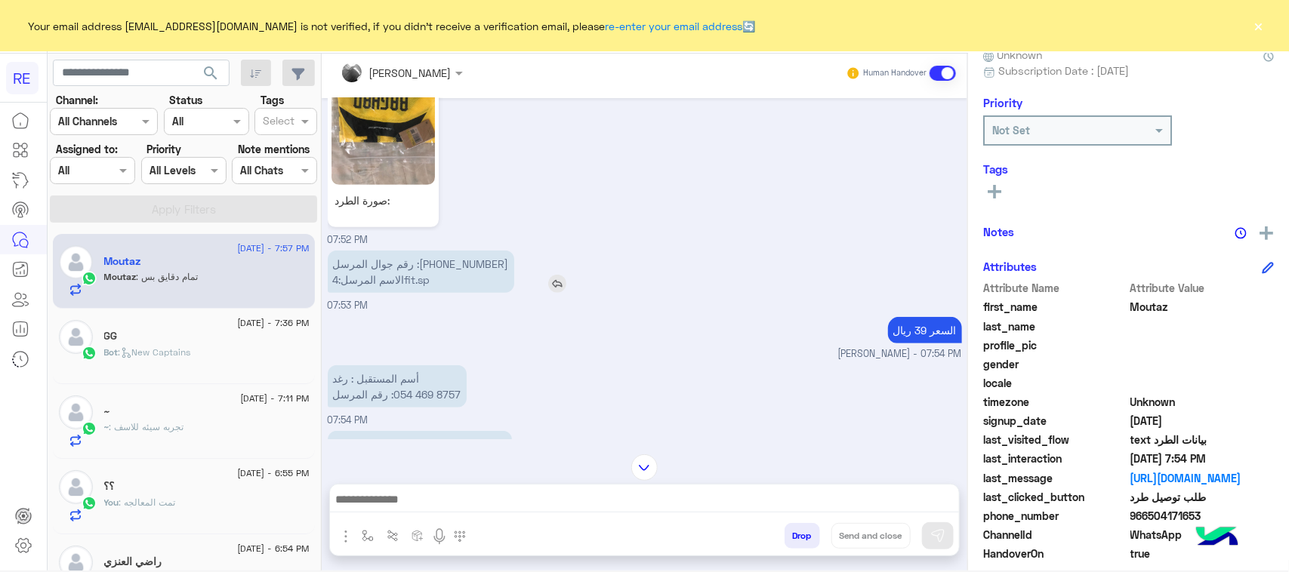
click at [395, 291] on p "رقم جوال المرسل :[PHONE_NUMBER] الاسم المرسل:4fit.sp" at bounding box center [421, 272] width 187 height 42
click at [396, 291] on p "رقم جوال المرسل :[PHONE_NUMBER] الاسم المرسل:4fit.sp" at bounding box center [421, 272] width 187 height 42
copy app-msgs-text "رقم جوال المرسل :[PHONE_NUMBER]"
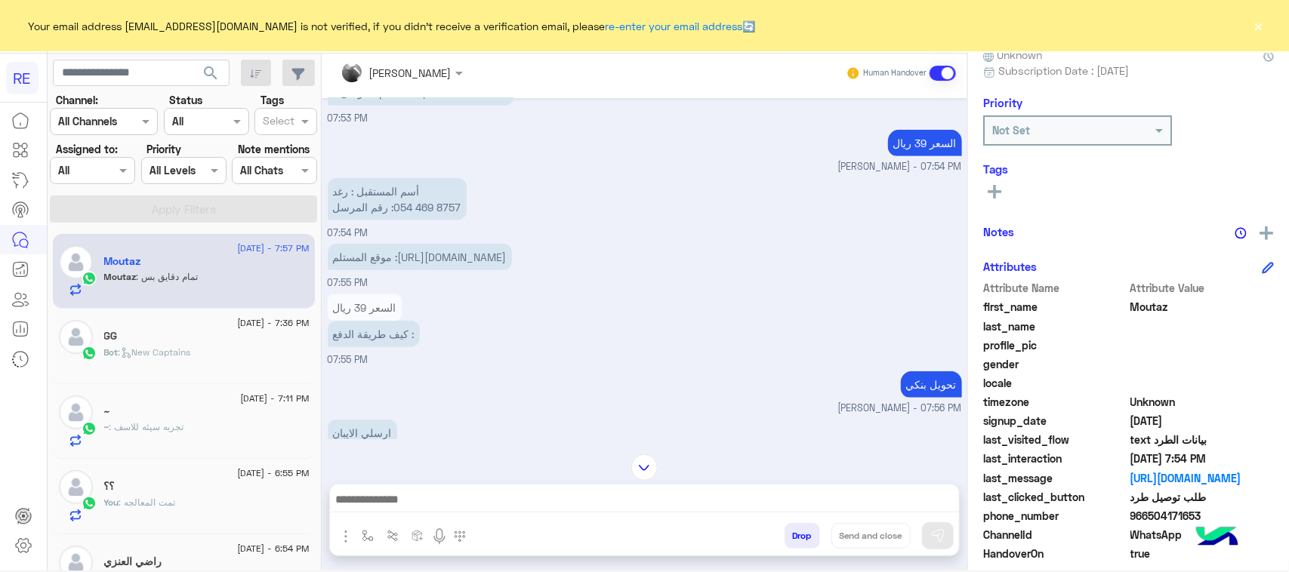
scroll to position [3048, 0]
click at [376, 262] on span "موقع المستلم :[URL][DOMAIN_NAME]" at bounding box center [420, 255] width 174 height 13
click at [409, 208] on p "أسم المستقبل : رغد رقم المرسل :‎054 469 8757" at bounding box center [397, 198] width 139 height 42
click at [385, 262] on span "موقع المستلم :[URL][DOMAIN_NAME]" at bounding box center [420, 255] width 174 height 13
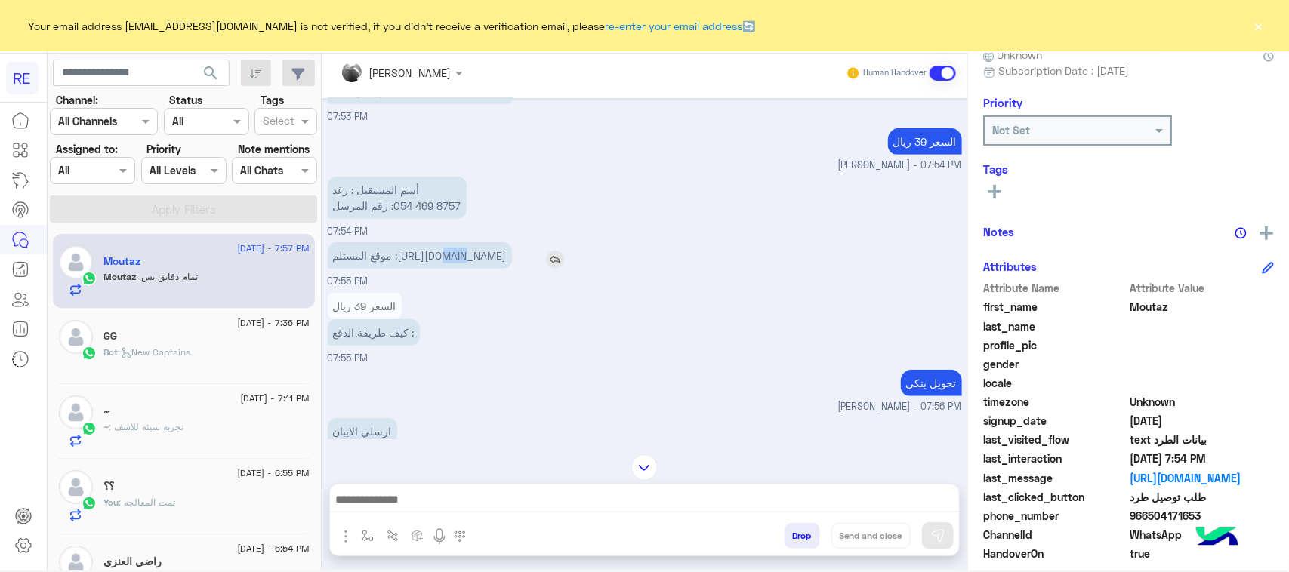
click at [385, 262] on span "موقع المستلم :[URL][DOMAIN_NAME]" at bounding box center [420, 255] width 174 height 13
copy app-msgs-text
click at [412, 219] on p "أسم المستقبل : رغد رقم المرسل :‎054 469 8757" at bounding box center [397, 198] width 139 height 42
click at [410, 215] on p "أسم المستقبل : رغد رقم المرسل :‎054 469 8757" at bounding box center [397, 198] width 139 height 42
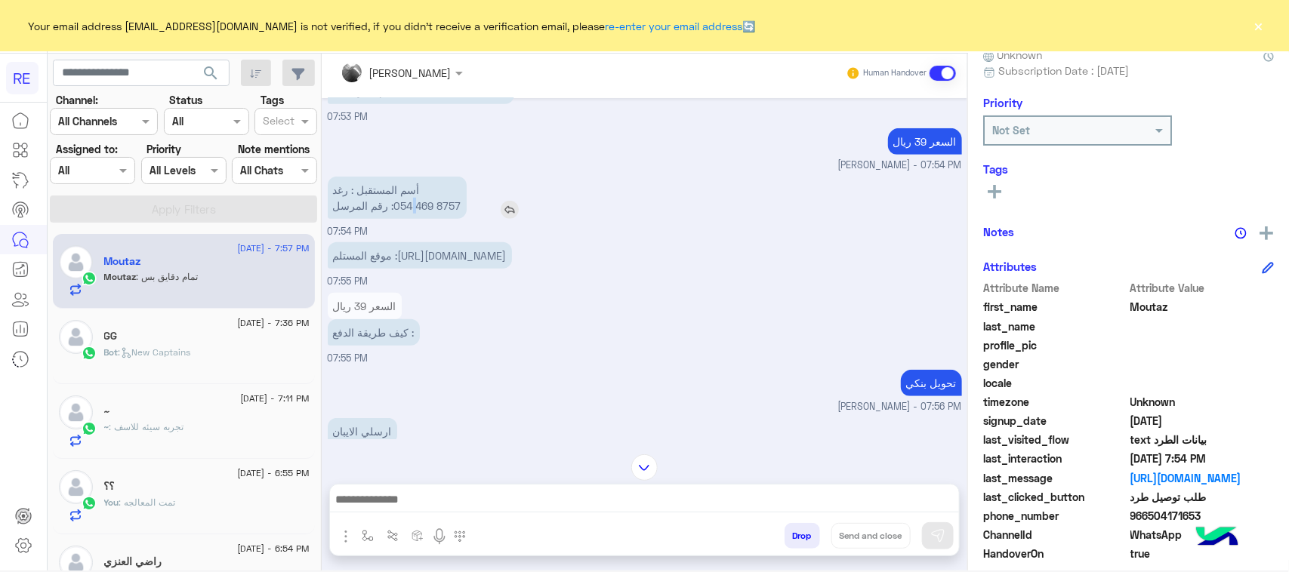
click at [410, 215] on p "أسم المستقبل : رغد رقم المرسل :‎054 469 8757" at bounding box center [397, 198] width 139 height 42
click at [406, 205] on p "أسم المستقبل : رغد رقم المرسل :‎054 469 8757" at bounding box center [397, 198] width 139 height 42
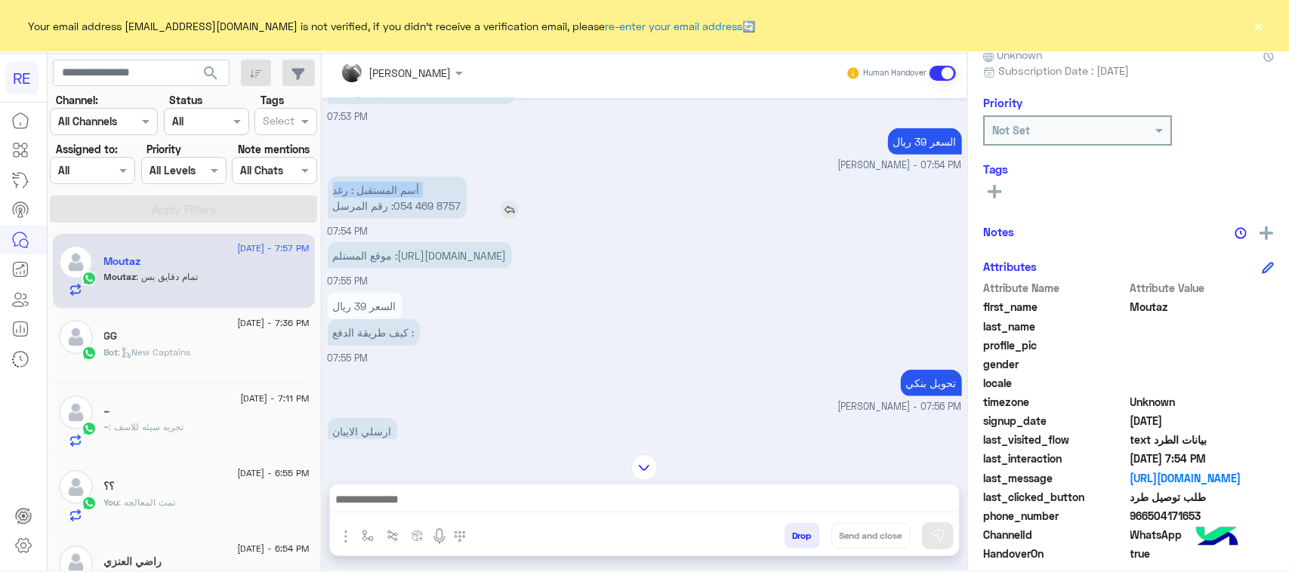
copy p "أسم المستقبل : رغد"
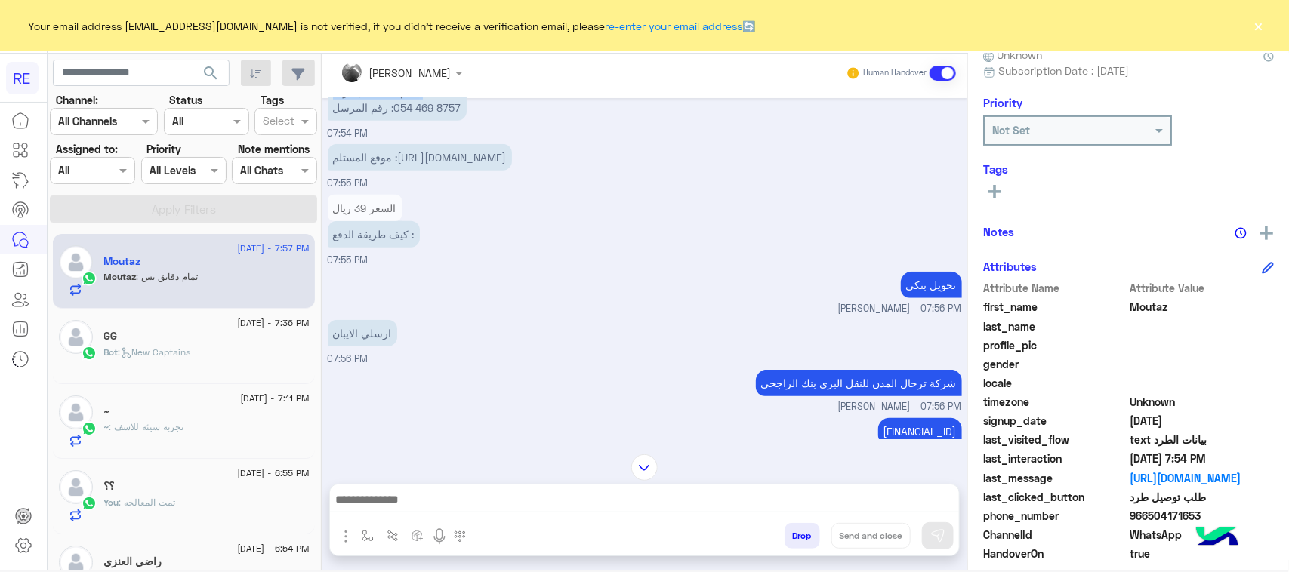
scroll to position [3143, 0]
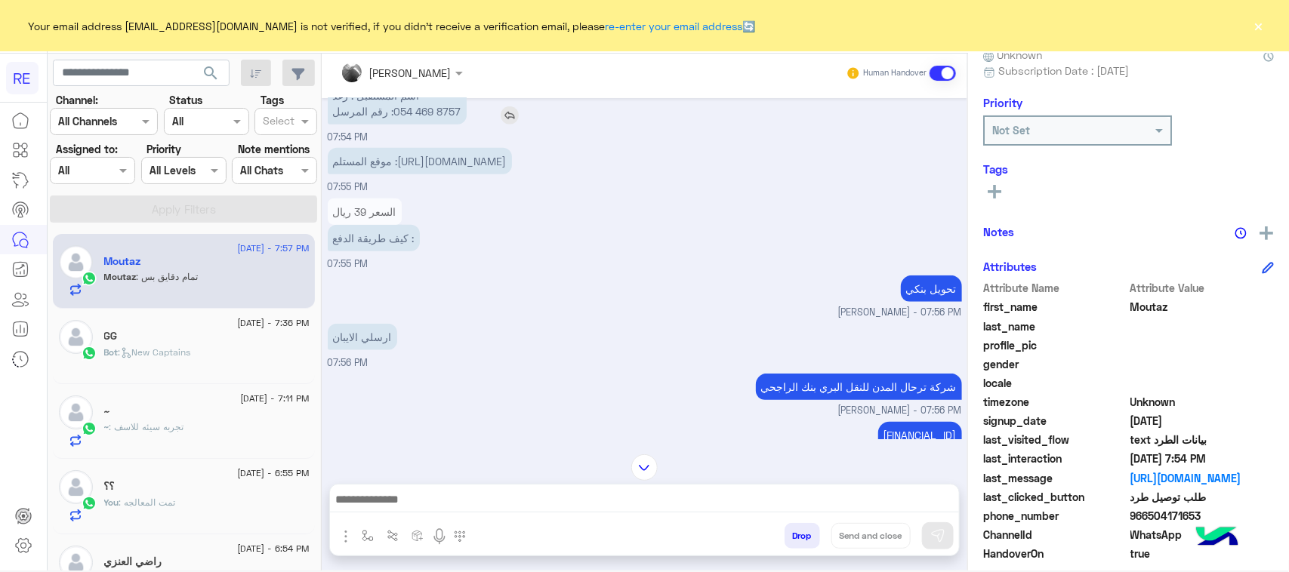
click at [398, 125] on p "أسم المستقبل : رغد رقم المرسل :‎054 469 8757" at bounding box center [397, 103] width 139 height 42
drag, startPoint x: 394, startPoint y: 111, endPoint x: 375, endPoint y: 127, distance: 24.7
click at [375, 125] on p "أسم المستقبل : رغد رقم المرسل :‎054 469 8757" at bounding box center [397, 103] width 139 height 42
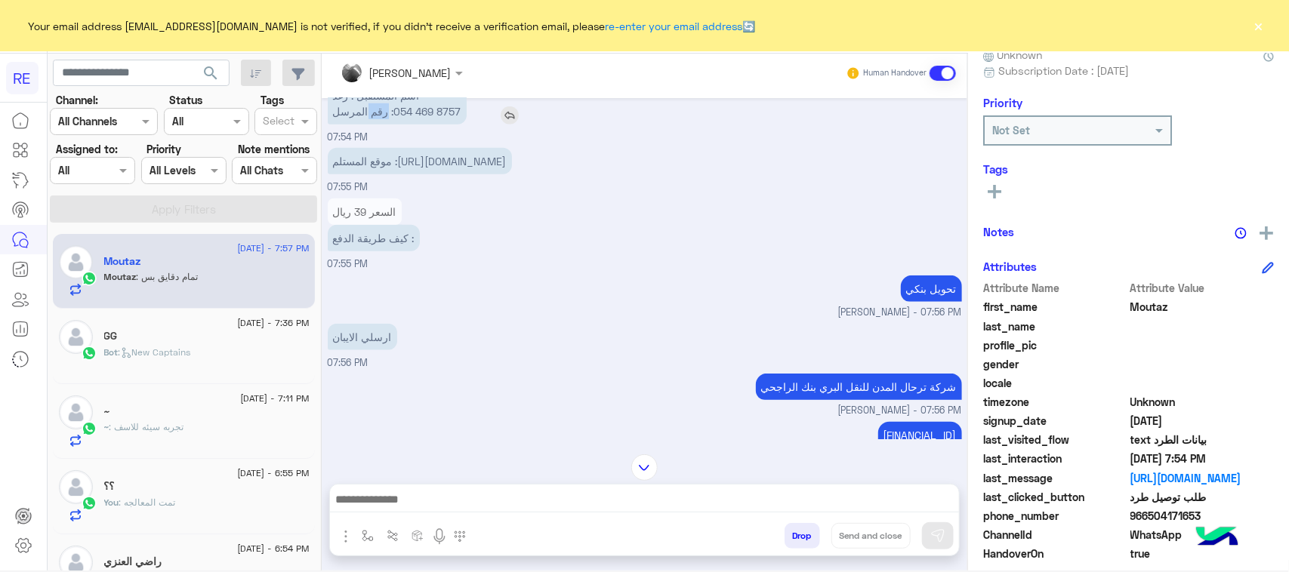
click at [375, 125] on p "أسم المستقبل : رغد رقم المرسل :‎054 469 8757" at bounding box center [397, 103] width 139 height 42
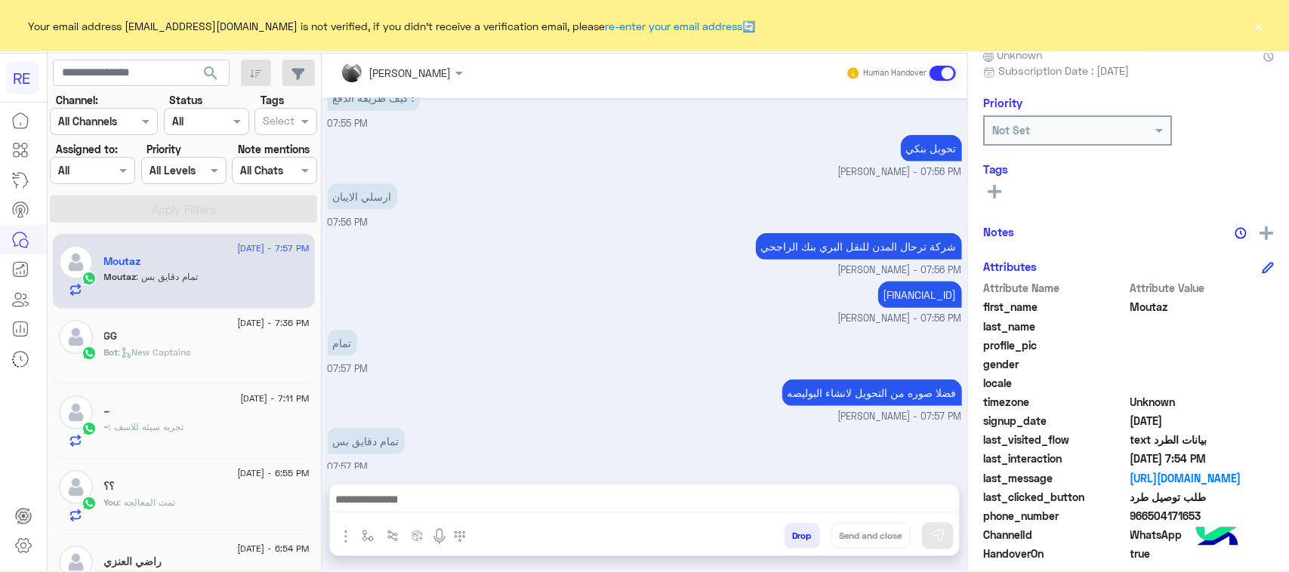
scroll to position [3331, 0]
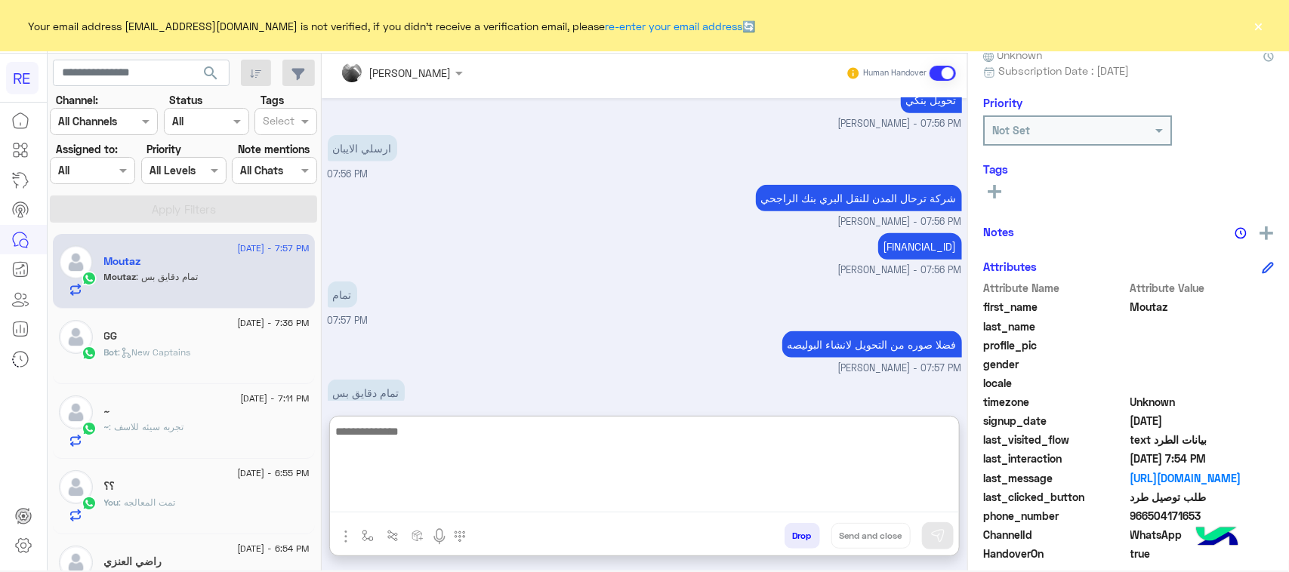
click at [378, 496] on textarea at bounding box center [644, 467] width 629 height 91
type textarea "********"
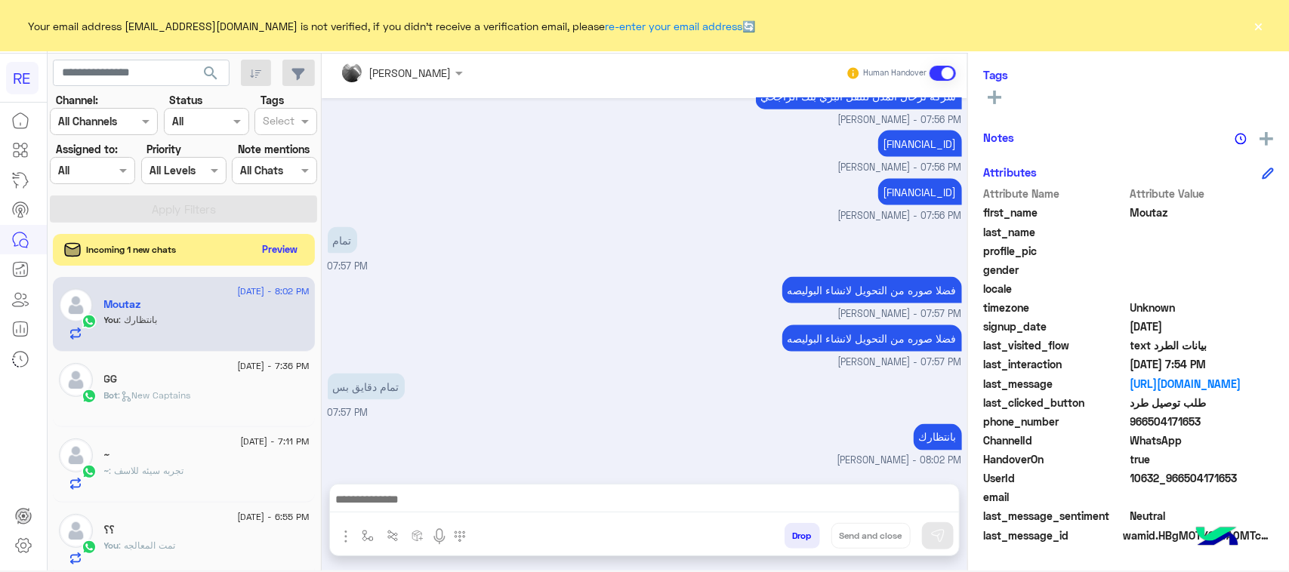
scroll to position [3572, 0]
click at [268, 254] on button "Preview" at bounding box center [280, 249] width 47 height 20
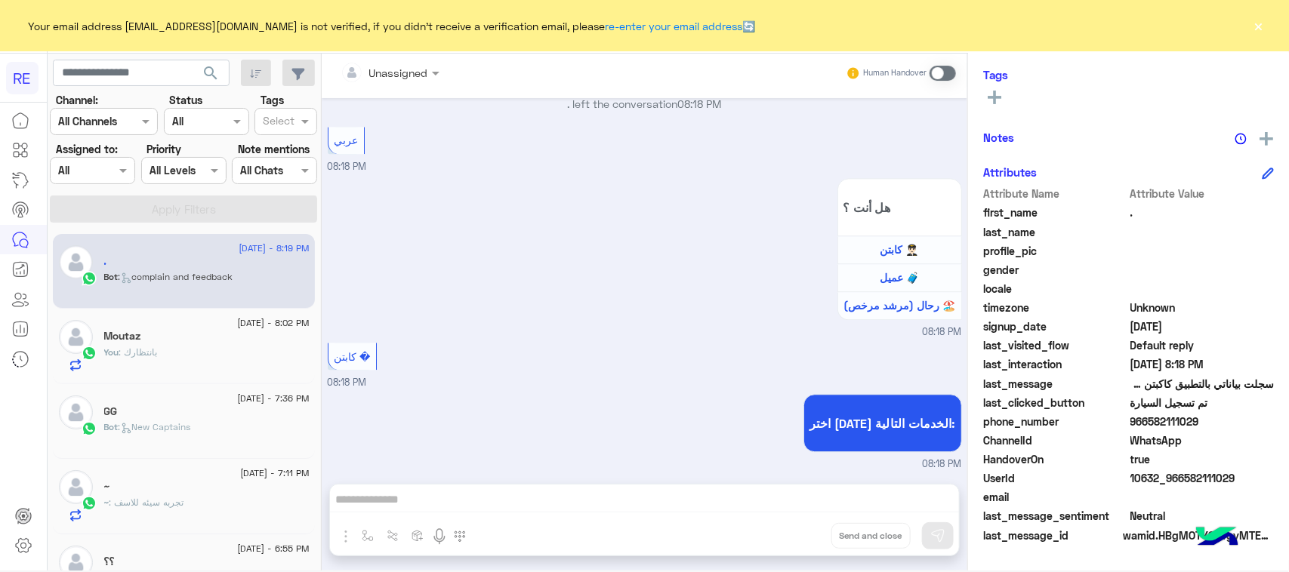
scroll to position [1722, 0]
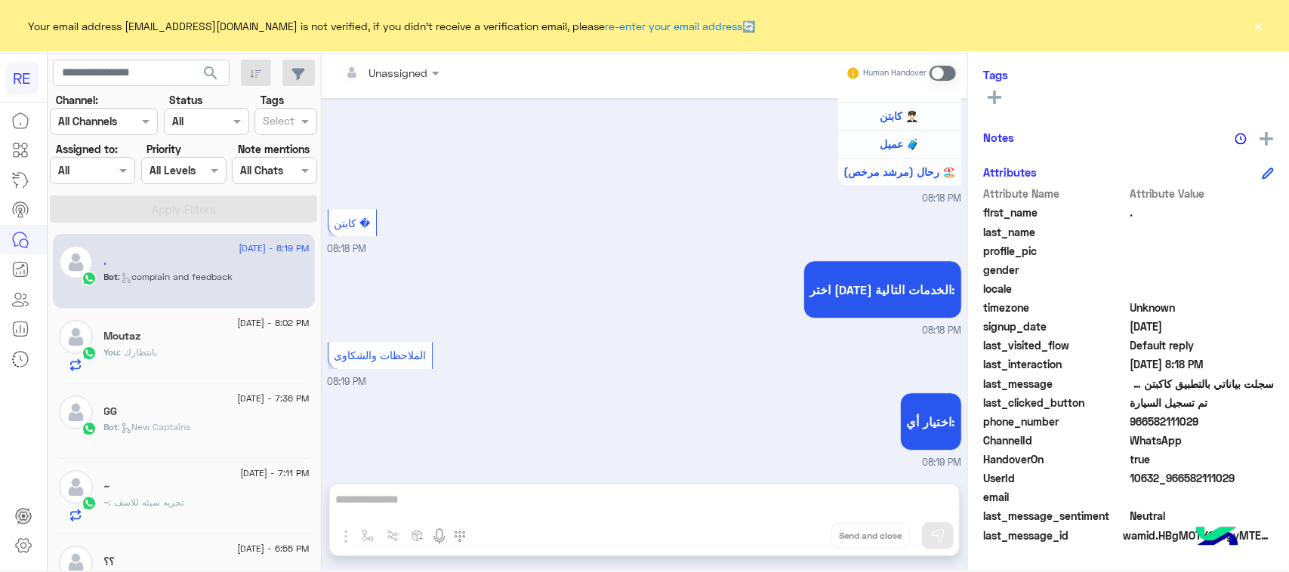
click at [205, 355] on div "You : بانتظارك" at bounding box center [206, 359] width 205 height 26
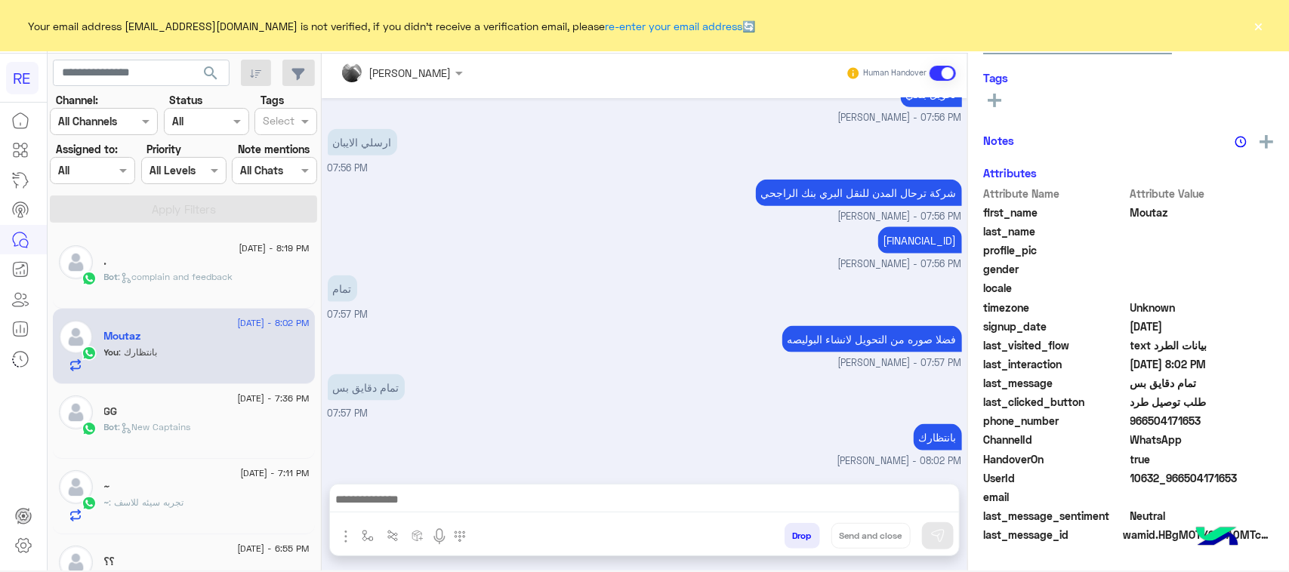
scroll to position [239, 0]
click at [929, 202] on p "شركة ترحال المدن للنقل البري بنك الراجحي" at bounding box center [859, 193] width 206 height 26
click at [869, 254] on div "[FINANCIAL_ID]" at bounding box center [877, 241] width 170 height 34
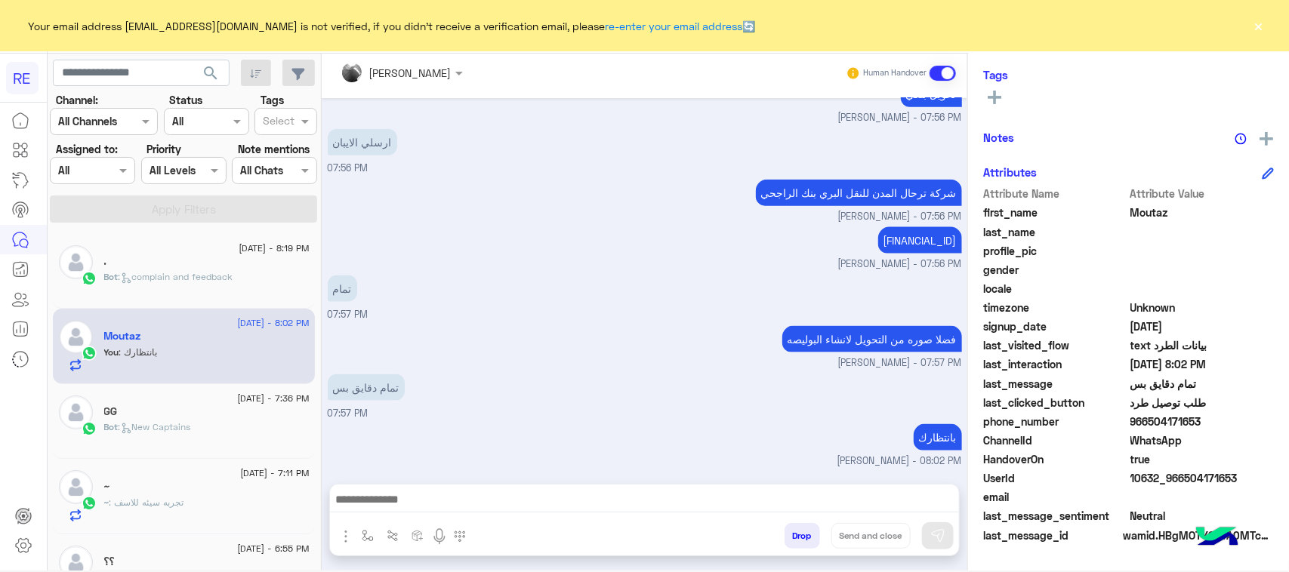
click at [869, 254] on div "[FINANCIAL_ID]" at bounding box center [877, 241] width 170 height 34
click at [865, 334] on p "فضلا صوره من التحويل لانشاء البوليصه" at bounding box center [872, 339] width 180 height 26
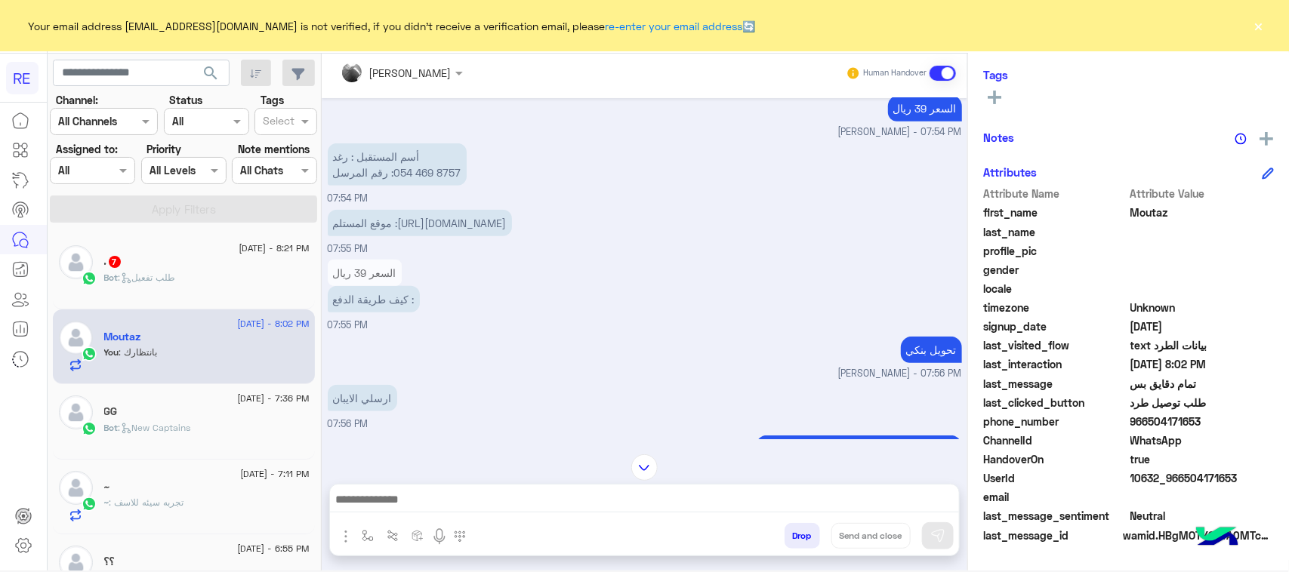
scroll to position [3328, 0]
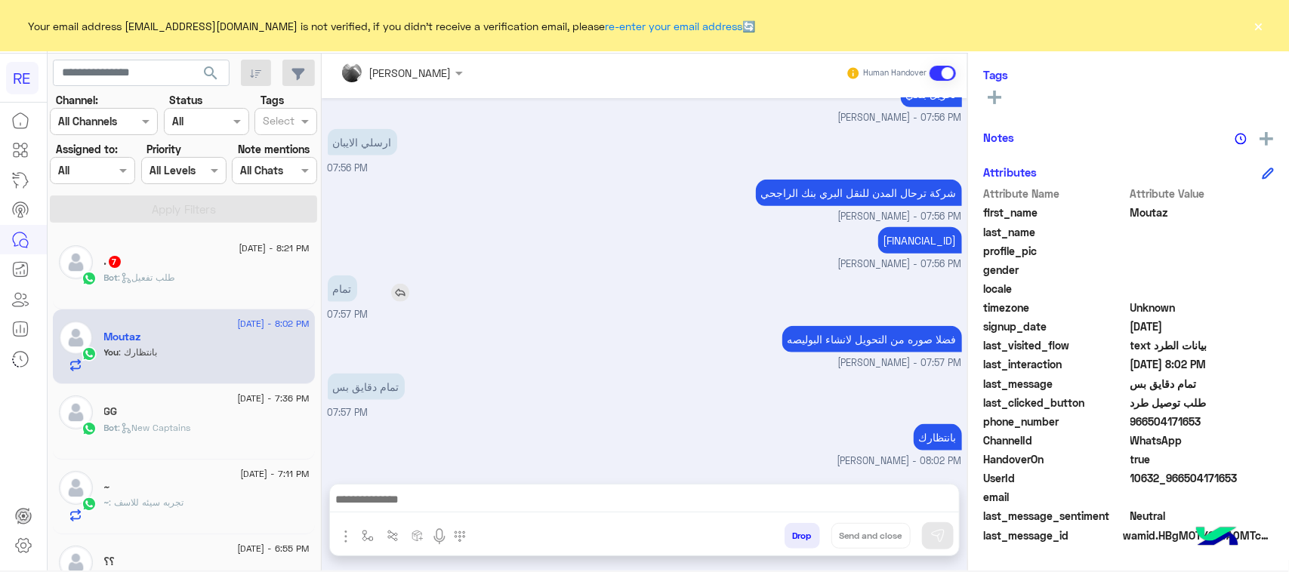
click at [378, 276] on div "تمام" at bounding box center [386, 289] width 116 height 26
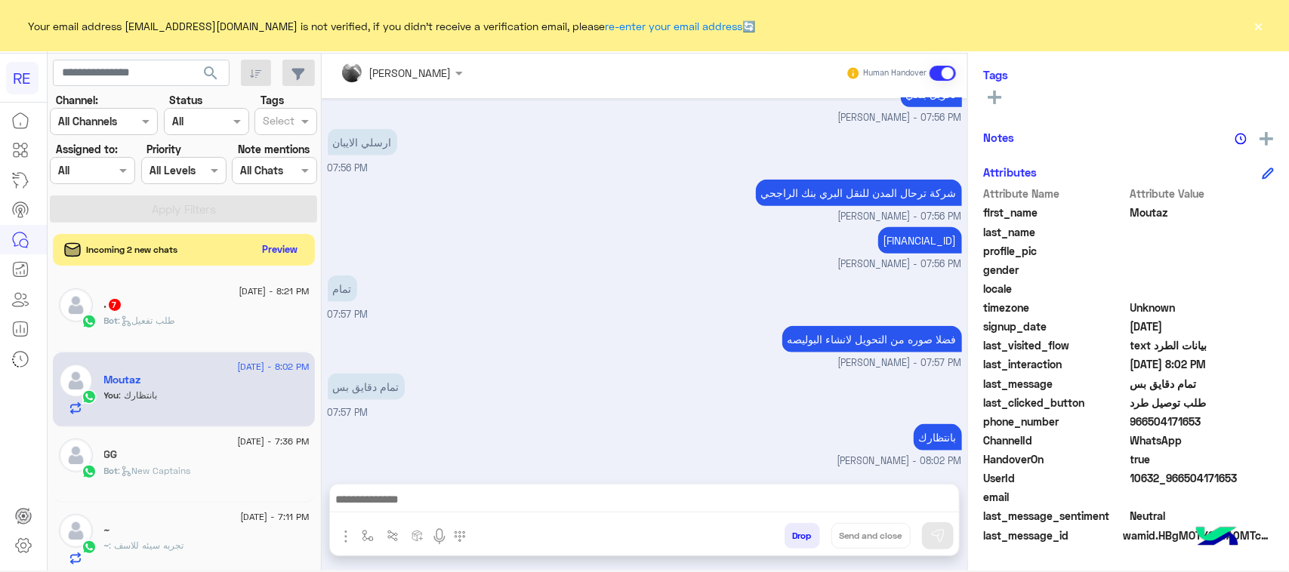
click at [278, 249] on button "Preview" at bounding box center [280, 249] width 47 height 20
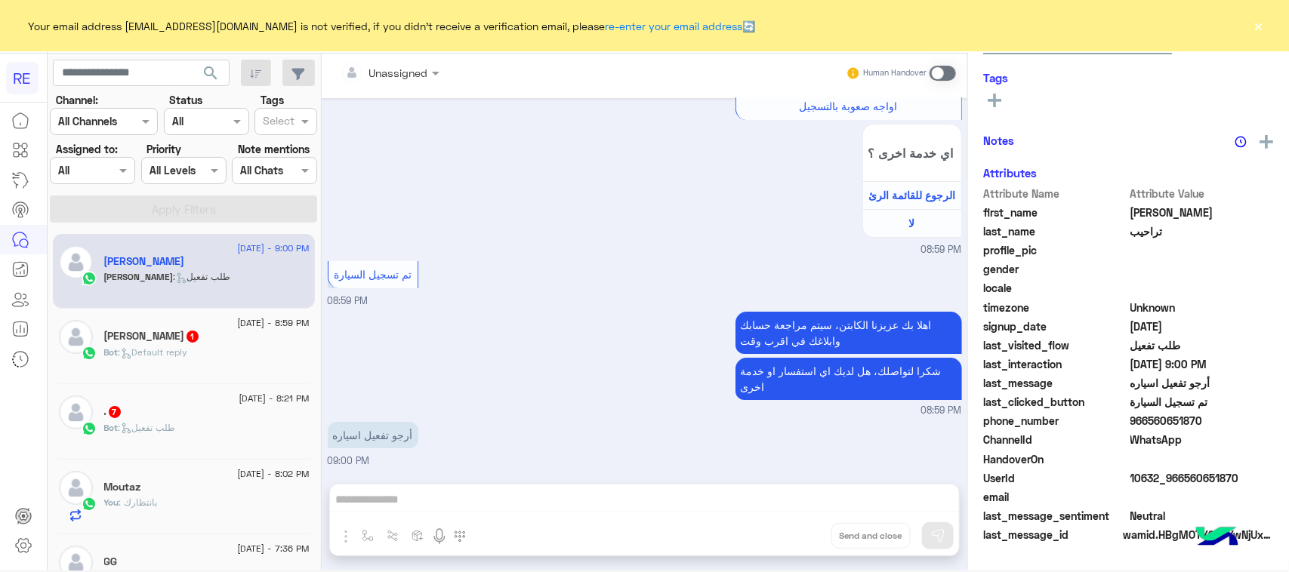
scroll to position [239, 0]
click at [239, 503] on div "You : بانتظارك" at bounding box center [206, 509] width 205 height 26
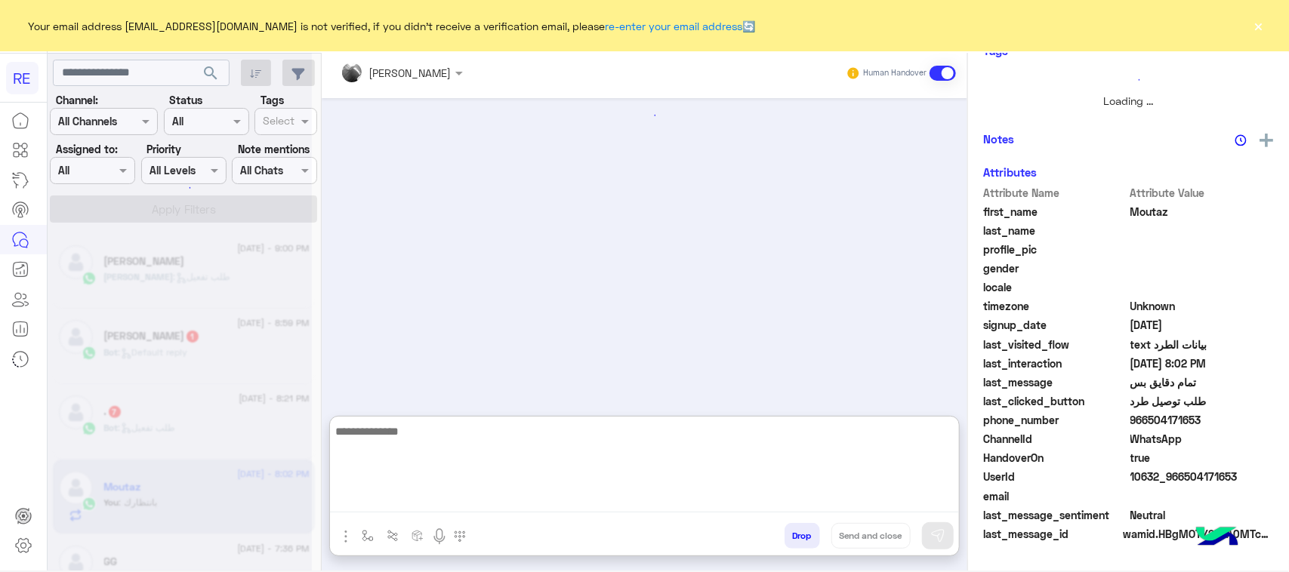
click at [405, 504] on textarea at bounding box center [644, 467] width 629 height 91
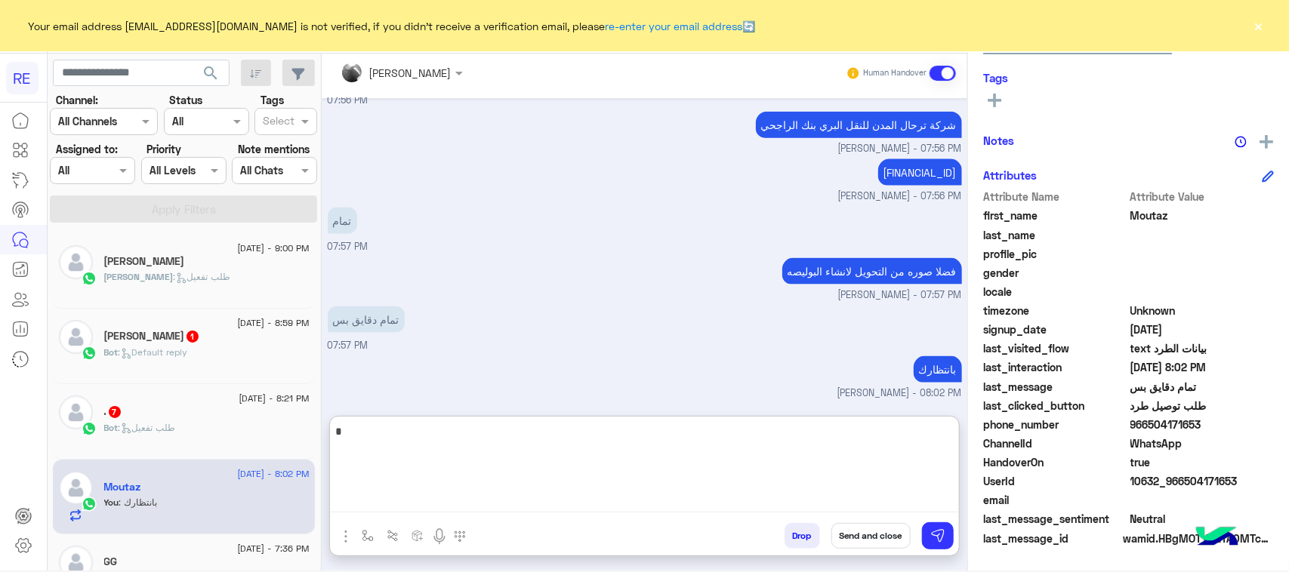
scroll to position [239, 0]
type textarea "*"
type textarea "**********"
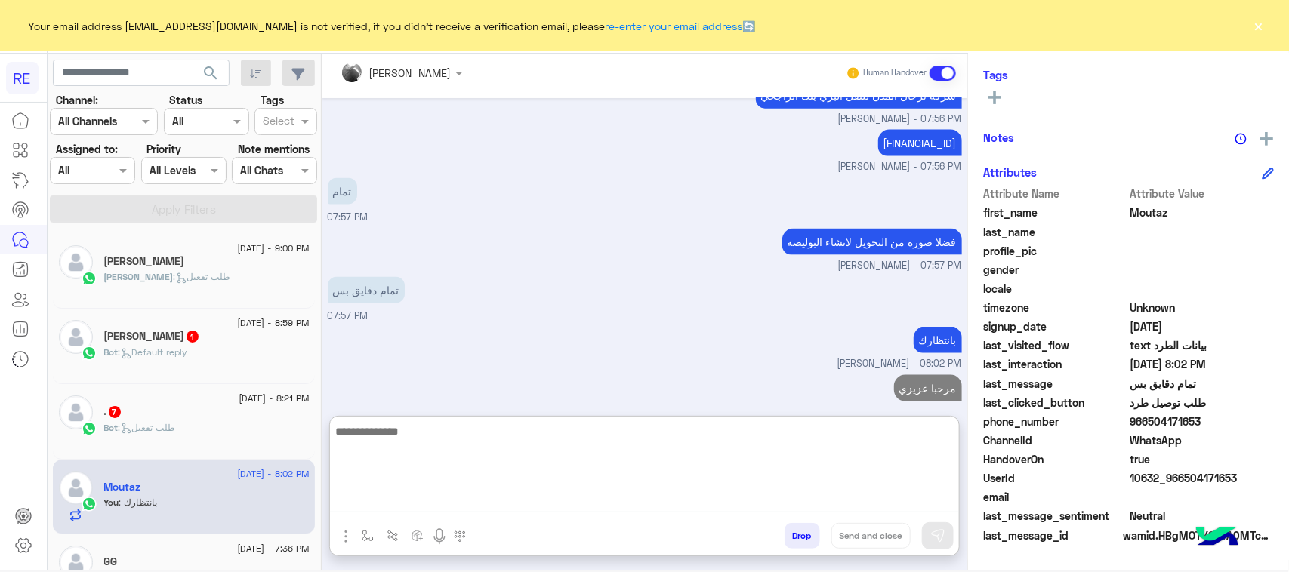
scroll to position [985, 0]
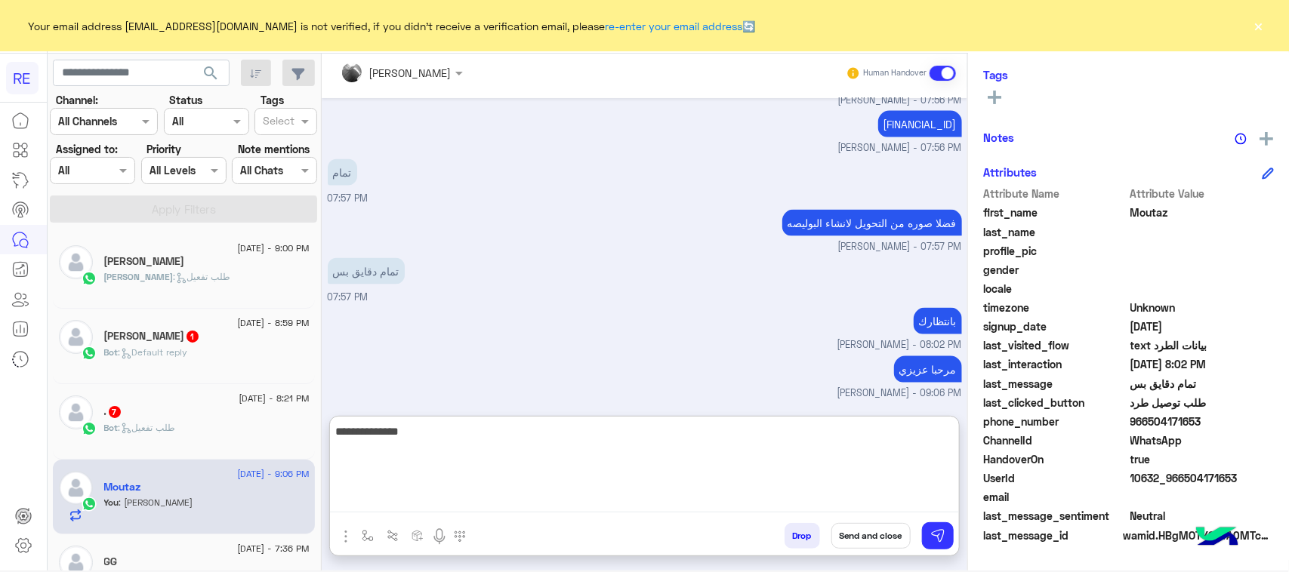
type textarea "**********"
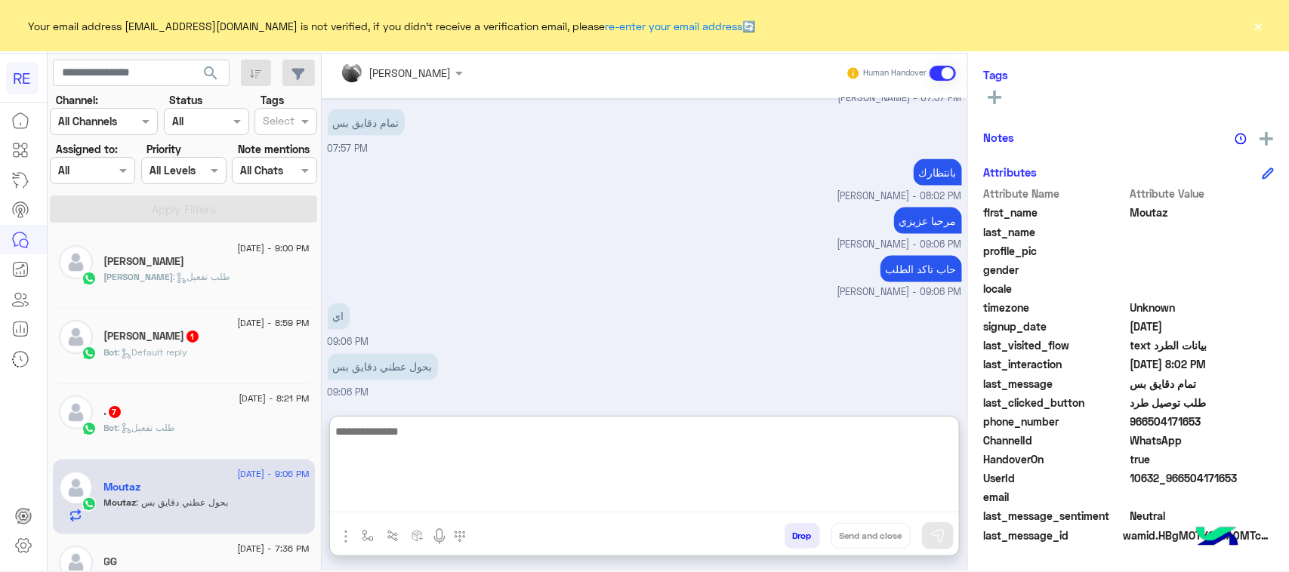
scroll to position [1133, 0]
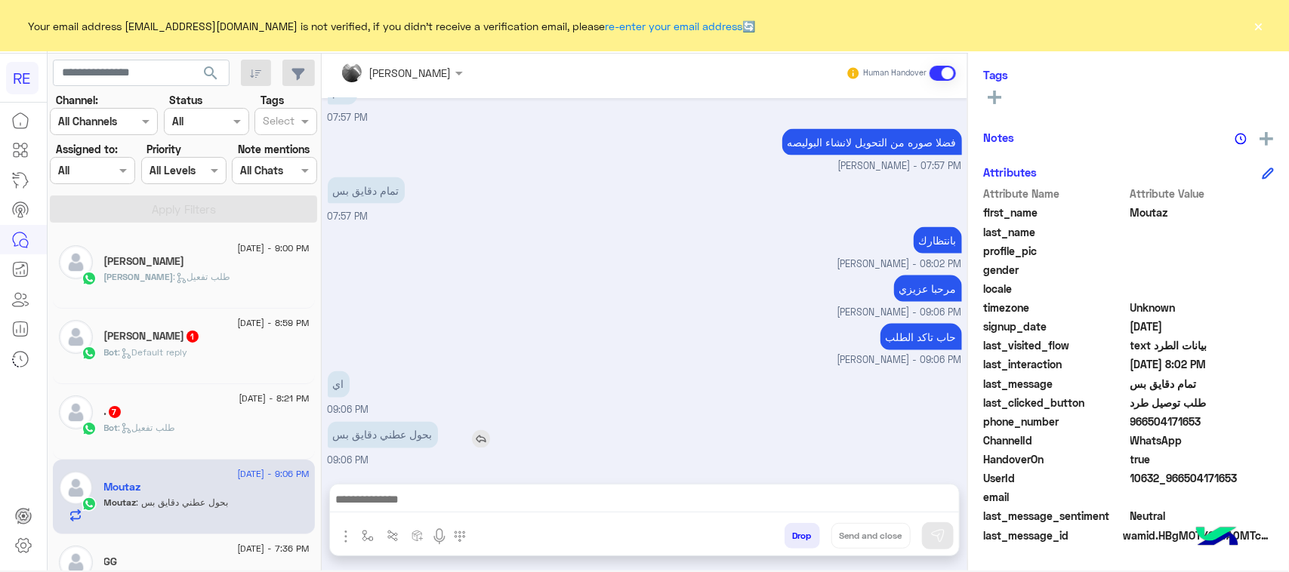
click at [357, 378] on div "[DATE] Conversation was assigned to [PERSON_NAME] 07:51 PM Moutaz asked to talk…" at bounding box center [645, 283] width 646 height 371
click at [925, 338] on p "حاب تاكد الطلب" at bounding box center [921, 337] width 82 height 26
click at [923, 337] on p "حاب تاكد الطلب" at bounding box center [921, 337] width 82 height 26
